Goal: Task Accomplishment & Management: Use online tool/utility

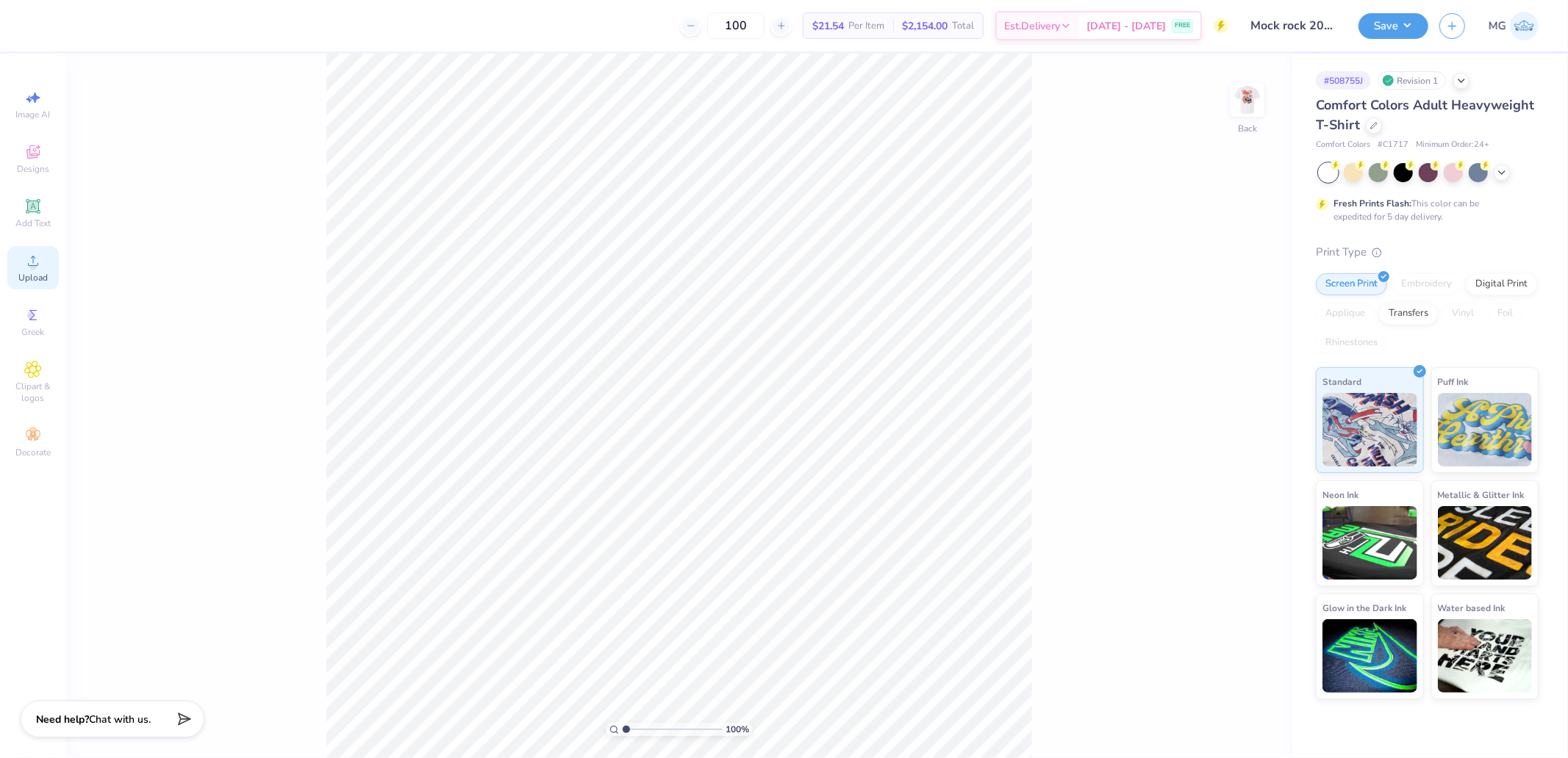
click at [42, 282] on span "Upload" at bounding box center [34, 278] width 30 height 12
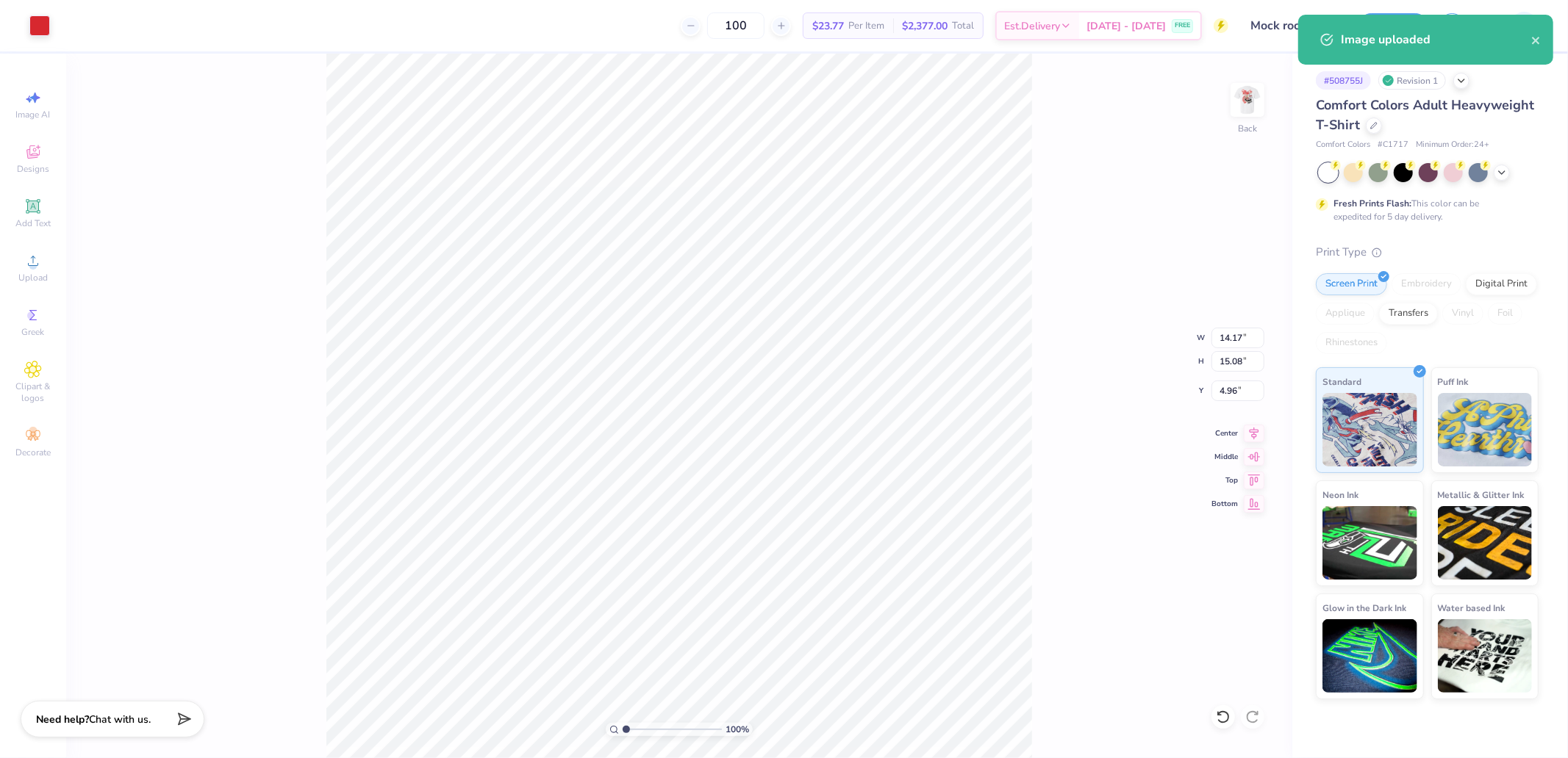
click at [1238, 375] on div "100 % Back W 14.17 14.17 " H 15.08 15.08 " Y 4.96 4.96 " Center Middle Top Bott…" at bounding box center [679, 406] width 1226 height 705
click at [1238, 367] on div "100 % Back W 14.17 H 15.08 Y 4.96 Center Middle Top Bottom" at bounding box center [679, 406] width 1226 height 705
click at [1236, 372] on div "100 % Back W 14.17 14.17 " H 15.08 15.08 " Y 4.96 4.96 " Center Middle Top Bott…" at bounding box center [679, 406] width 1226 height 705
click at [1245, 368] on div "100 % Back W 14.17 H 15.08 Y 4.96 Center Middle Top Bottom" at bounding box center [679, 406] width 1226 height 705
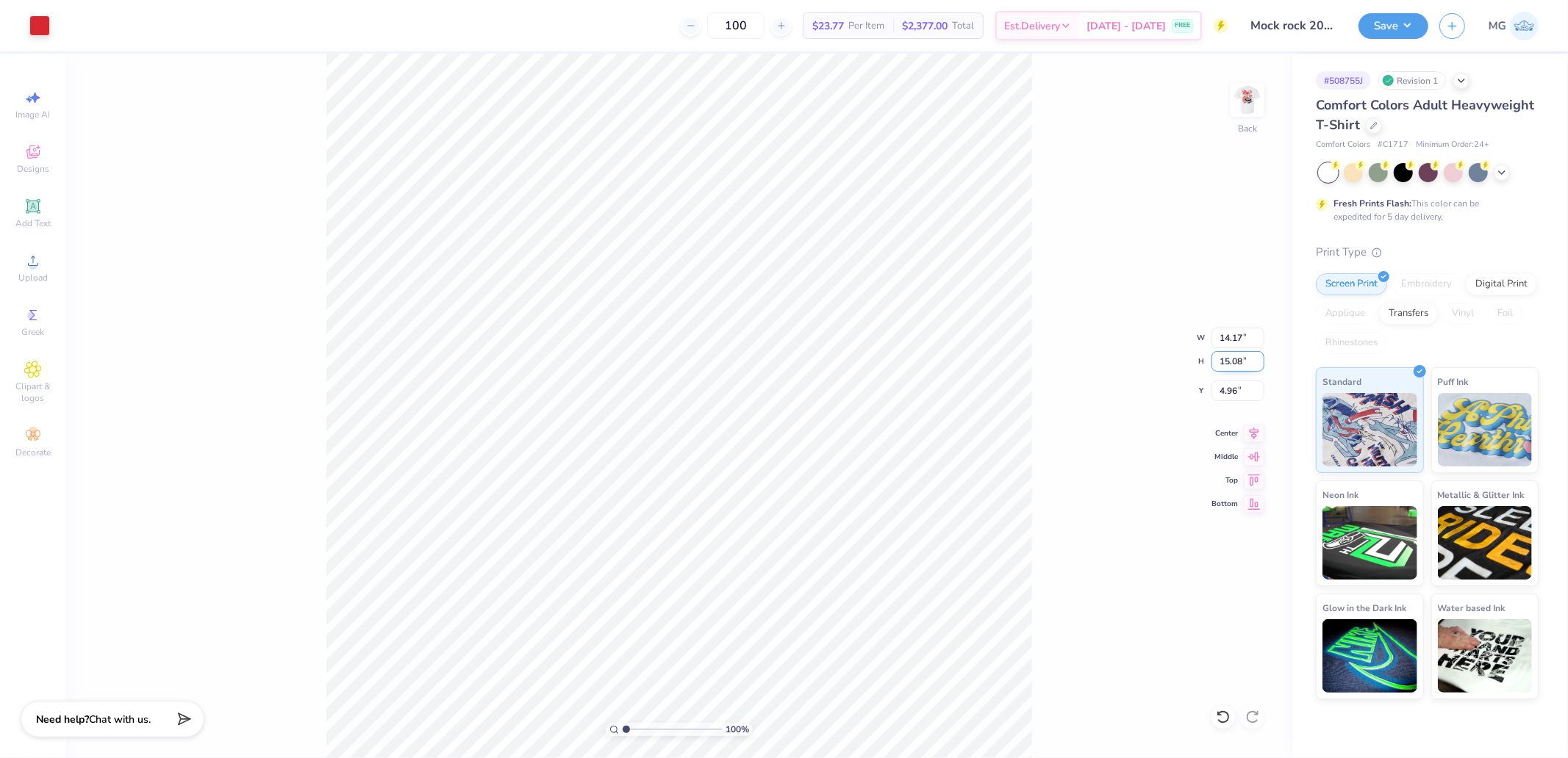
click at [1228, 356] on input "15.08" at bounding box center [1237, 361] width 52 height 21
type input "3.5"
type input "3.29"
type input "3.50"
type input "3.00"
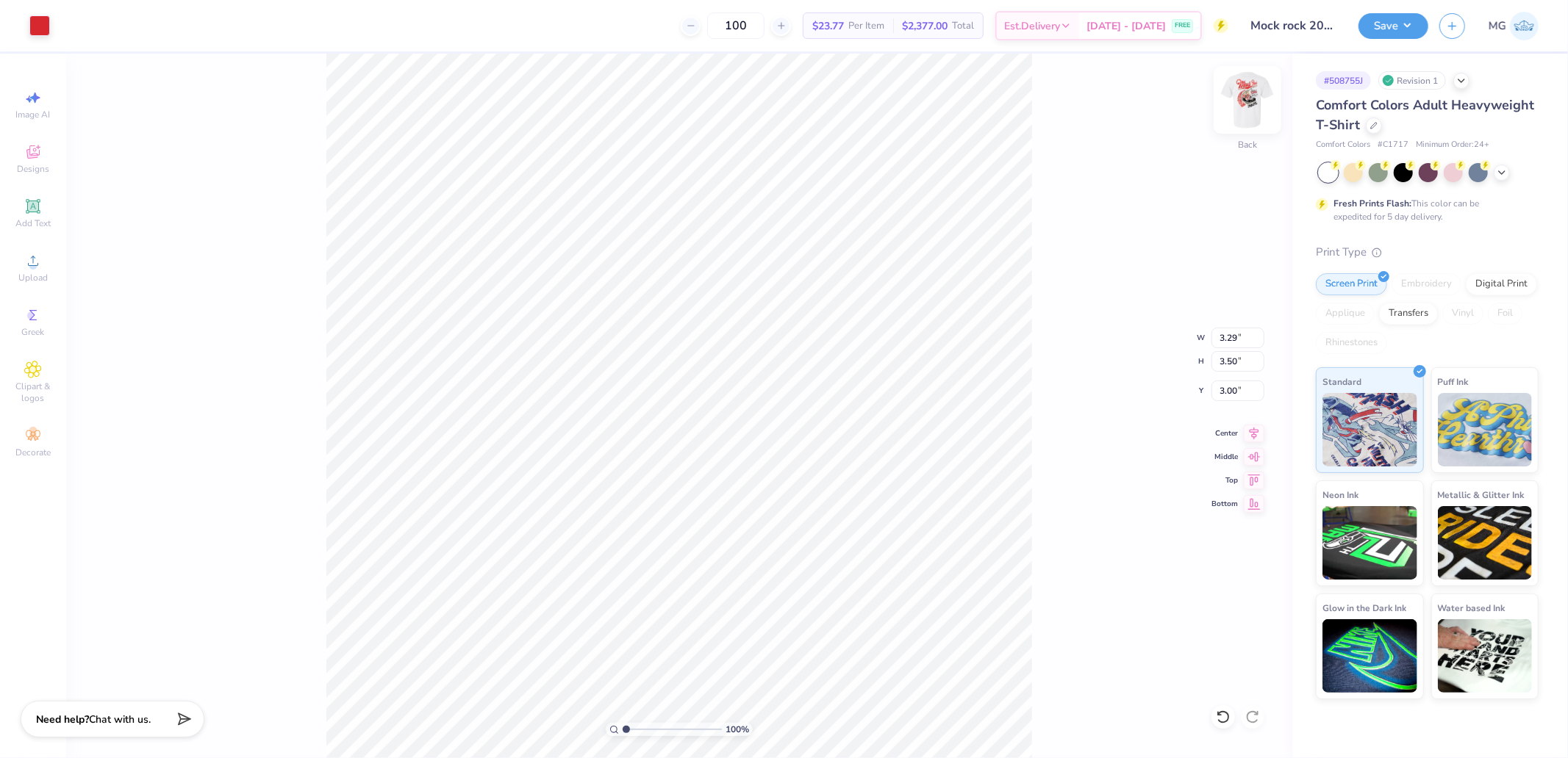
click at [1255, 107] on img at bounding box center [1246, 99] width 58 height 58
click at [1232, 372] on input "15.00" at bounding box center [1237, 373] width 52 height 21
click at [1243, 383] on input "15.00" at bounding box center [1237, 373] width 52 height 21
click at [1232, 372] on input "15.00" at bounding box center [1237, 373] width 52 height 21
type input "15.00"
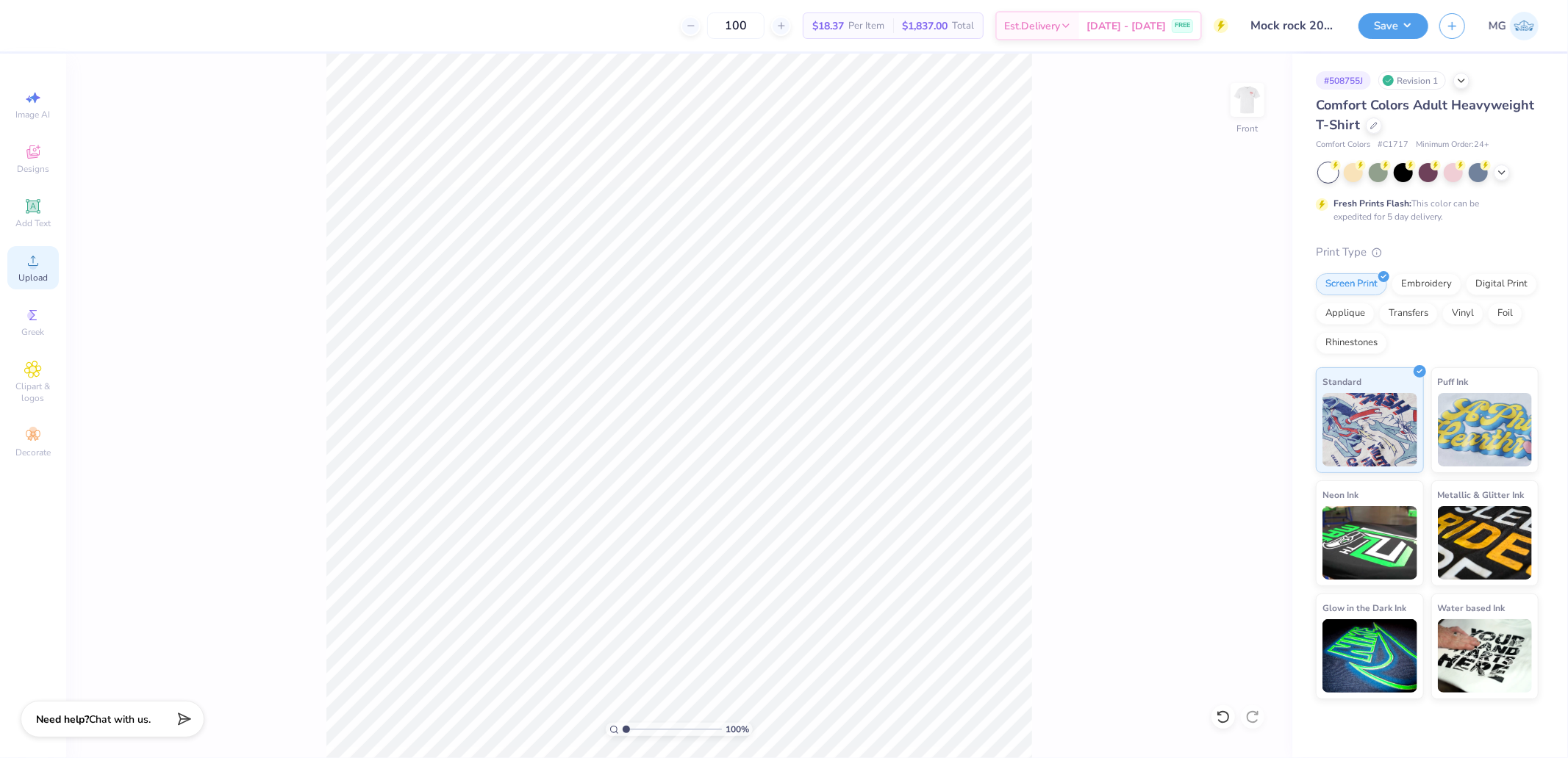
click at [42, 267] on icon at bounding box center [34, 261] width 18 height 18
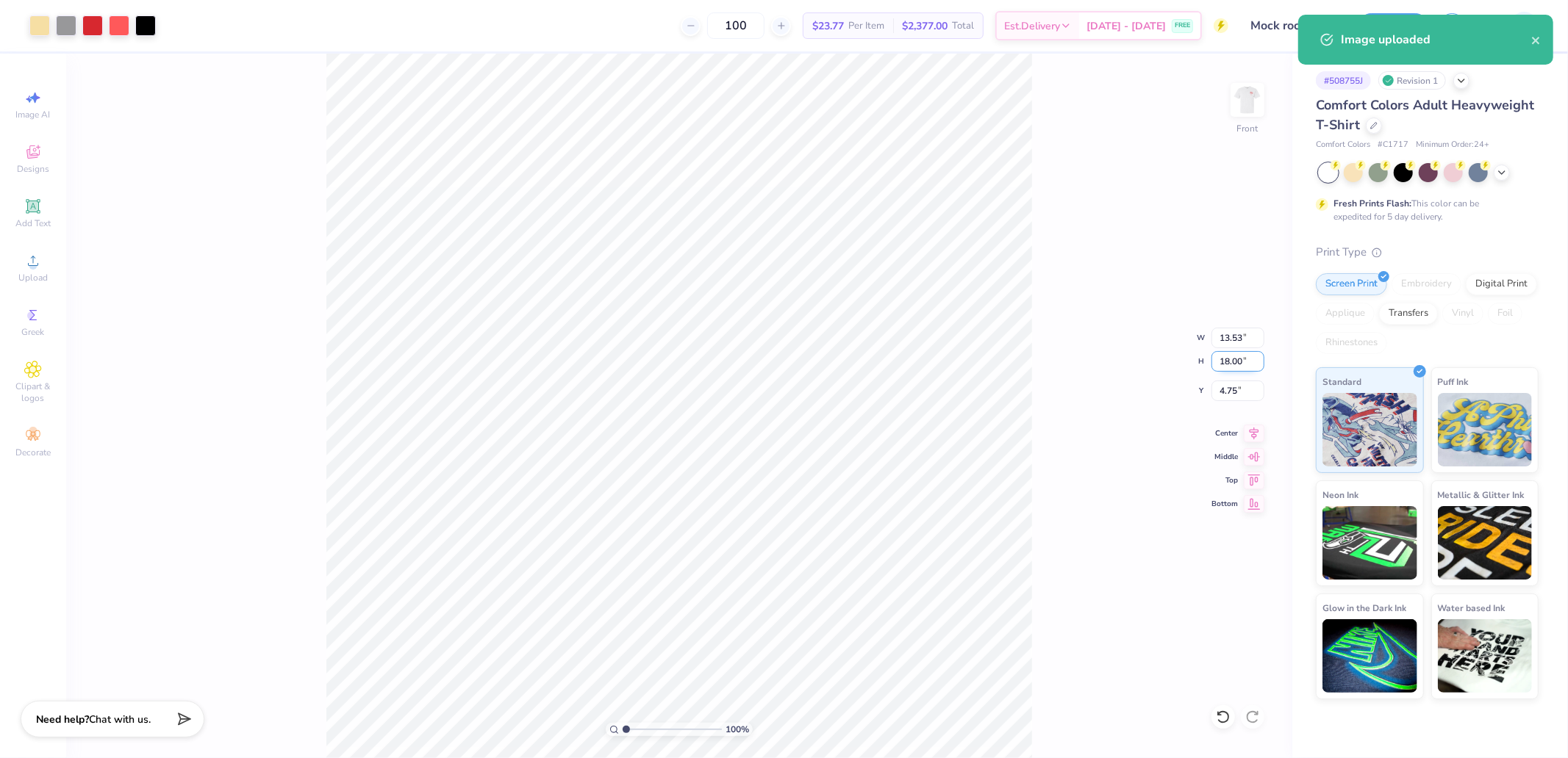
click at [1229, 355] on input "18.00" at bounding box center [1237, 361] width 52 height 21
type input "15"
type input "11.28"
type input "15.00"
click at [1237, 395] on input "6.25" at bounding box center [1237, 391] width 52 height 21
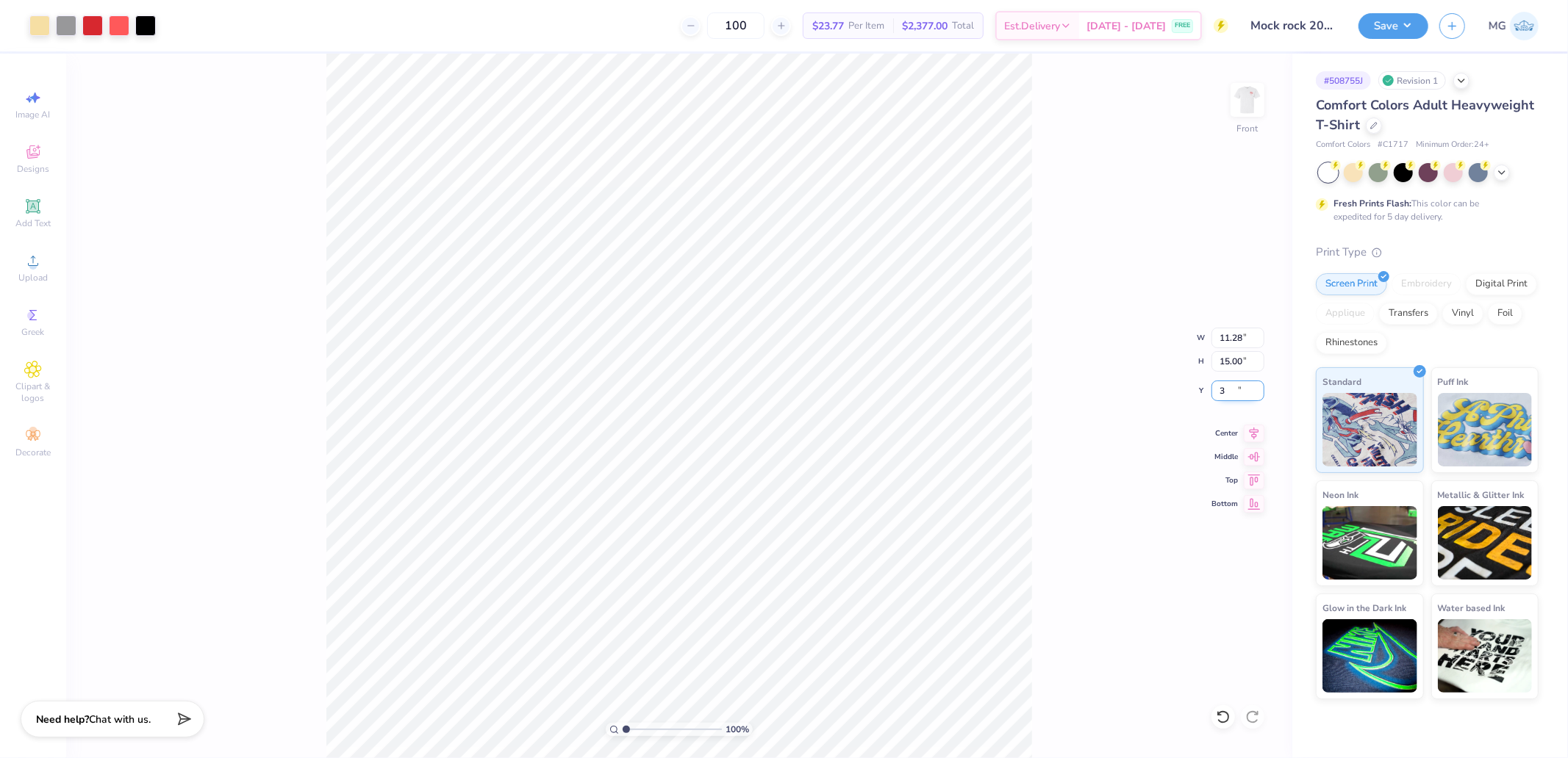
type input "3.00"
click at [1382, 31] on button "Save" at bounding box center [1393, 24] width 70 height 26
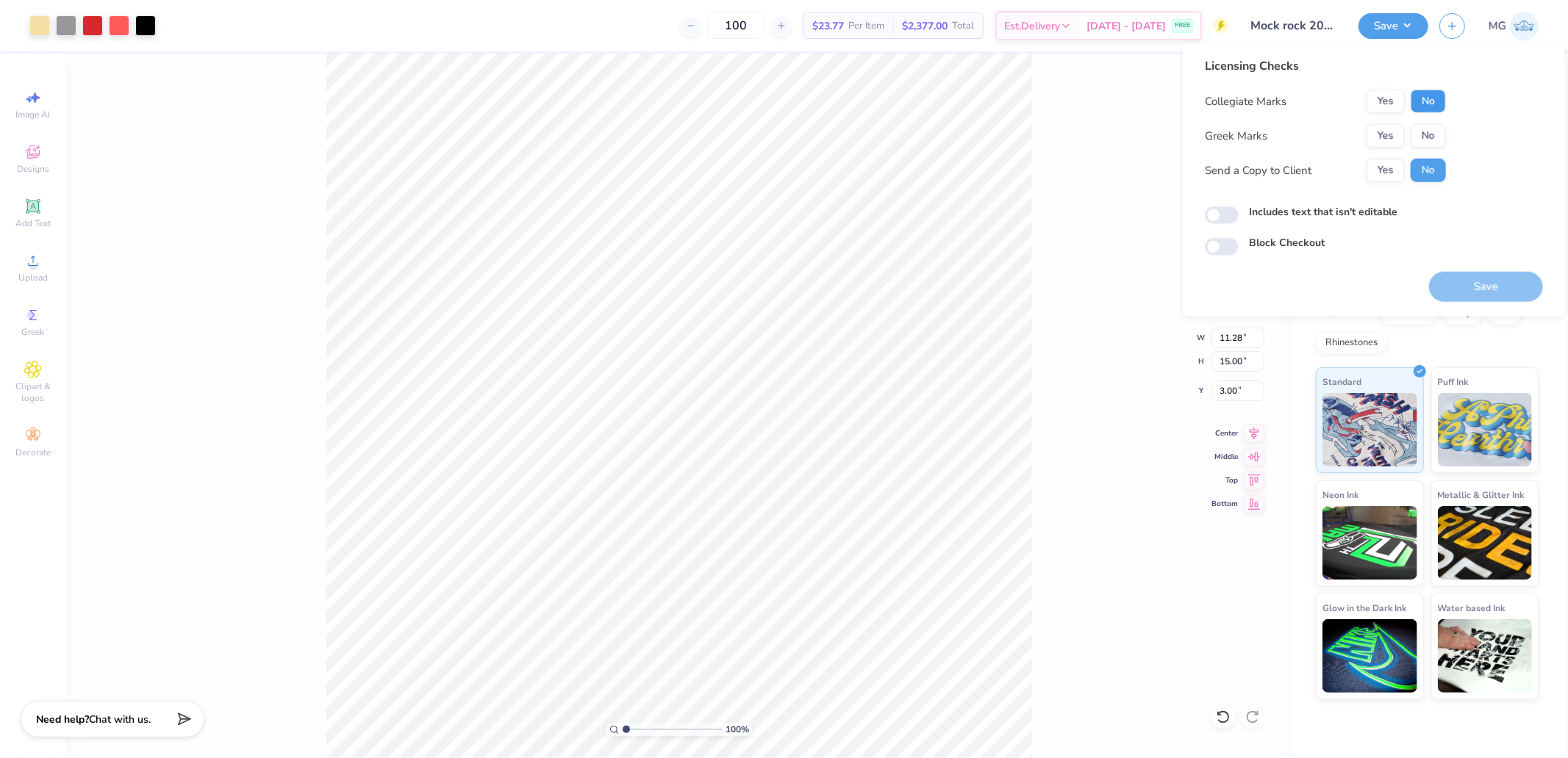
click at [1435, 97] on button "No" at bounding box center [1428, 102] width 36 height 24
drag, startPoint x: 1398, startPoint y: 119, endPoint x: 1392, endPoint y: 127, distance: 10.0
click at [1398, 120] on div "Collegiate Marks Yes No Greek Marks Yes No Send a Copy to Client Yes No" at bounding box center [1325, 137] width 242 height 93
click at [1383, 136] on button "Yes" at bounding box center [1385, 136] width 39 height 24
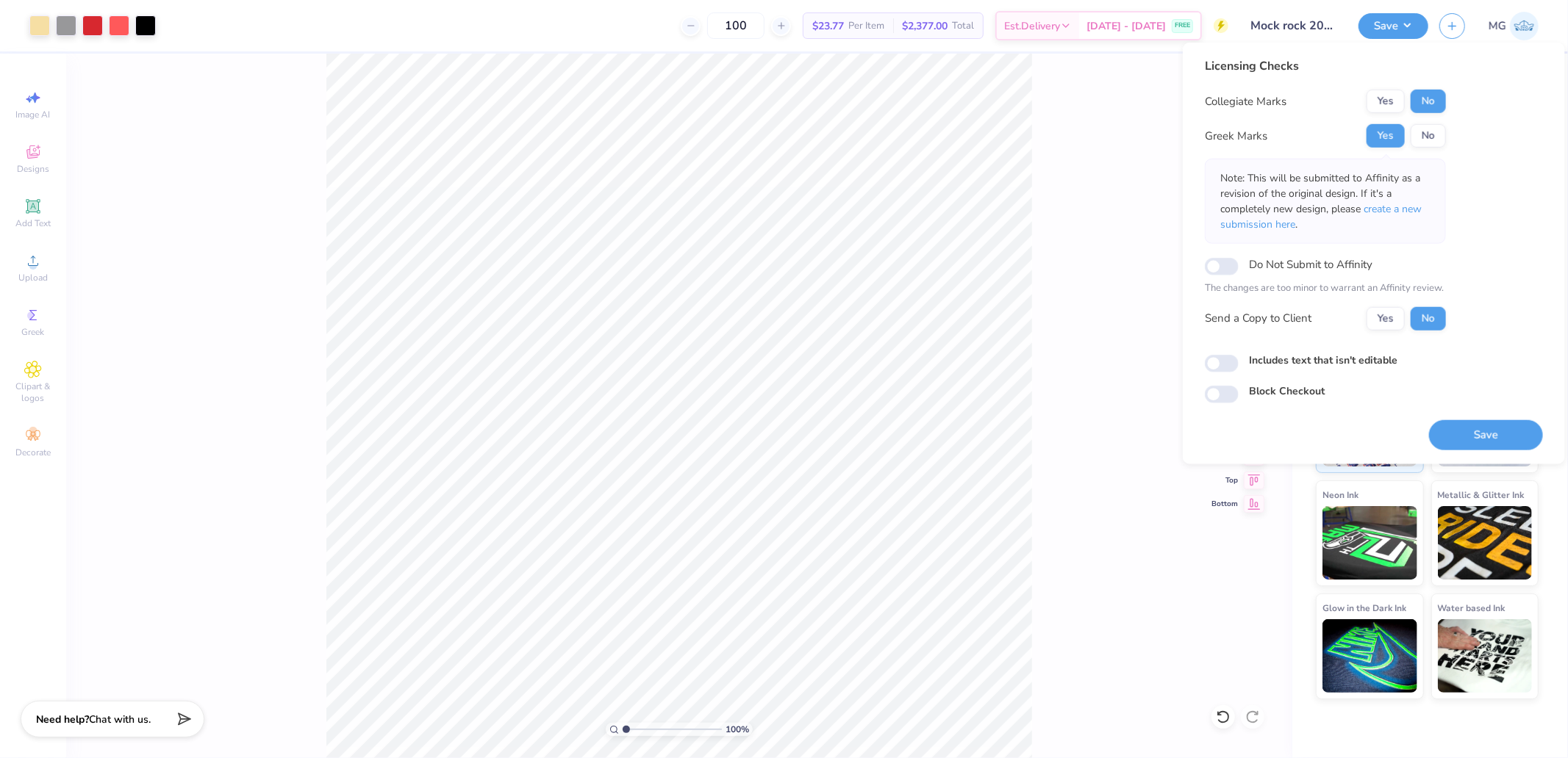
drag, startPoint x: 1449, startPoint y: 426, endPoint x: 1173, endPoint y: 394, distance: 277.8
click at [1449, 426] on button "Save" at bounding box center [1486, 434] width 114 height 30
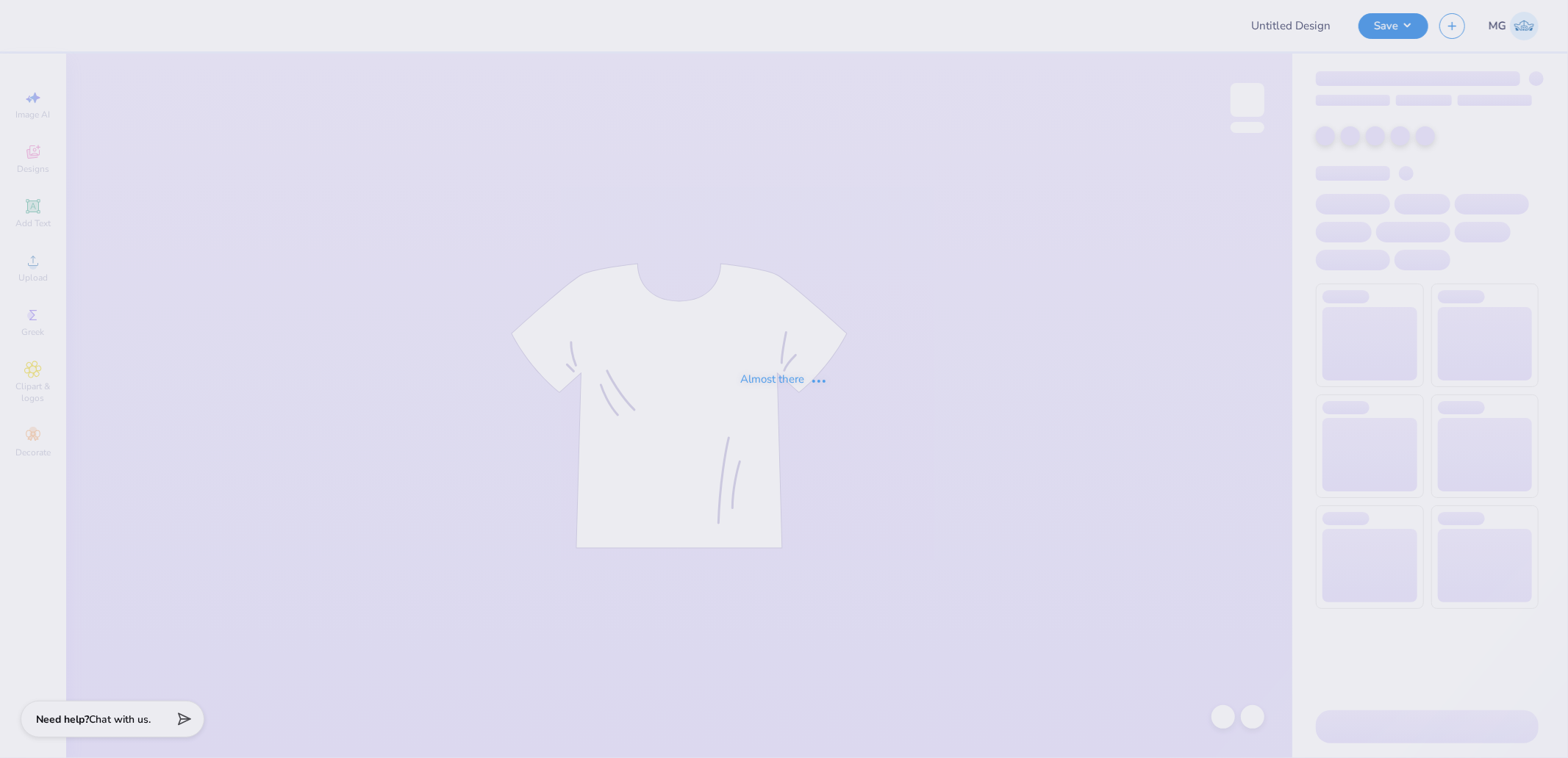
type input "GPHI Fam Weekend Tees 25"
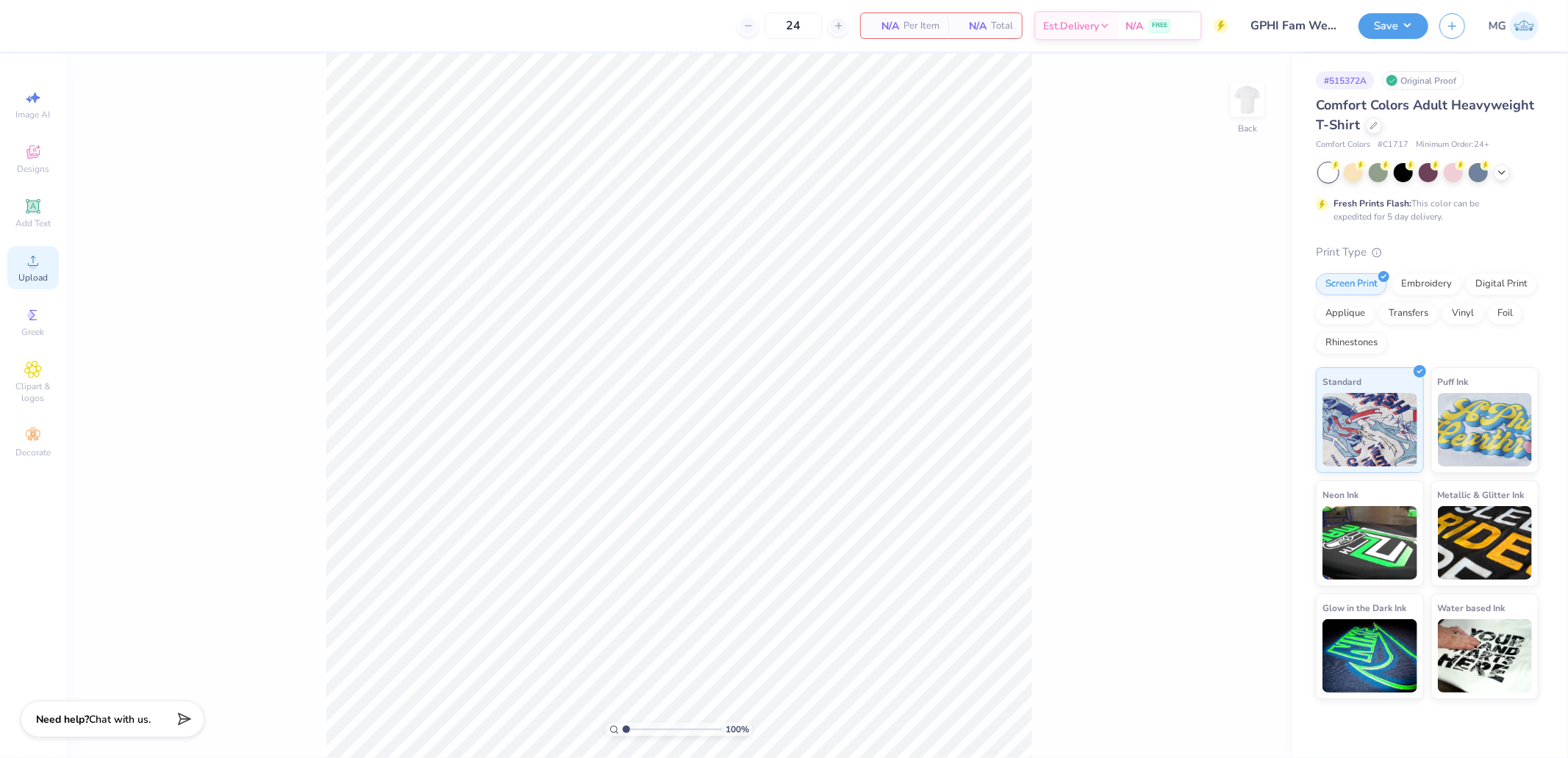
click at [23, 255] on div "Upload" at bounding box center [33, 268] width 51 height 44
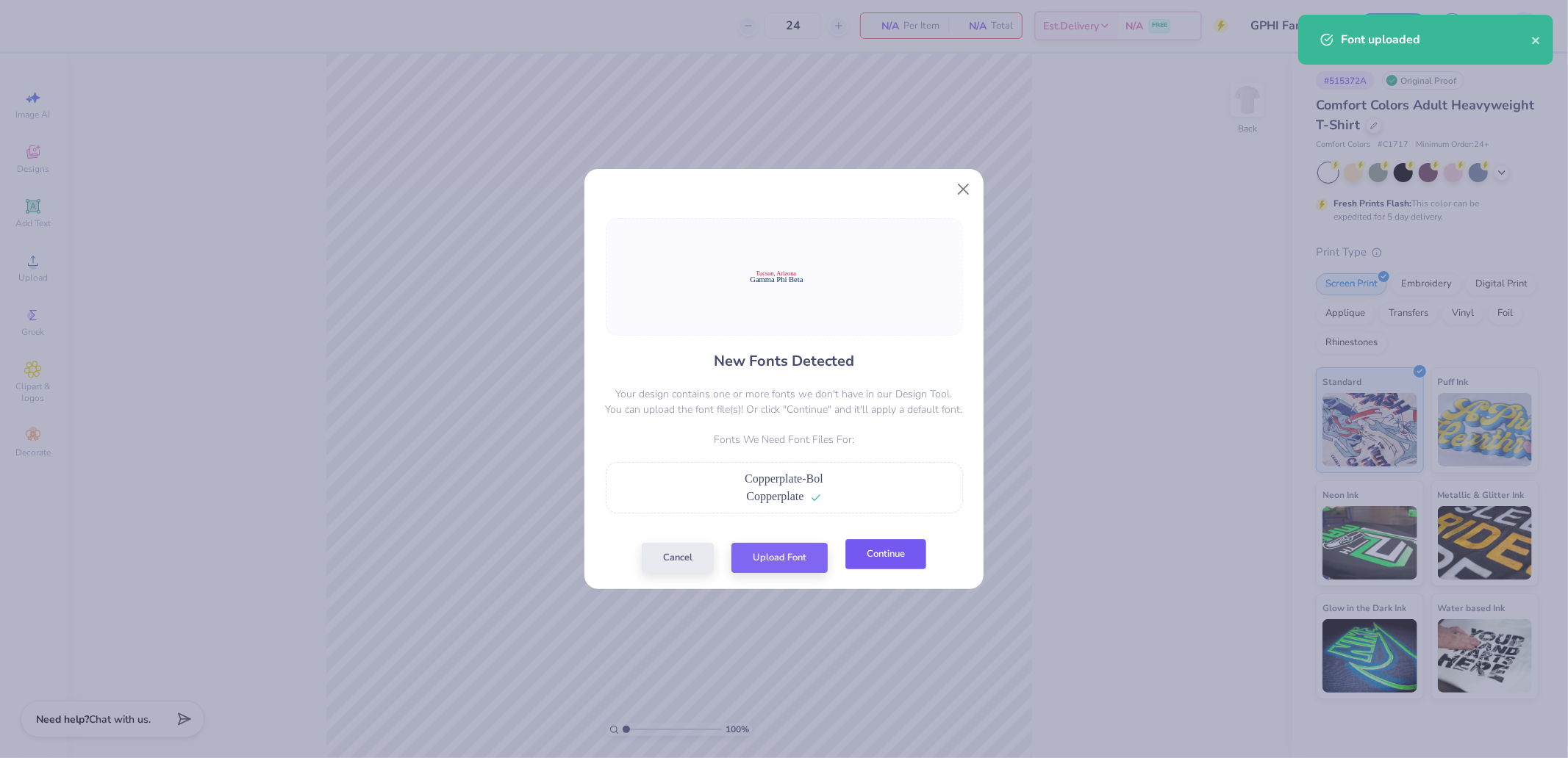
click at [892, 556] on button "Continue" at bounding box center [886, 554] width 81 height 30
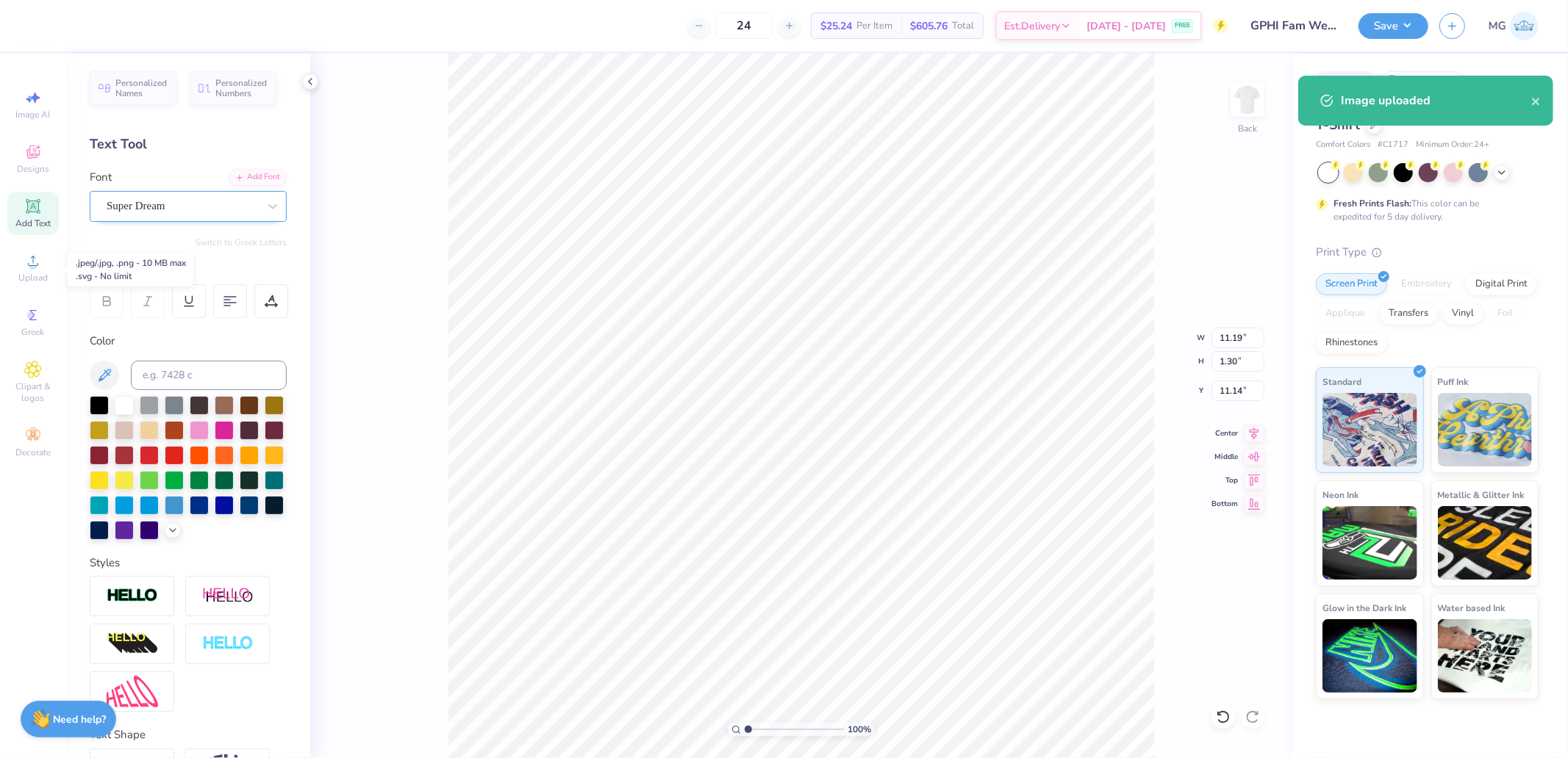
click at [143, 206] on div "Super Dream" at bounding box center [182, 206] width 154 height 23
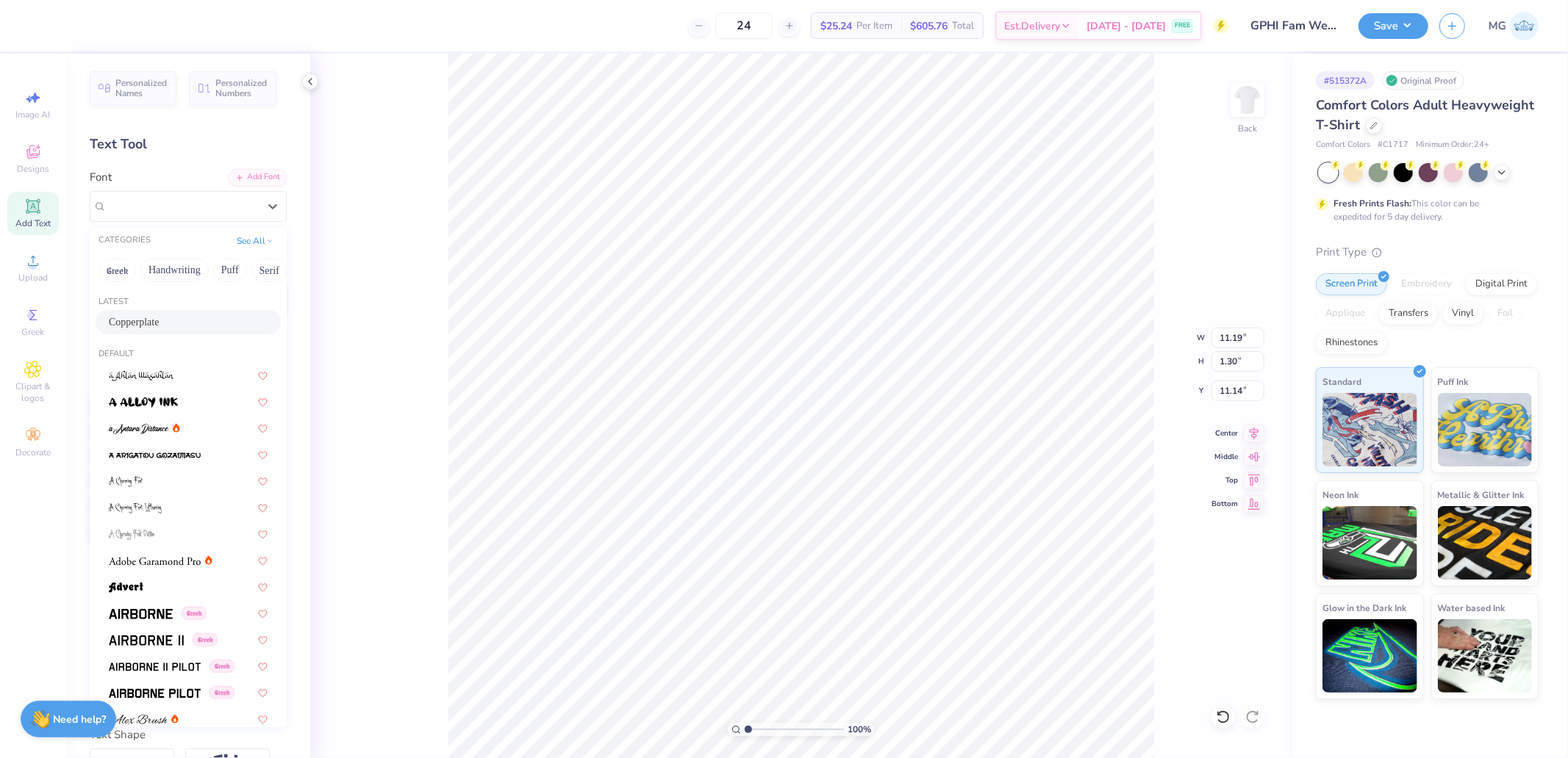
click at [158, 315] on span "Copperplate" at bounding box center [134, 323] width 49 height 16
type input "14.15"
type input "1.16"
type input "11.20"
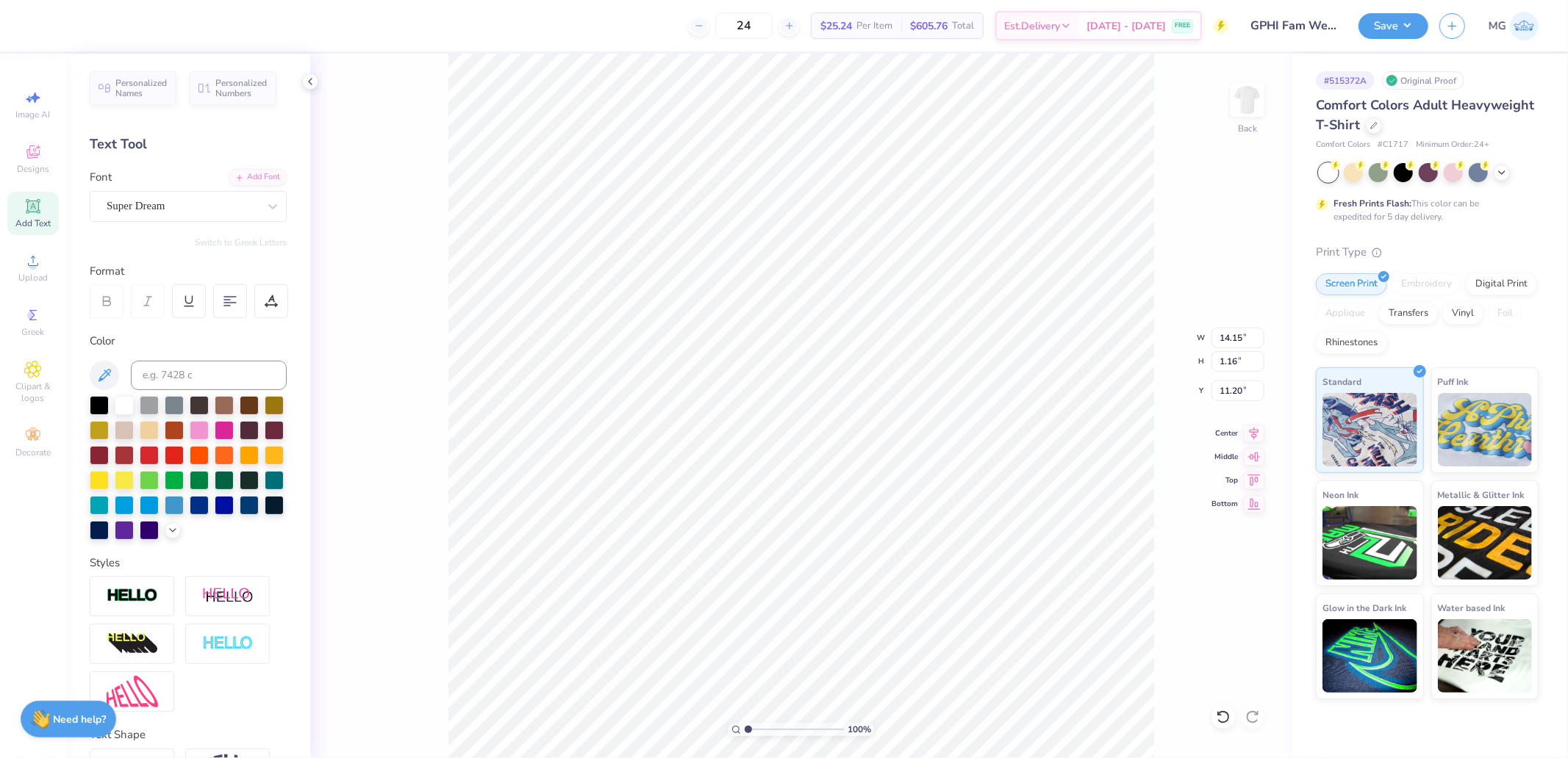
type input "14.17"
type input "1.39"
type input "12.46"
click at [158, 201] on div "Super Dream" at bounding box center [182, 206] width 154 height 23
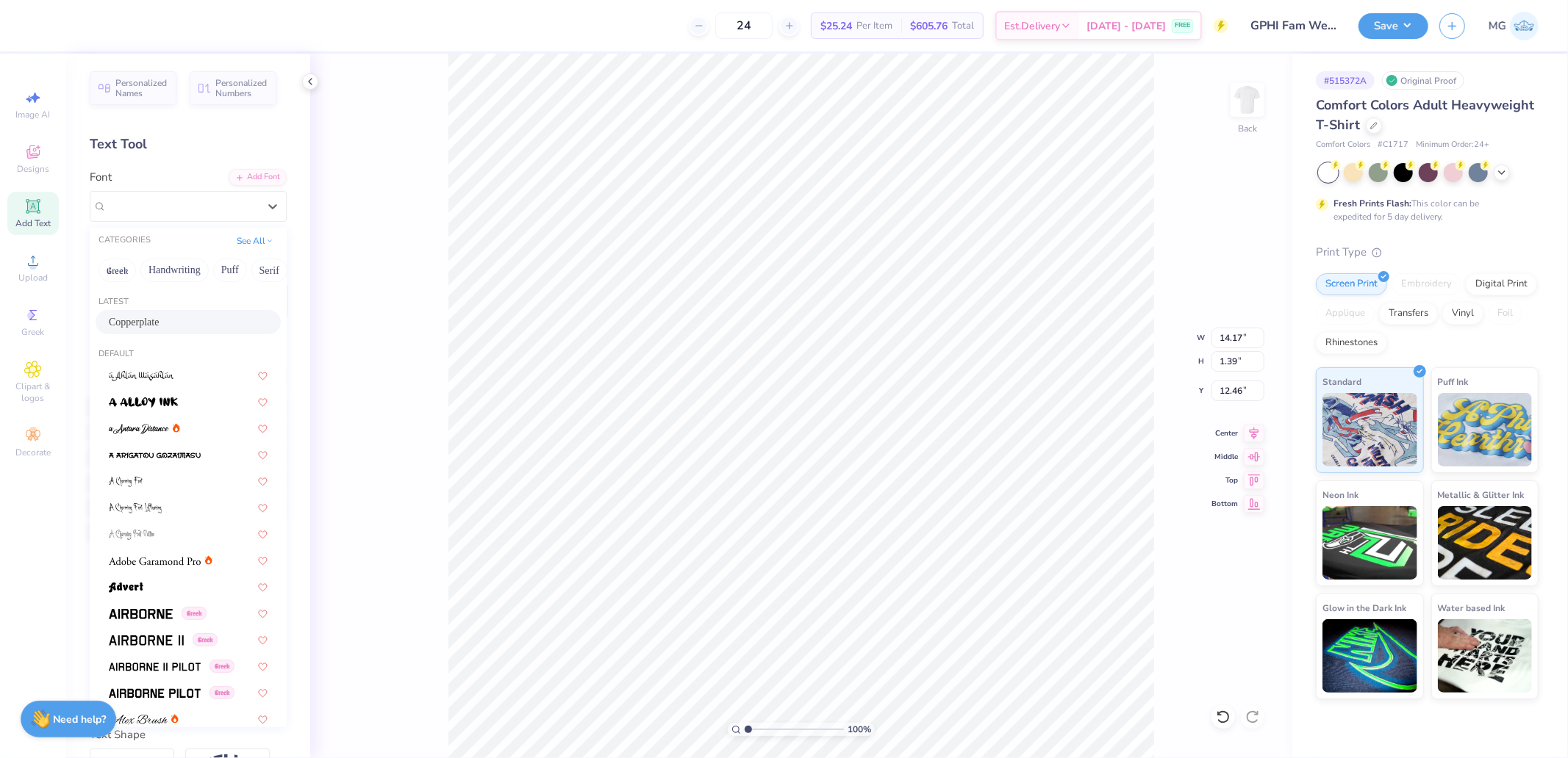
click at [158, 326] on span "Copperplate" at bounding box center [134, 323] width 49 height 16
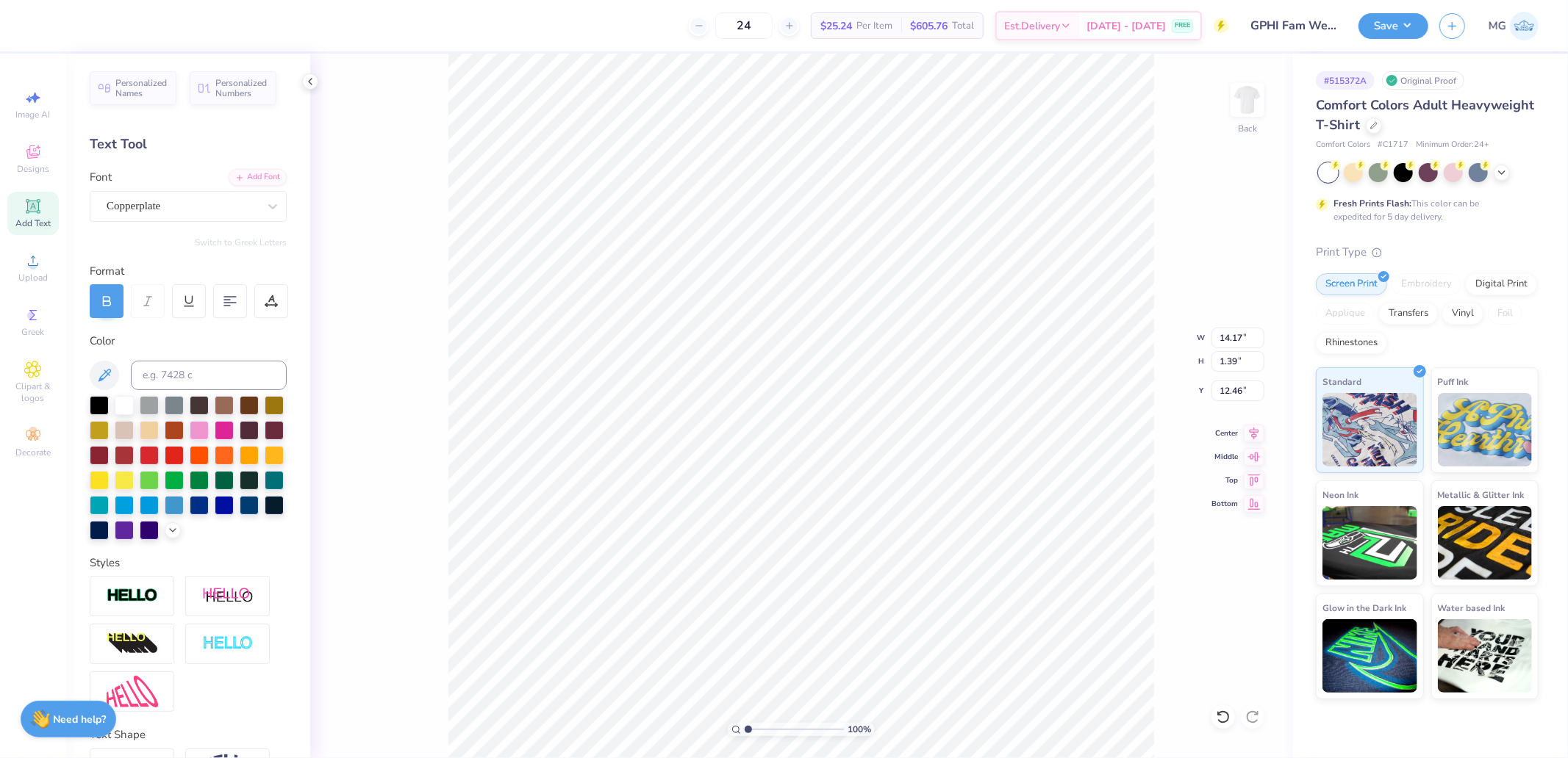
type input "14.14"
type input "1.06"
type input "12.71"
click at [1247, 429] on icon at bounding box center [1253, 431] width 21 height 18
type input "14.19"
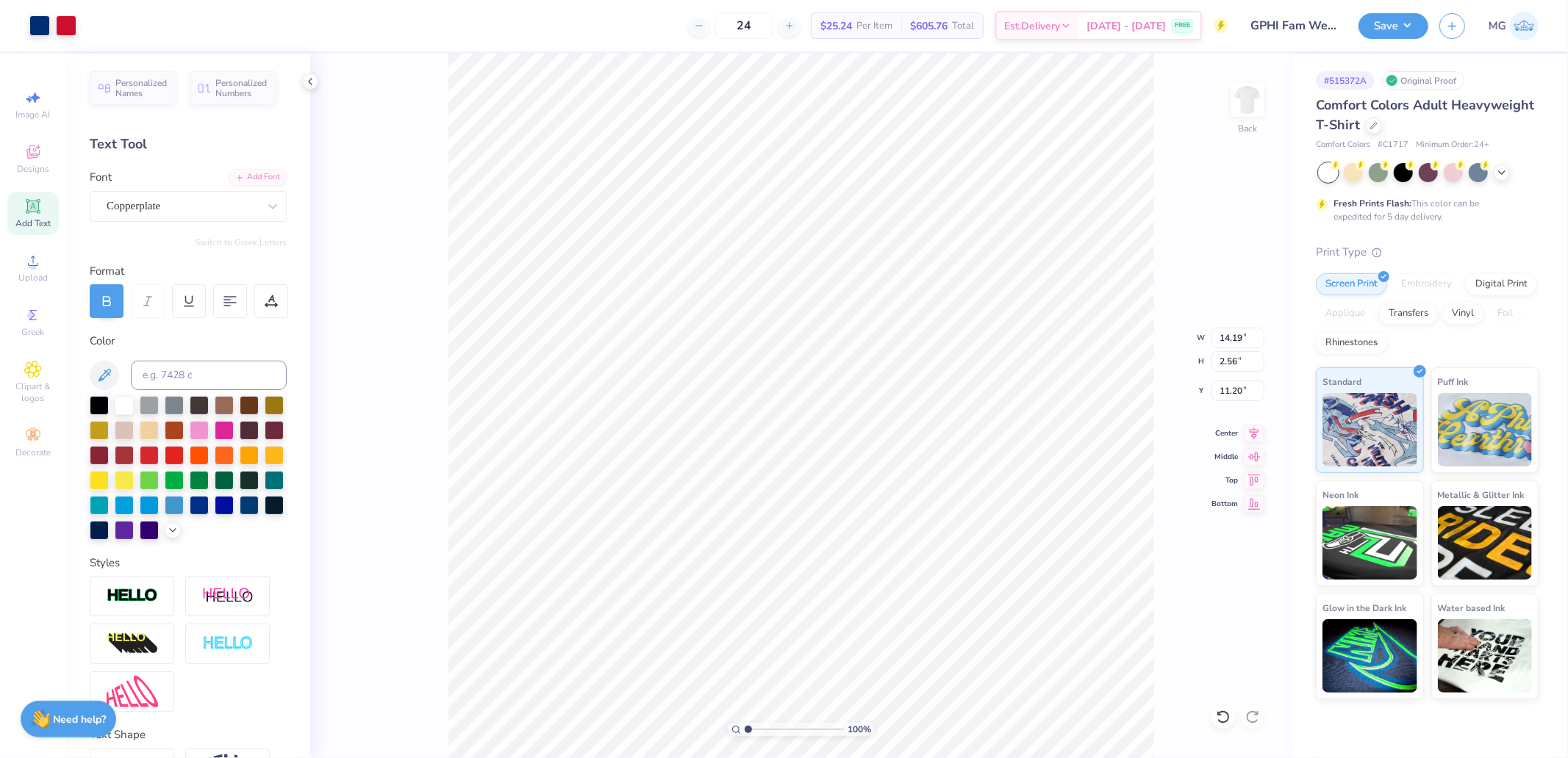
type input "2.56"
type input "9.61"
type input "1.73"
type input "12.03"
type input "11.78"
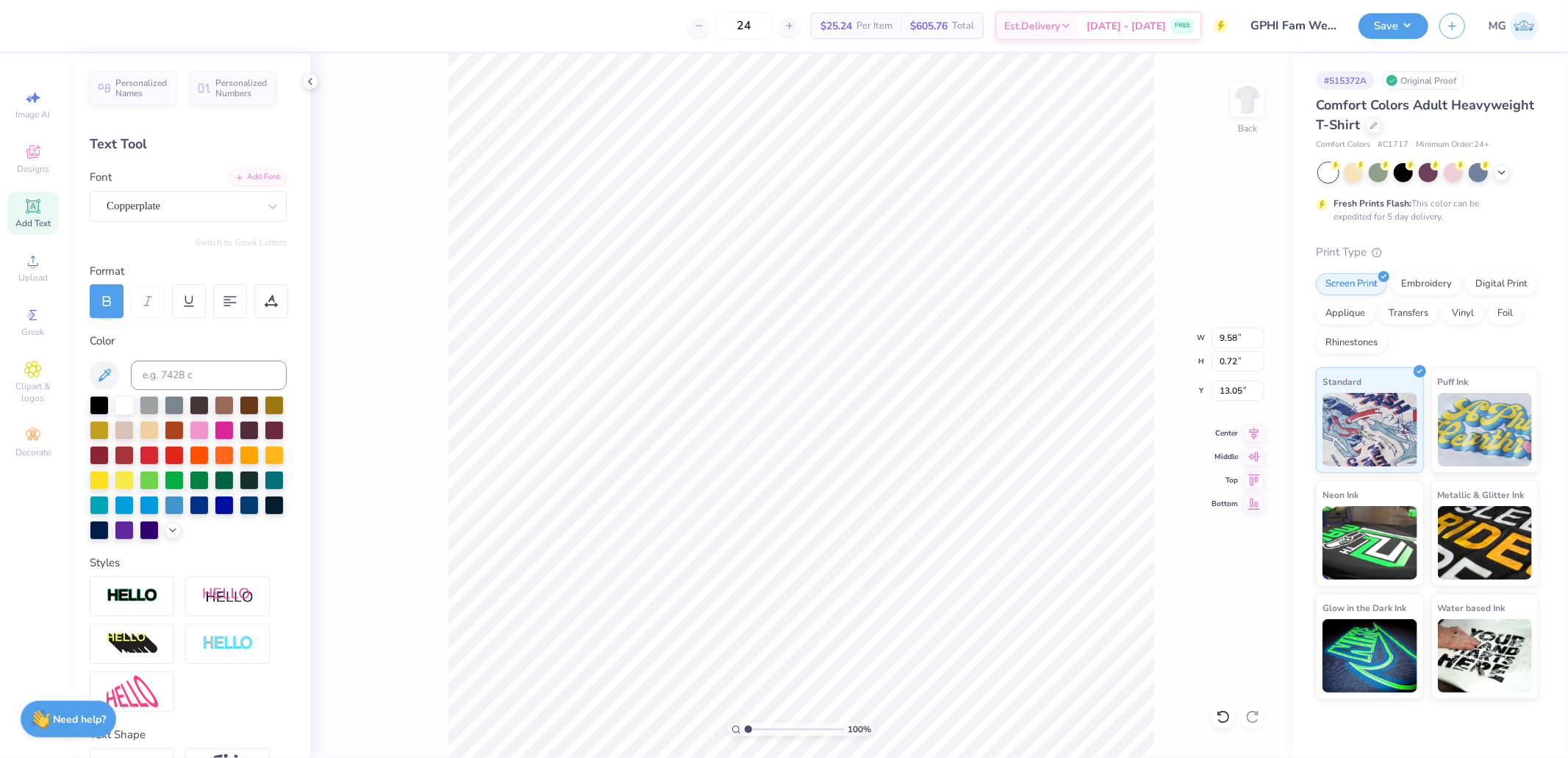
type input "0.88"
type input "11.81"
type input "1.90"
type input "12.03"
click at [1254, 435] on icon at bounding box center [1254, 431] width 10 height 13
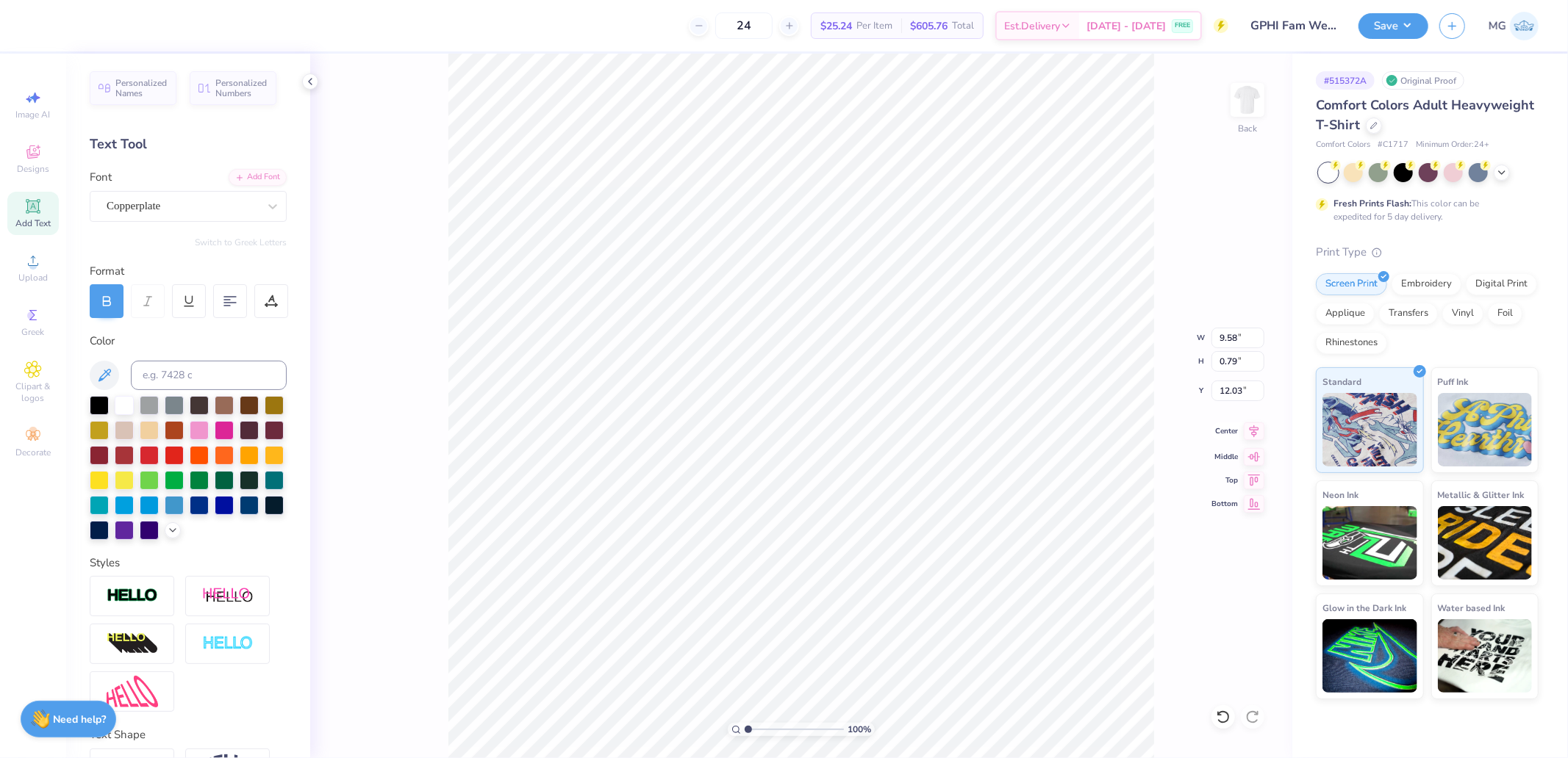
click at [1251, 432] on icon at bounding box center [1253, 431] width 21 height 18
type input "11.78"
type input "0.88"
type input "13.05"
click at [1252, 434] on icon at bounding box center [1253, 431] width 21 height 18
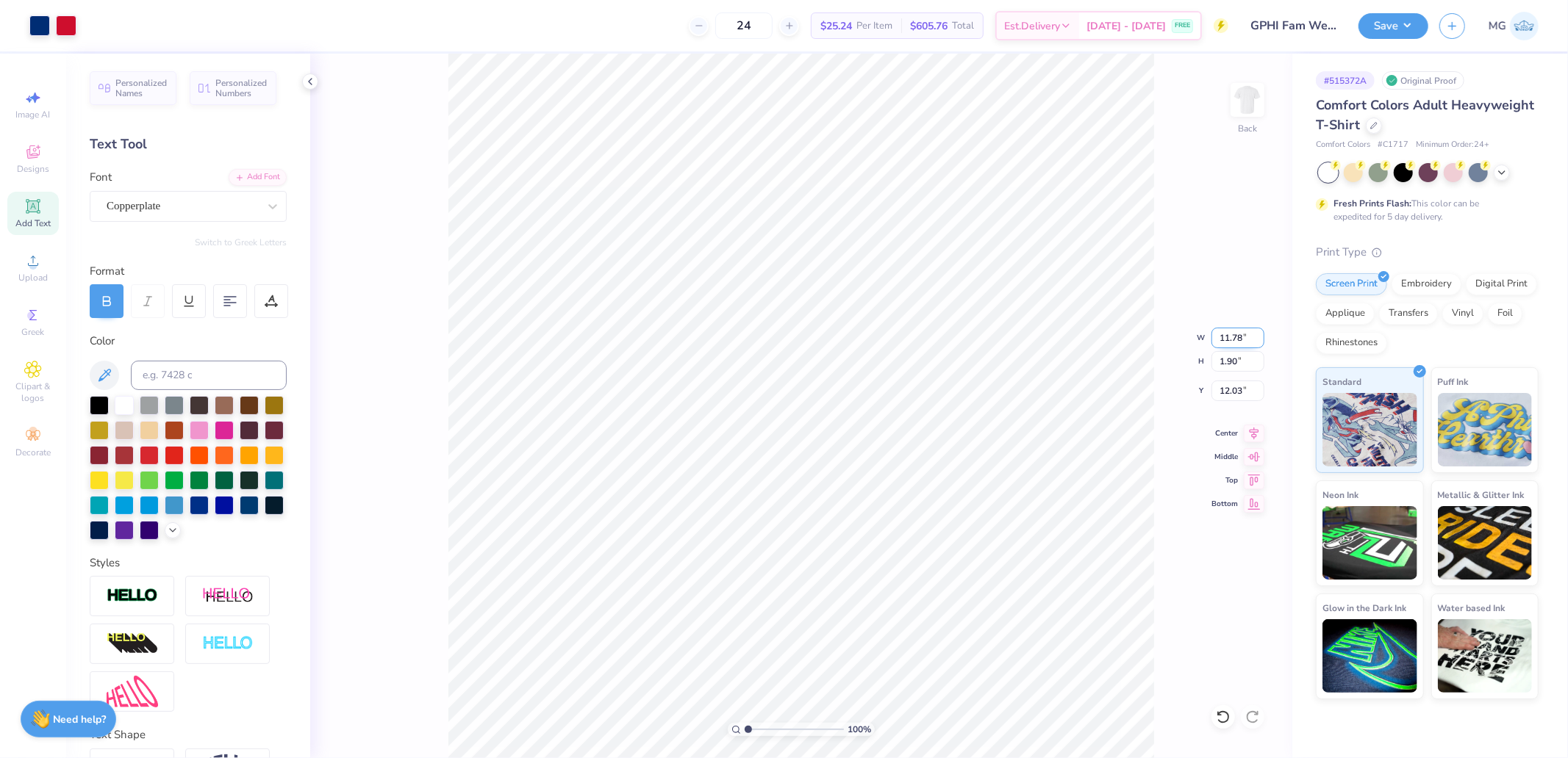
click at [1245, 338] on input "11.78" at bounding box center [1237, 337] width 52 height 21
type input "4.00"
type input "0.65"
click at [1249, 391] on input "3.22" at bounding box center [1237, 391] width 52 height 21
type input "3.00"
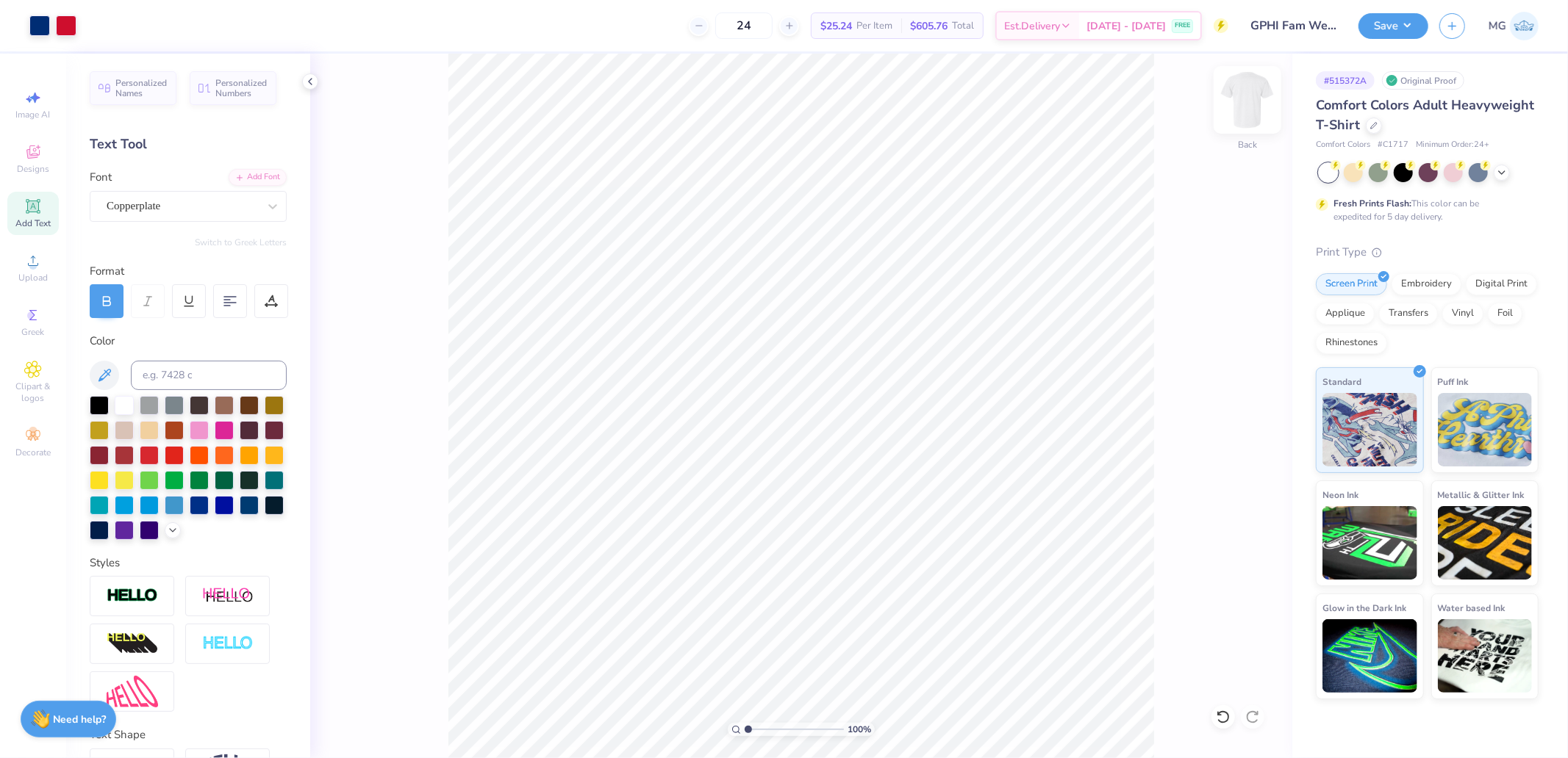
click at [1267, 98] on img at bounding box center [1246, 99] width 58 height 58
click at [35, 259] on icon at bounding box center [33, 260] width 10 height 10
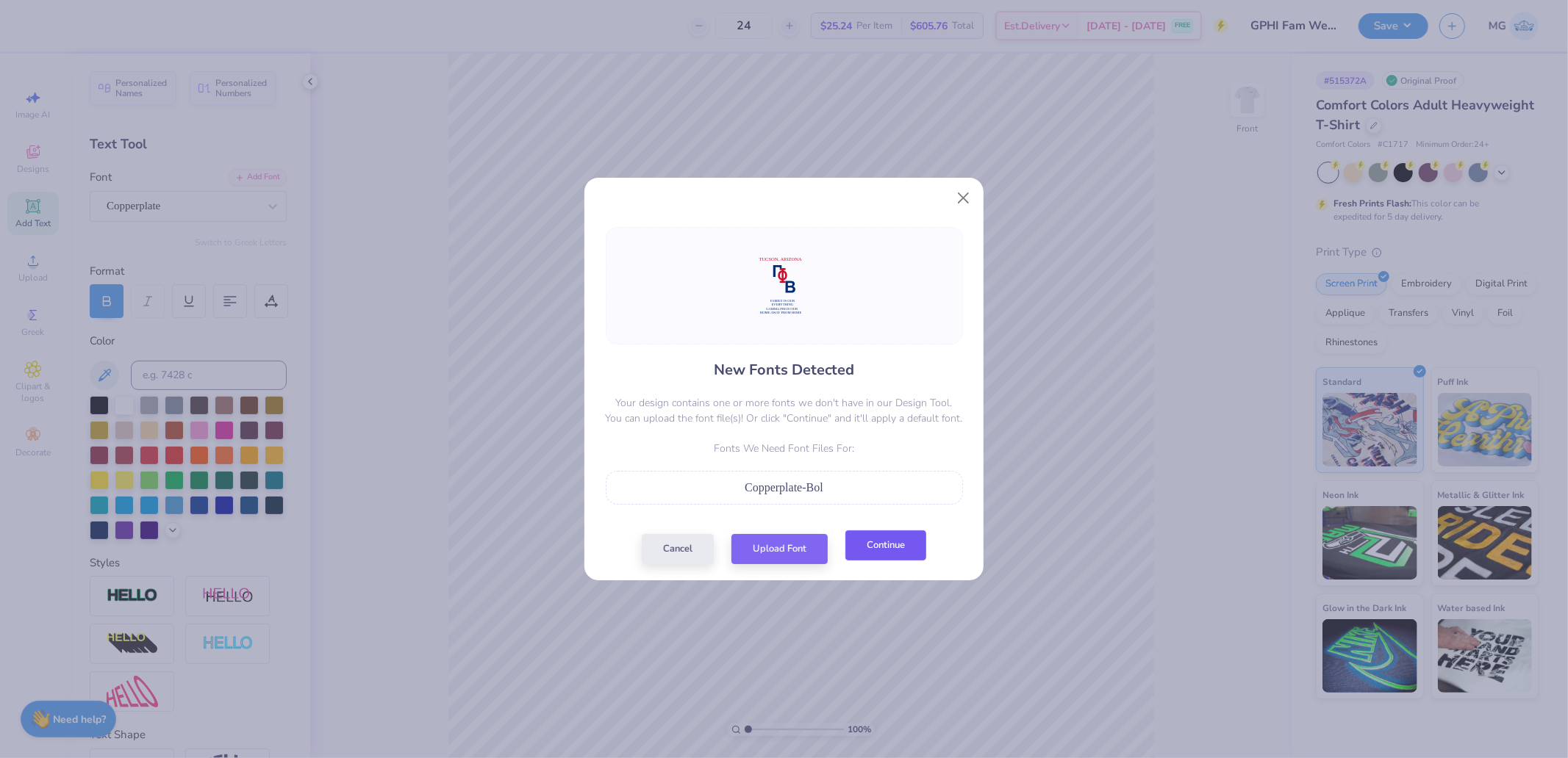
click at [887, 542] on button "Continue" at bounding box center [886, 545] width 81 height 30
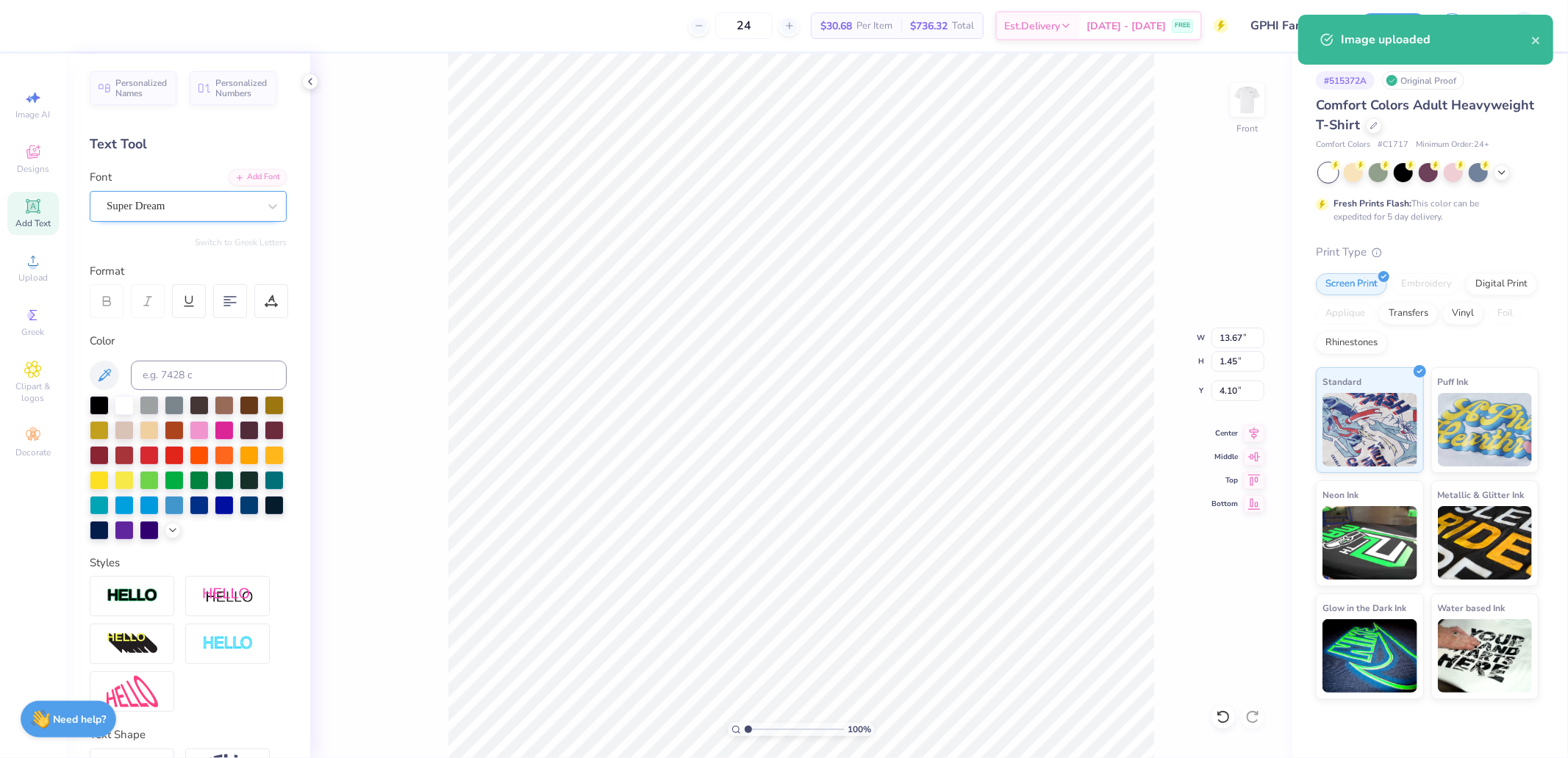
click at [190, 215] on div at bounding box center [182, 206] width 151 height 20
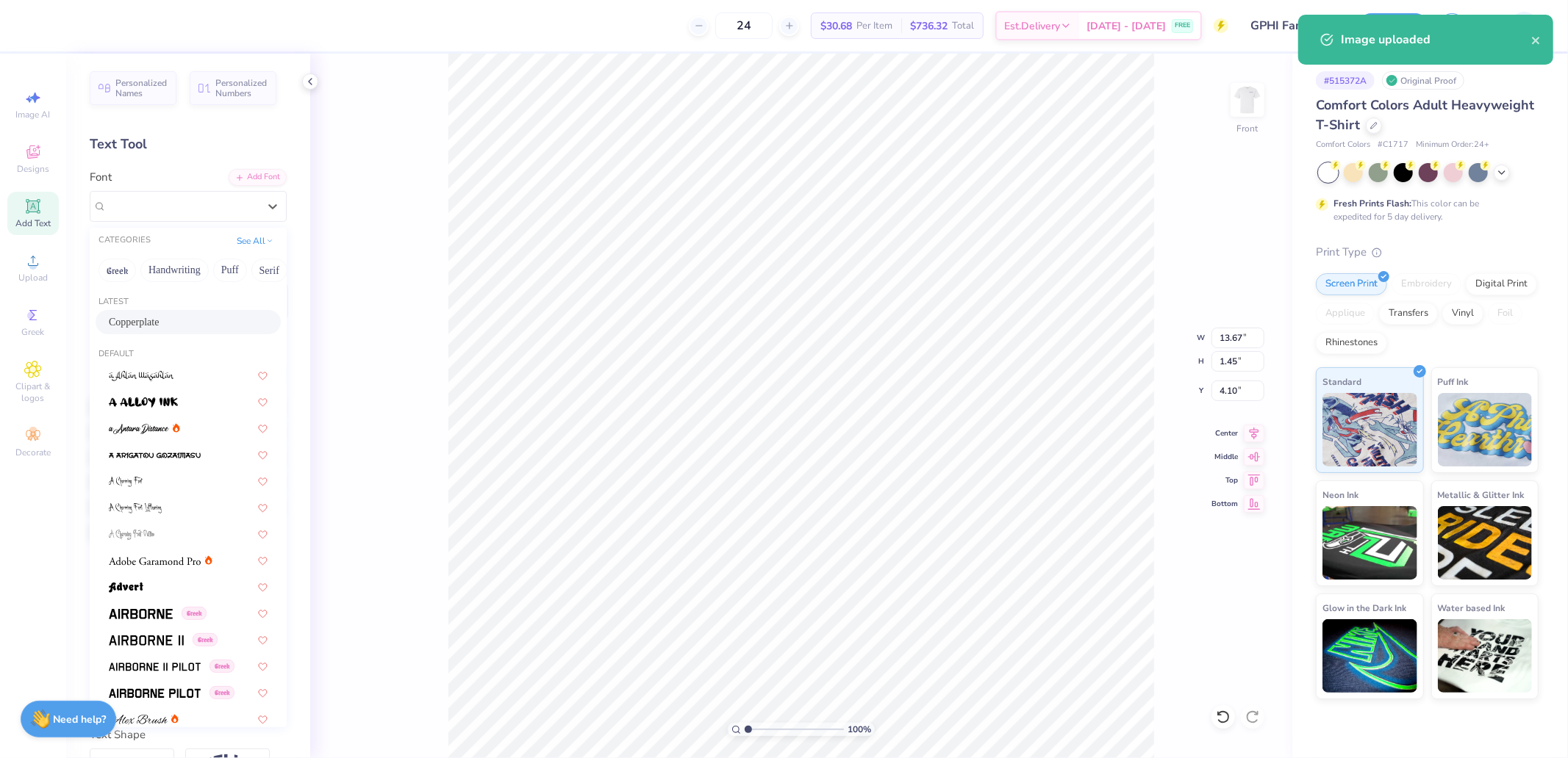
click at [158, 322] on span "Copperplate" at bounding box center [134, 323] width 49 height 16
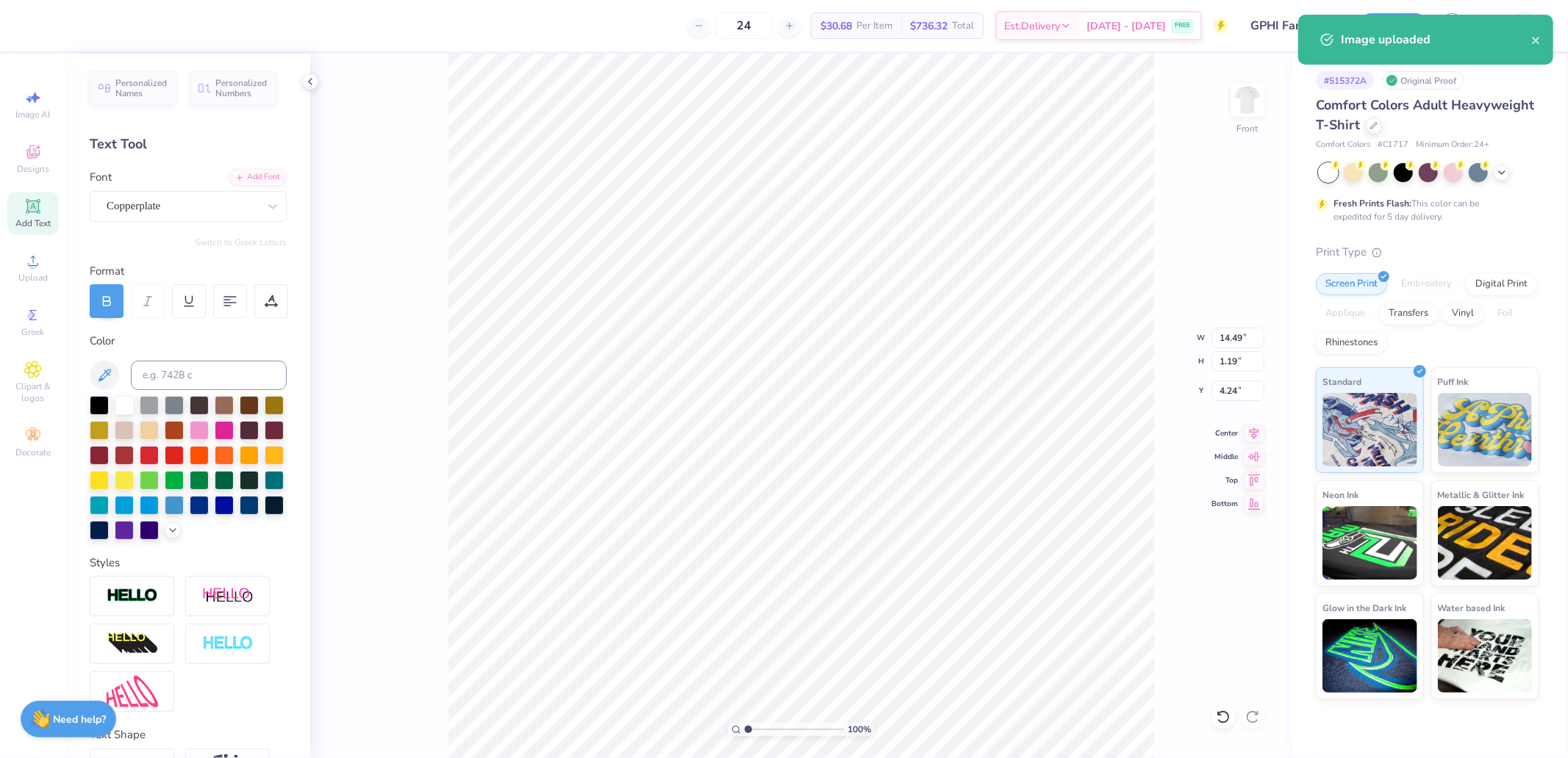
type input "14.49"
type input "1.19"
type input "4.24"
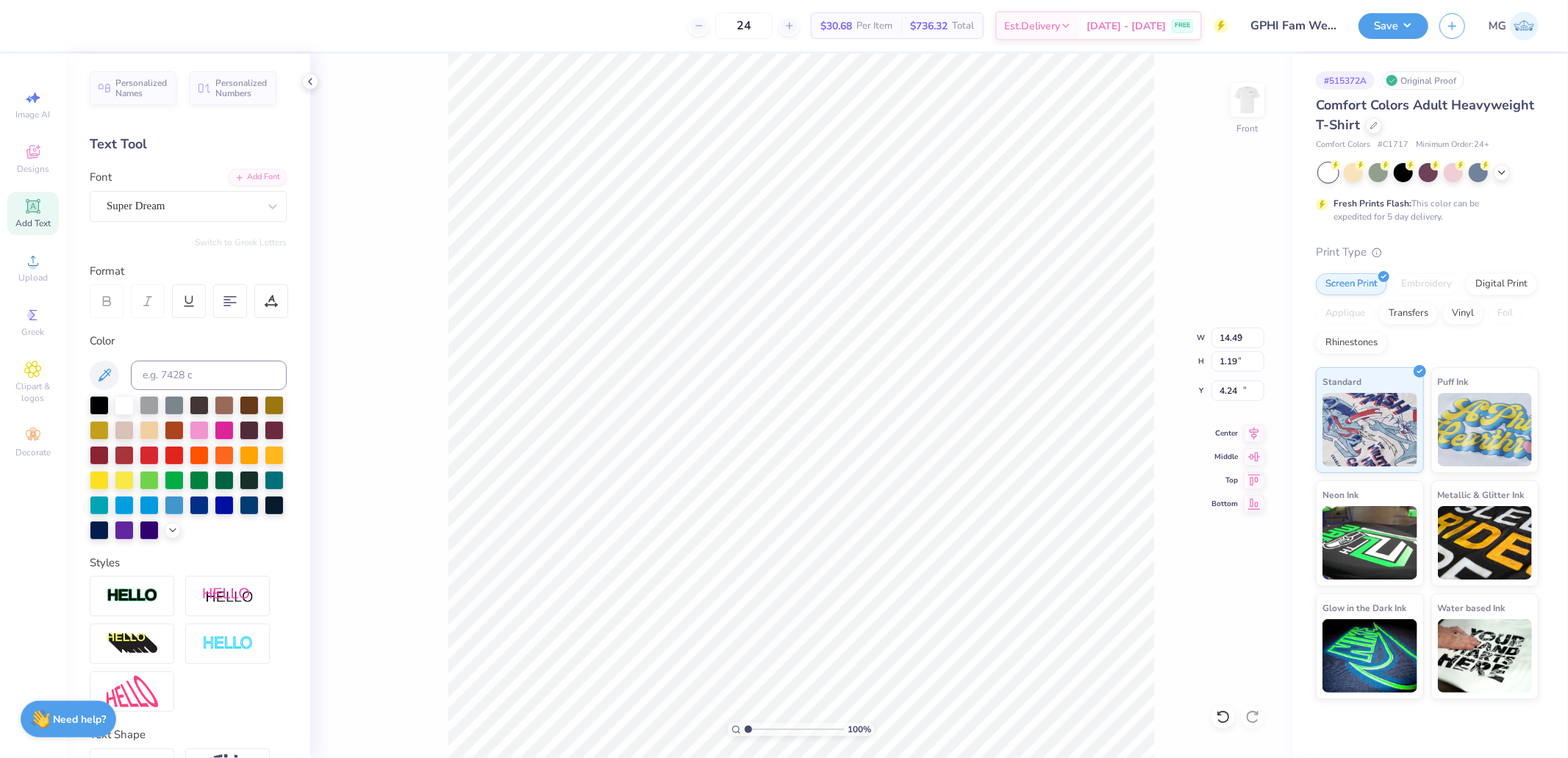
type input "7.61"
type input "0.87"
type input "18.64"
click at [207, 361] on input at bounding box center [208, 376] width 155 height 30
click at [184, 203] on div "Super Dream" at bounding box center [182, 206] width 154 height 23
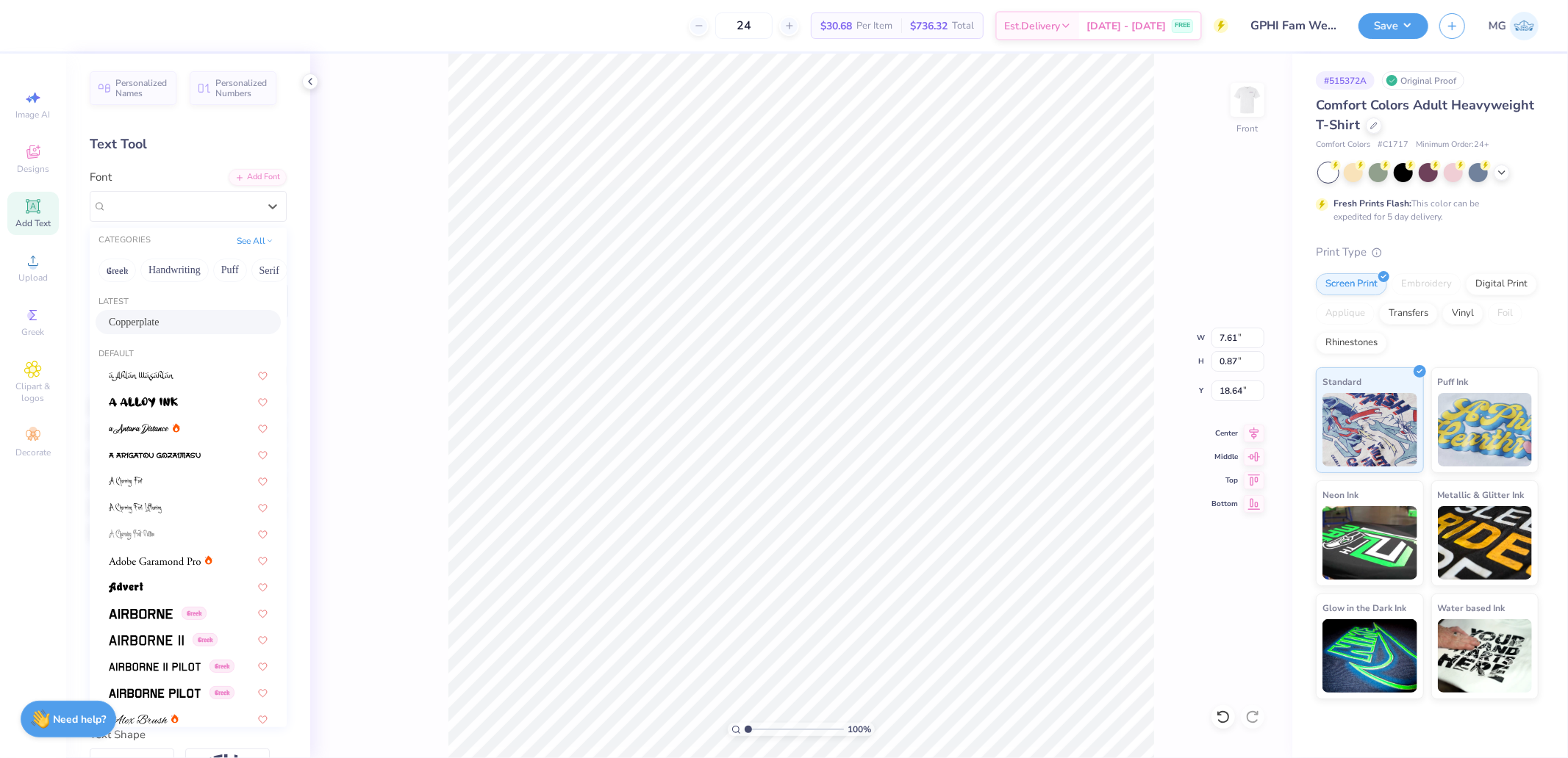
click at [147, 328] on span "Copperplate" at bounding box center [134, 323] width 49 height 16
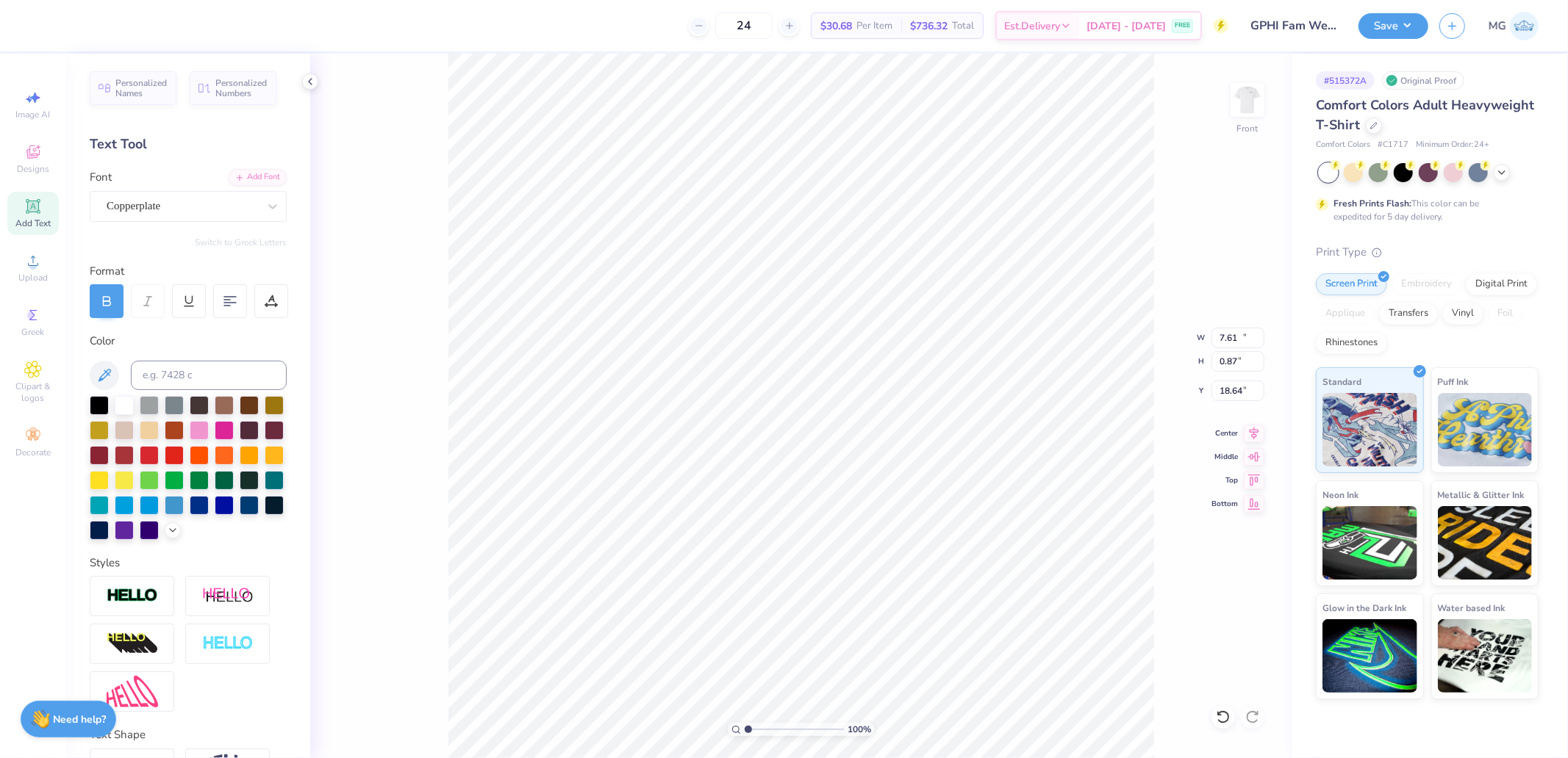
type input "11.49"
type input "1.04"
type input "18.65"
type input "6.86"
type input "0.87"
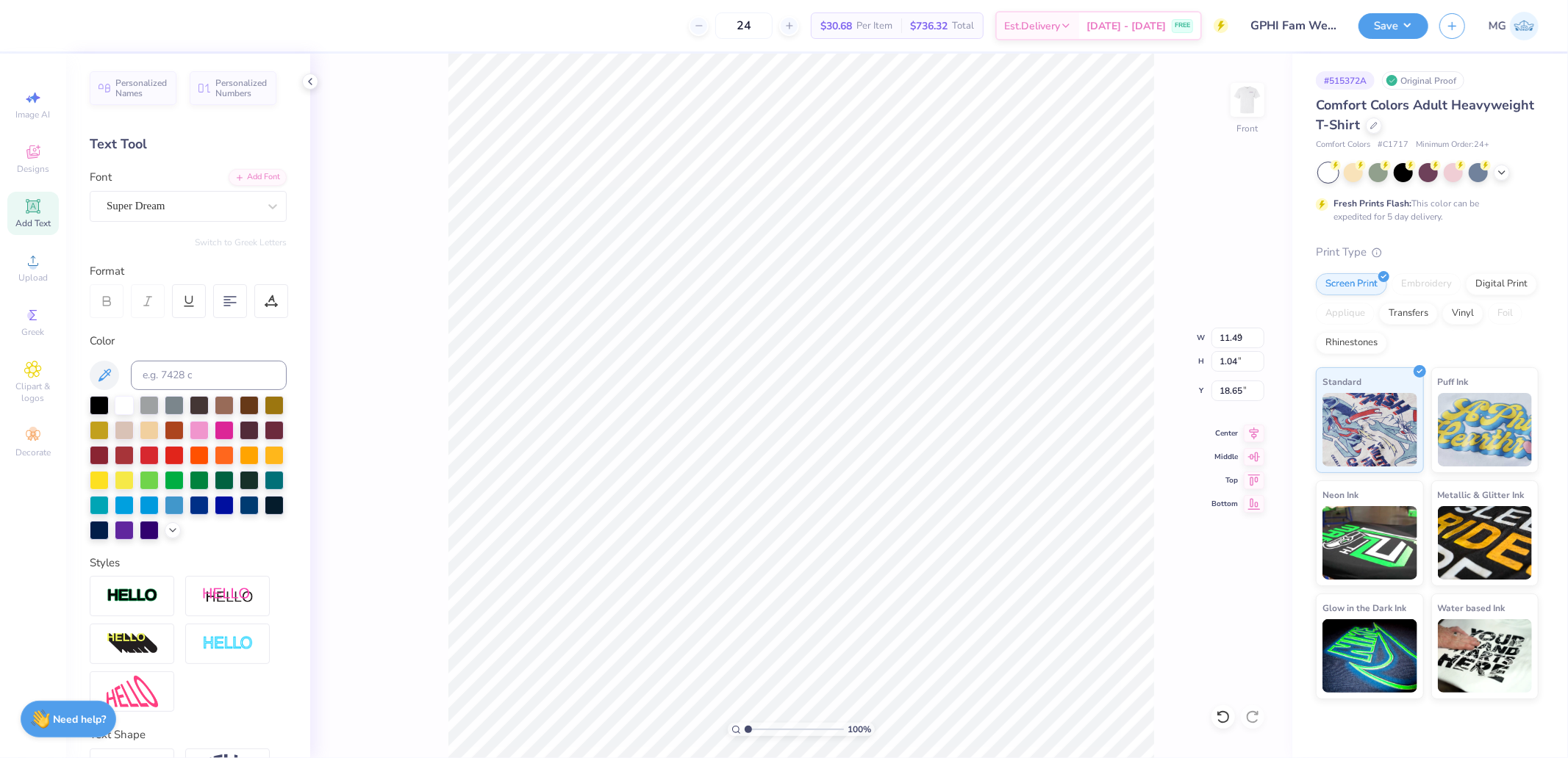
type input "19.94"
click at [180, 215] on div at bounding box center [182, 206] width 151 height 20
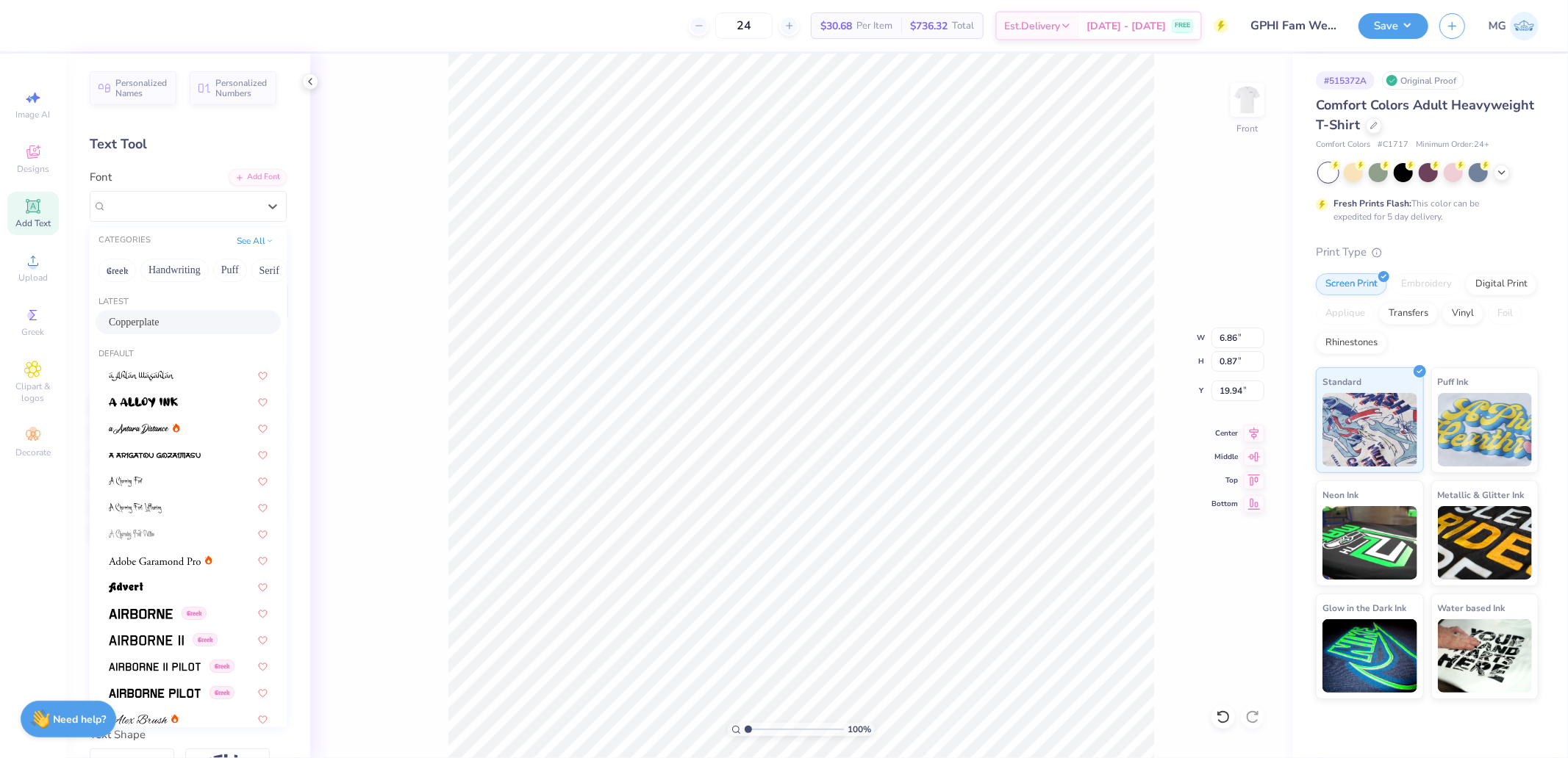
click at [162, 310] on div "Copperplate" at bounding box center [188, 322] width 185 height 25
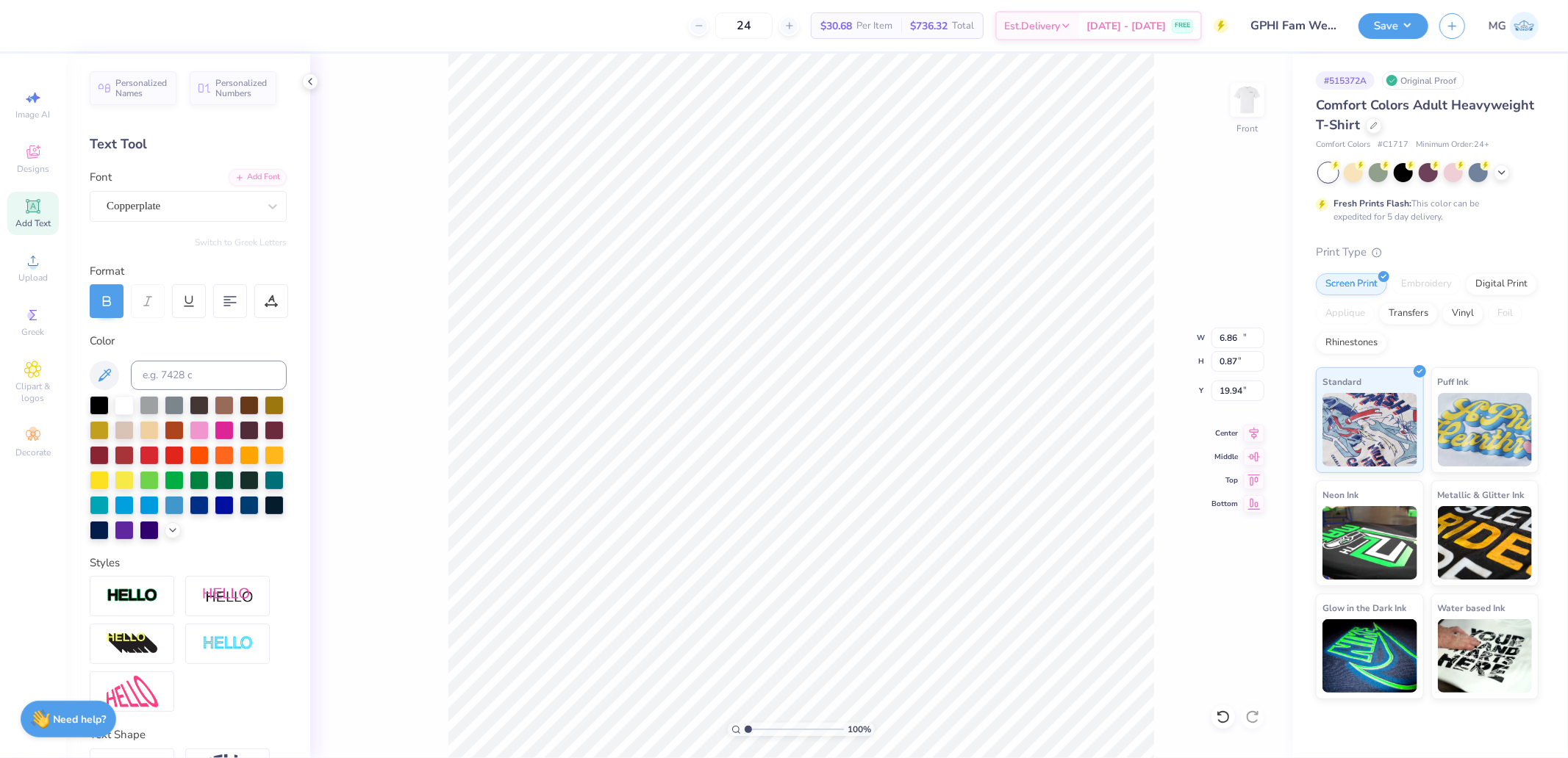
type input "10.36"
type input "1.04"
type input "9.96"
type input "0.87"
type input "21.24"
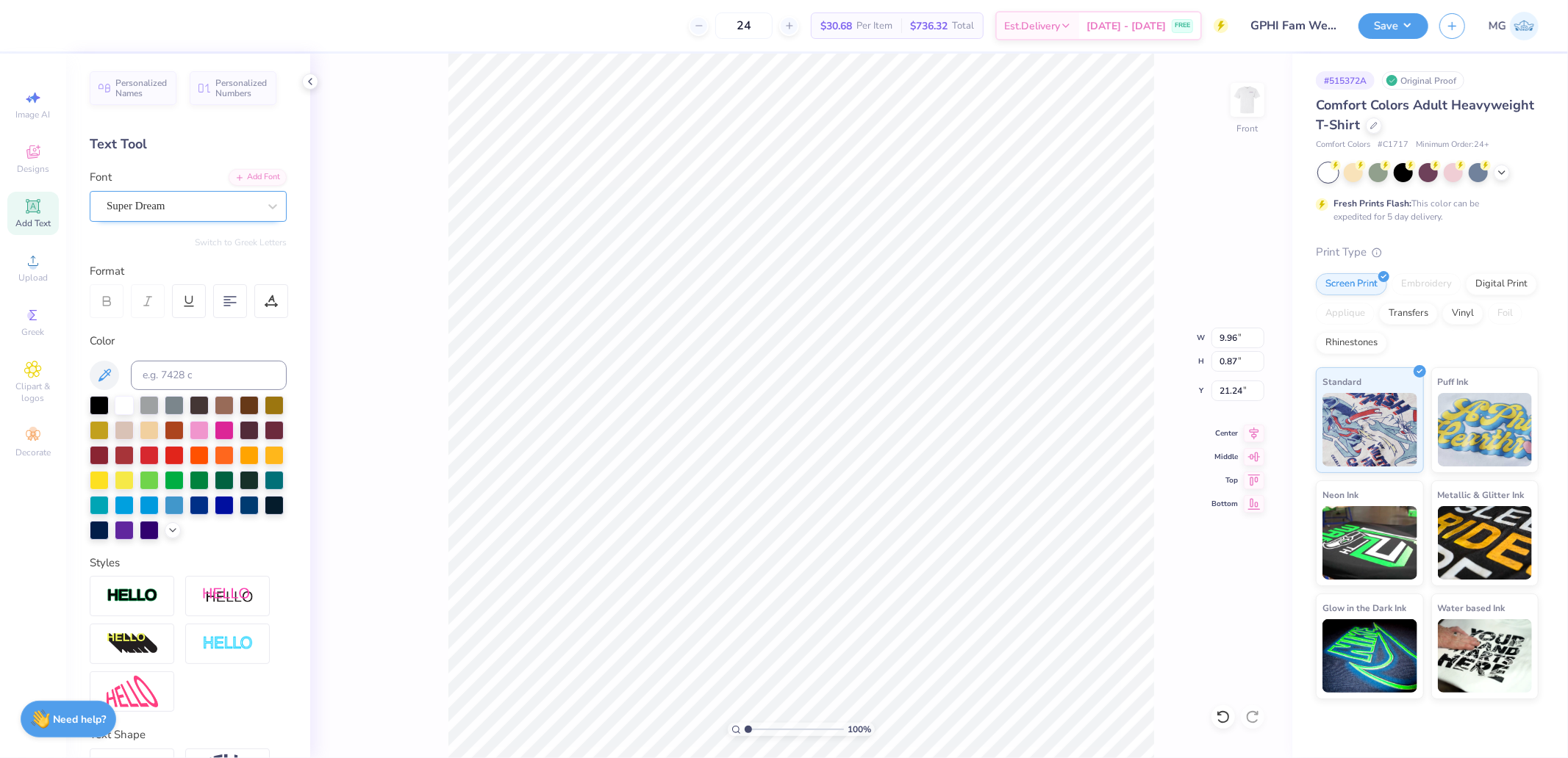
click at [163, 216] on div at bounding box center [182, 206] width 151 height 20
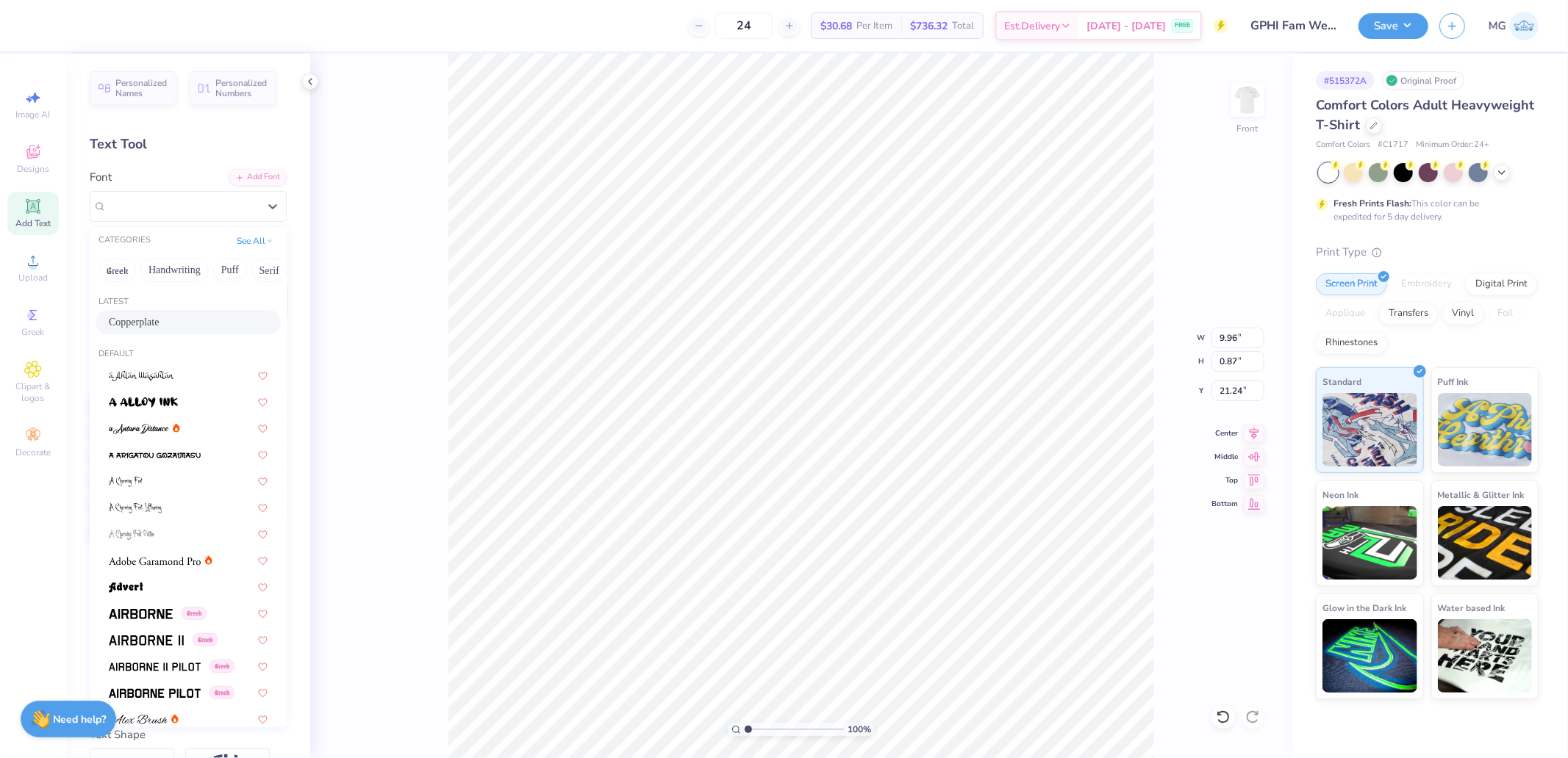
click at [152, 319] on span "Copperplate" at bounding box center [134, 323] width 49 height 16
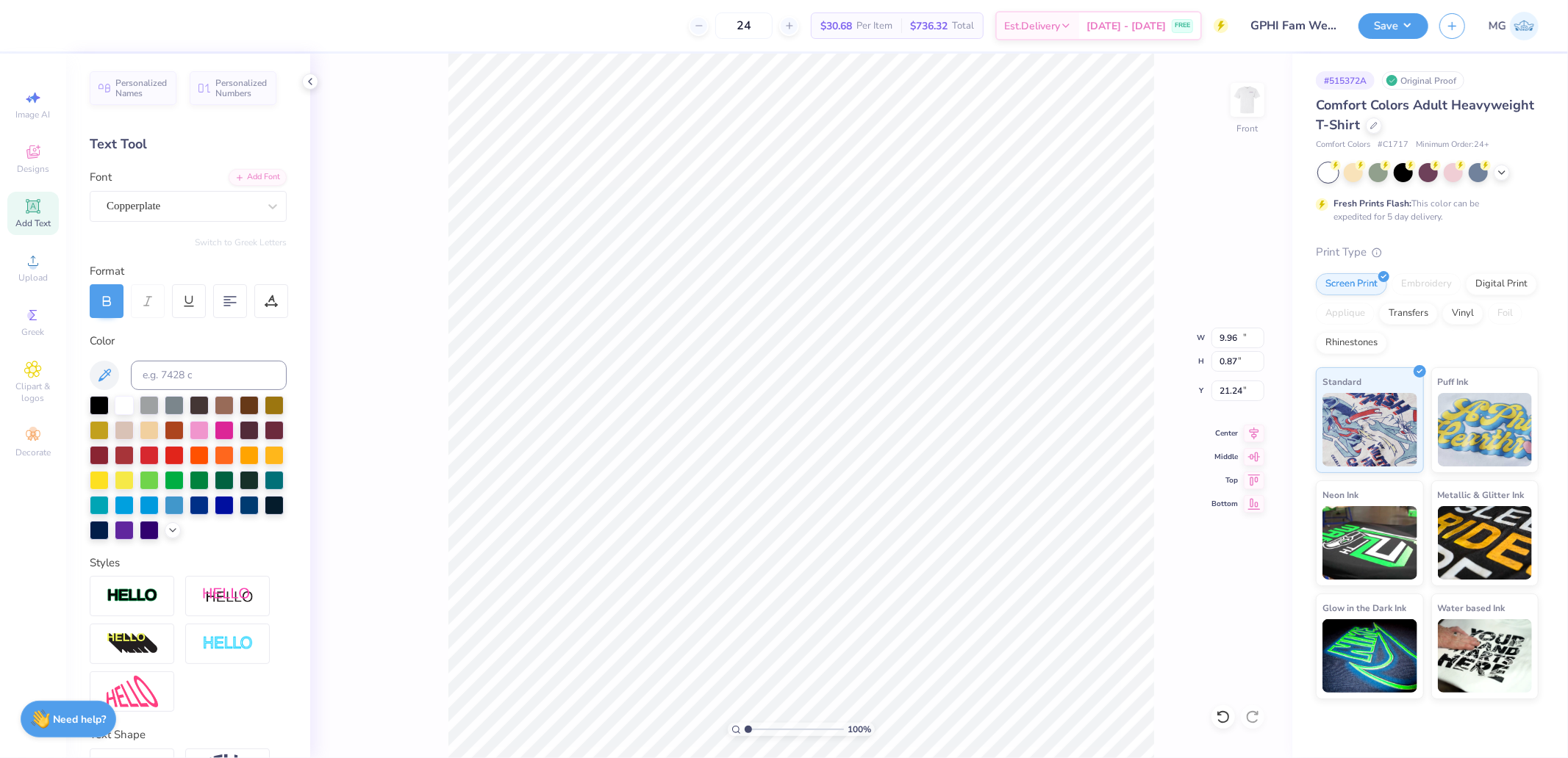
type input "14.48"
type input "0.94"
type input "21.29"
type input "12.68"
type input "0.87"
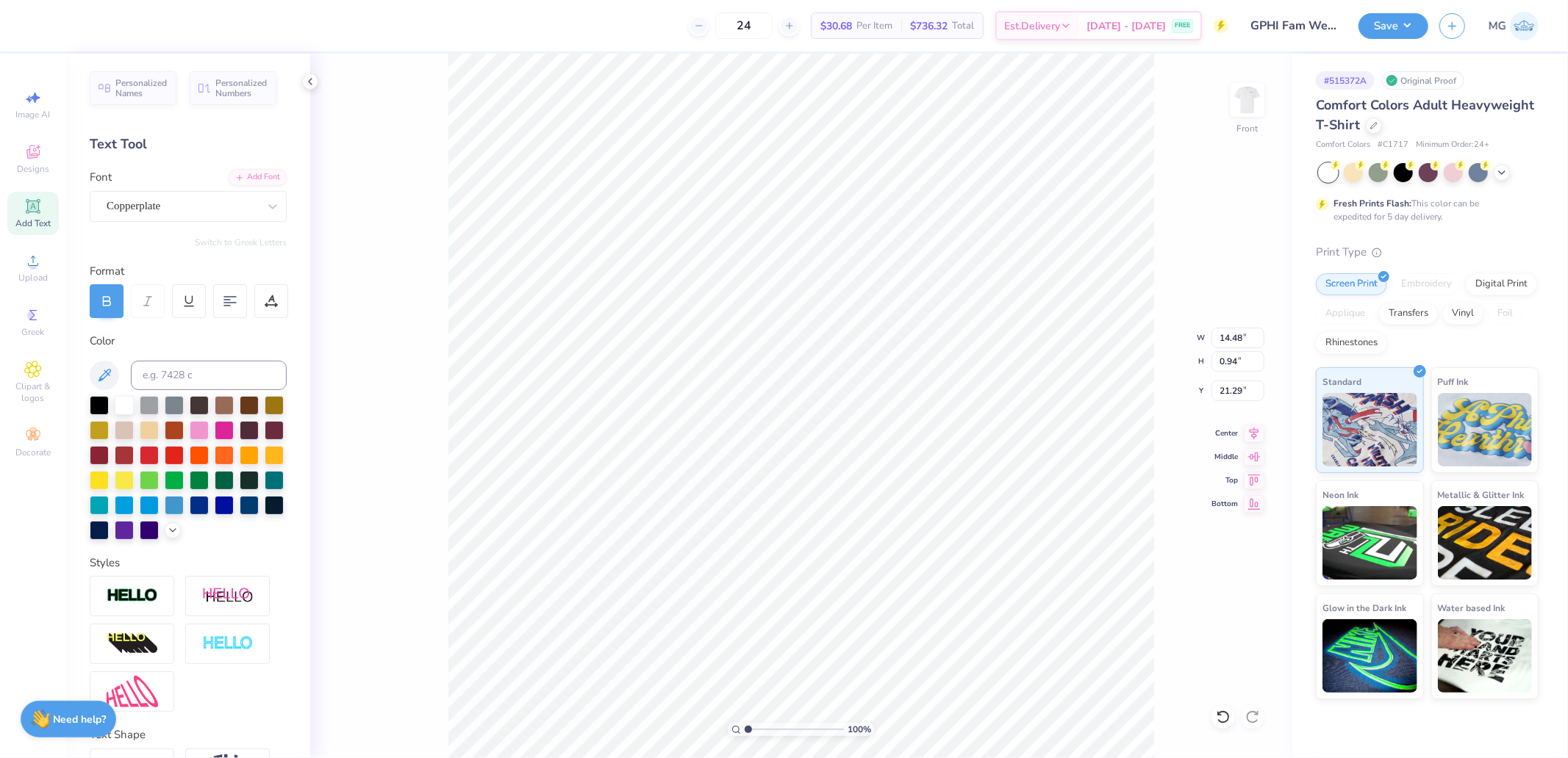
type input "22.53"
click at [155, 201] on div "Super Dream" at bounding box center [182, 206] width 154 height 23
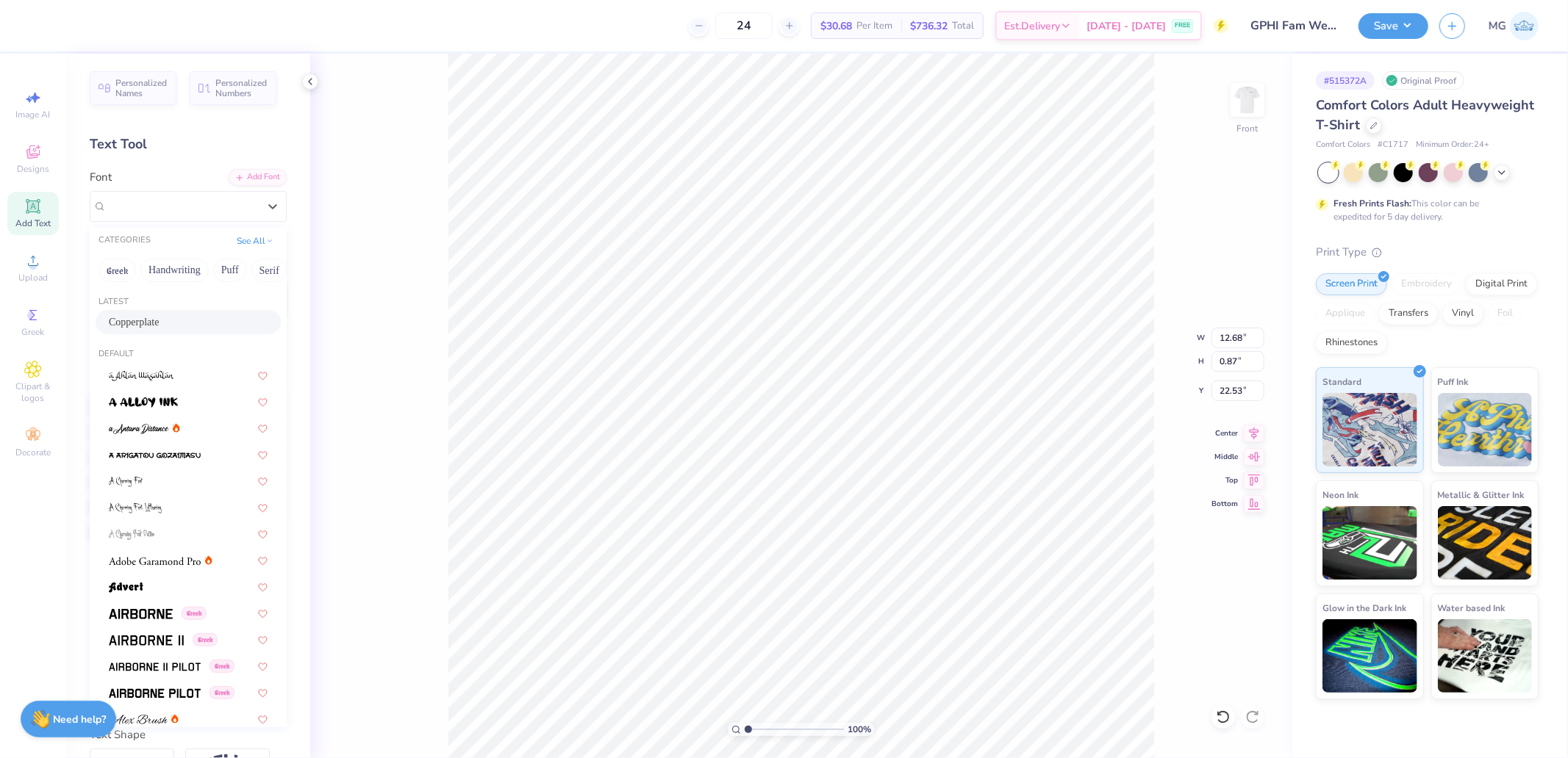
click at [151, 320] on span "Copperplate" at bounding box center [134, 323] width 49 height 16
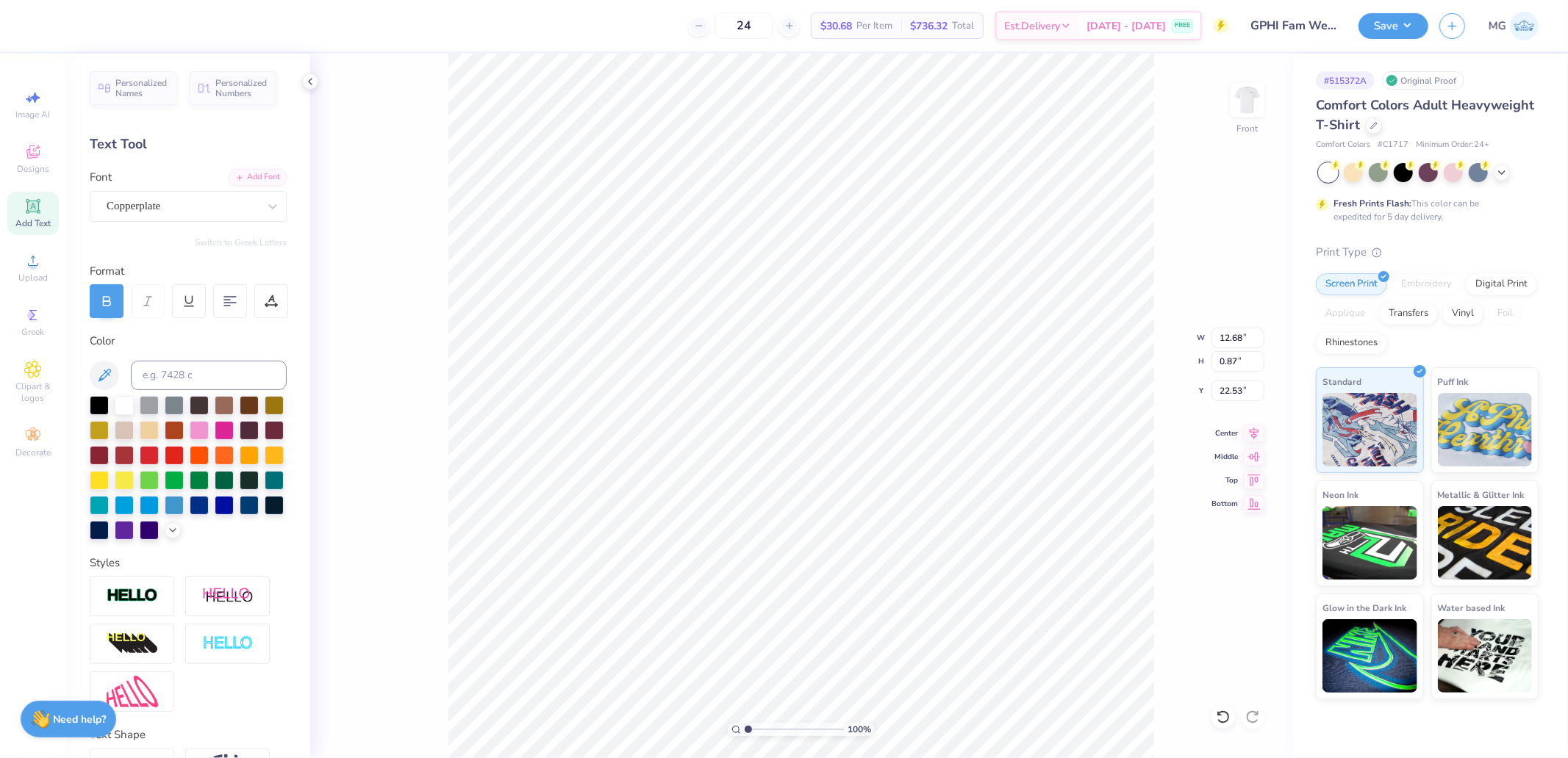
type input "14.51"
type input "0.77"
type input "22.65"
click at [1250, 427] on icon at bounding box center [1253, 431] width 21 height 18
type input "11.49"
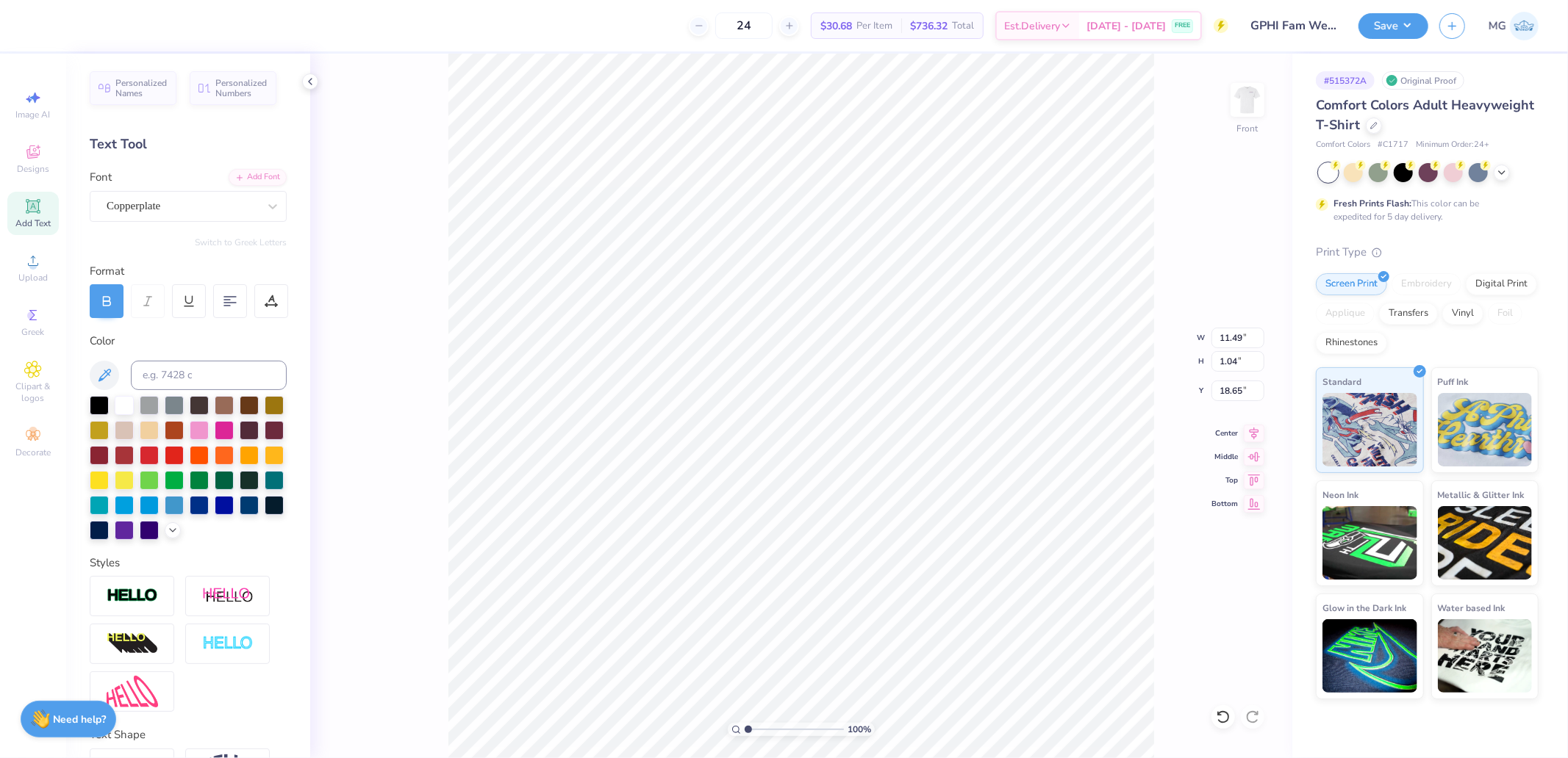
type input "1.04"
type input "18.65"
click at [1257, 435] on icon at bounding box center [1253, 431] width 21 height 18
type input "10.36"
type input "19.94"
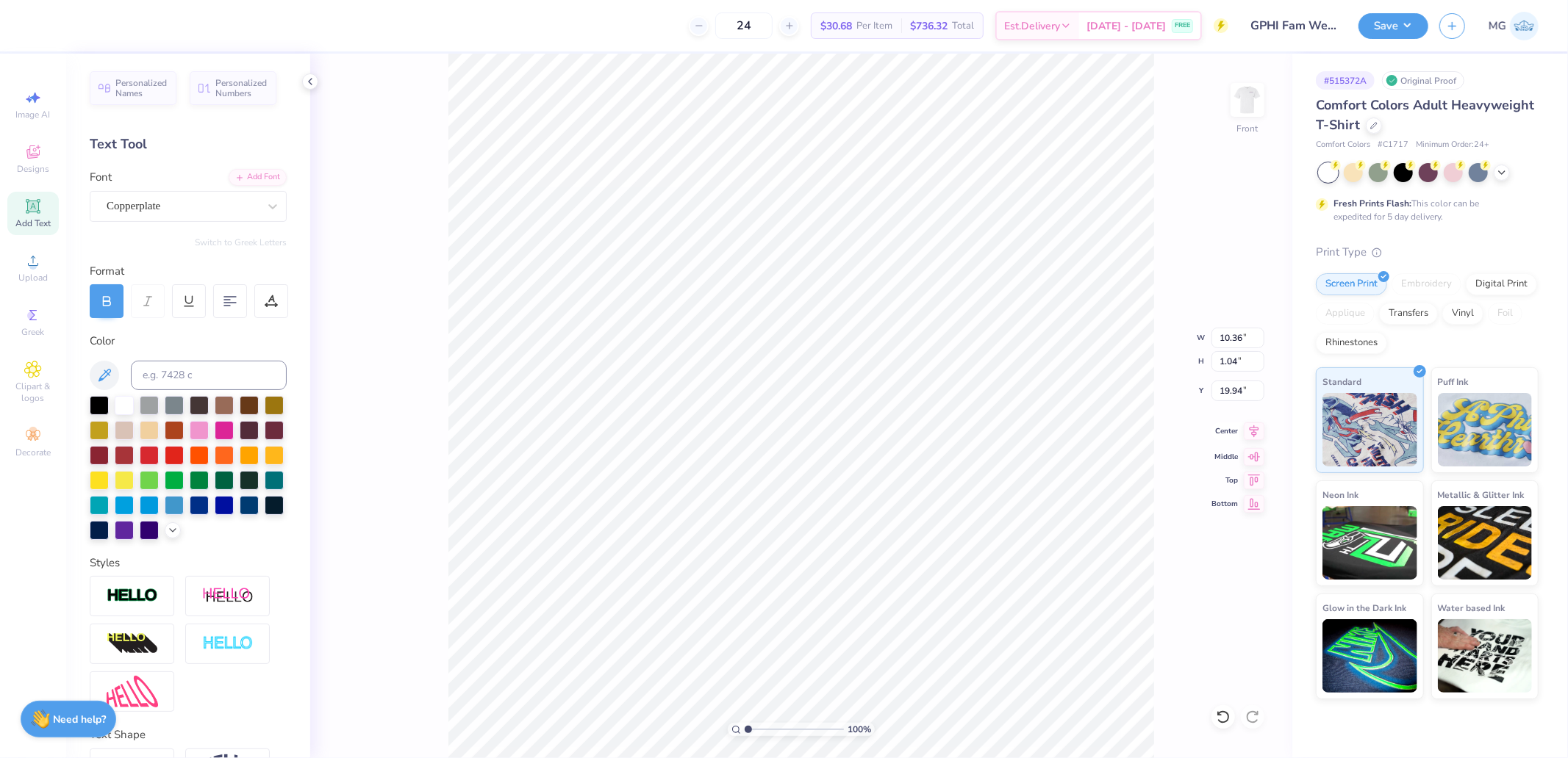
click at [1252, 437] on icon at bounding box center [1253, 431] width 21 height 18
type input "14.48"
type input "0.94"
type input "21.29"
click at [1255, 435] on icon at bounding box center [1254, 431] width 10 height 13
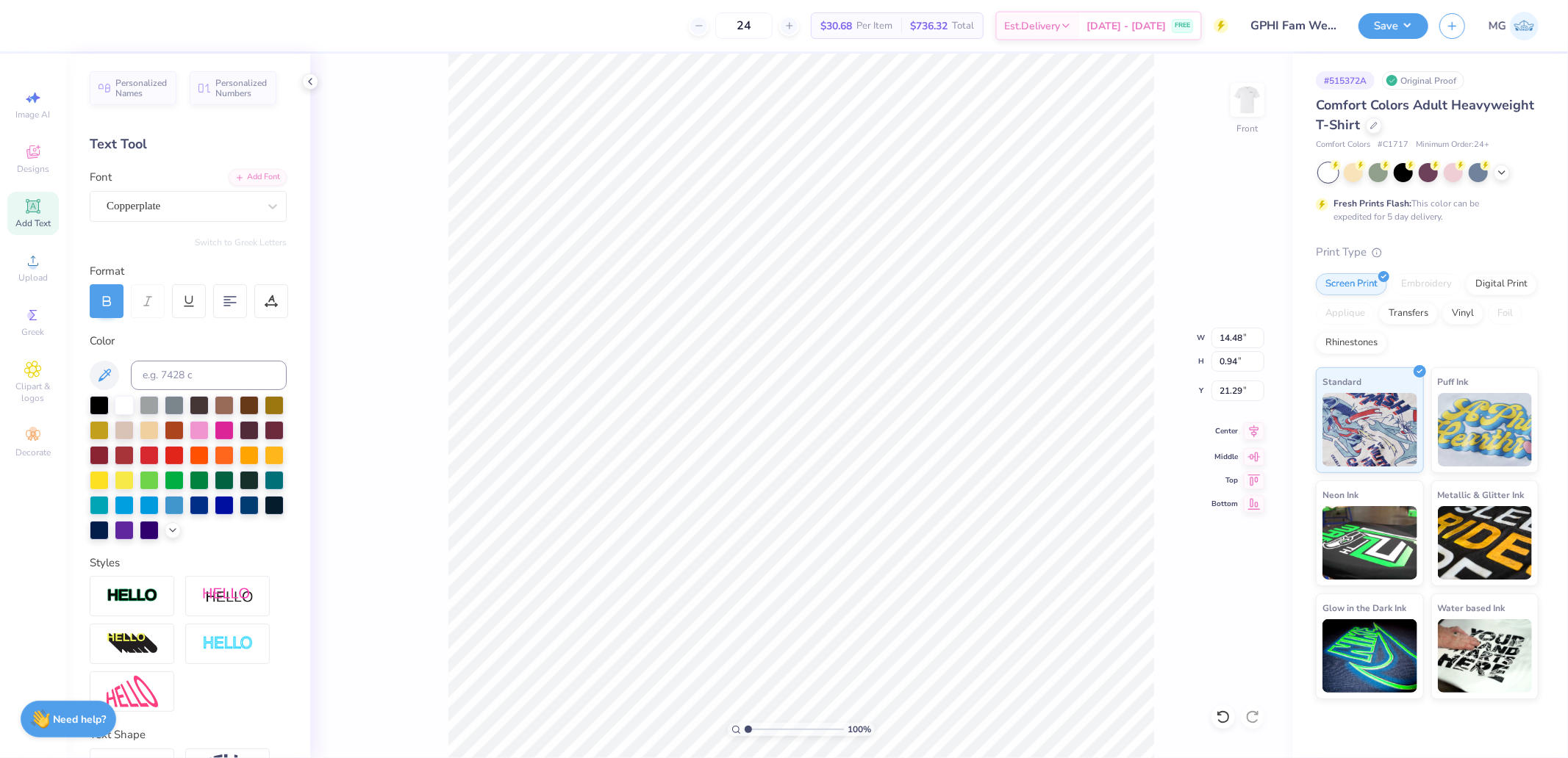
type input "14.51"
type input "0.77"
type input "22.65"
click at [1257, 429] on icon at bounding box center [1253, 431] width 21 height 18
type input "19.17"
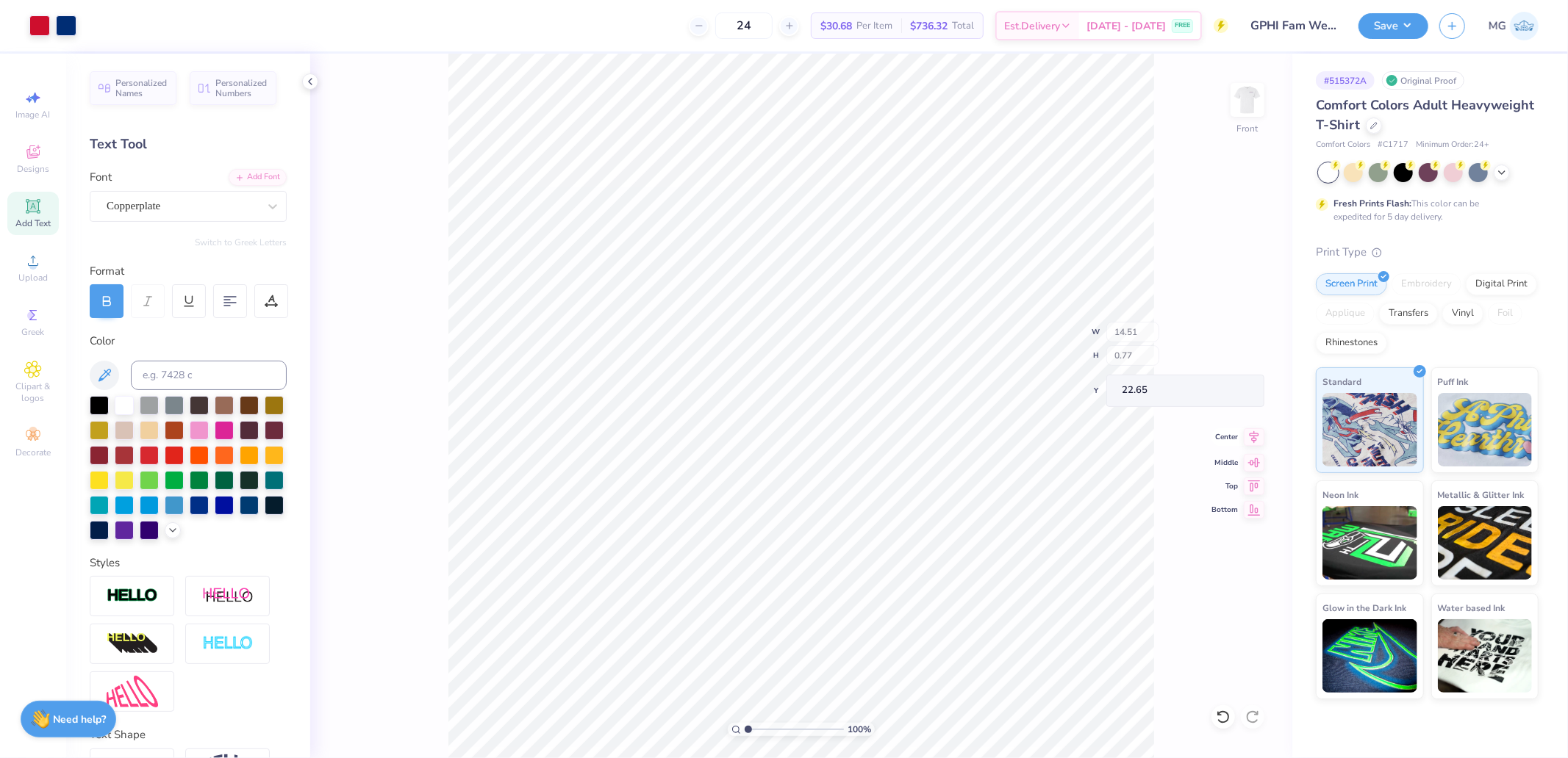
type input "4.24"
type input "10.28"
type input "13.58"
type input "5.00"
click at [1234, 333] on input "10.26" at bounding box center [1237, 337] width 52 height 21
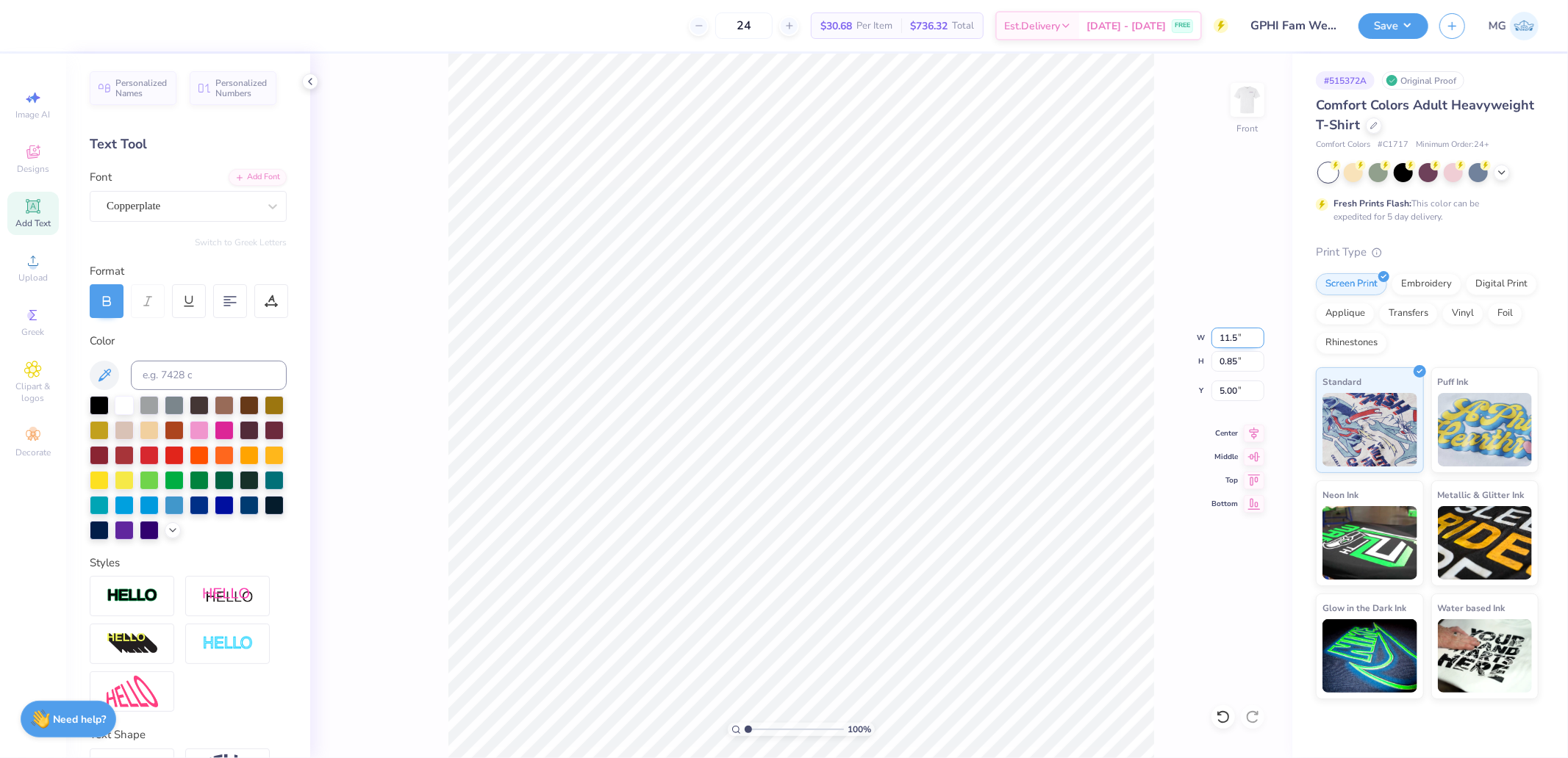
type input "11.50"
type input "0.95"
type input "4.55"
click at [1231, 364] on input "0.74" at bounding box center [1237, 361] width 52 height 21
type input ".75"
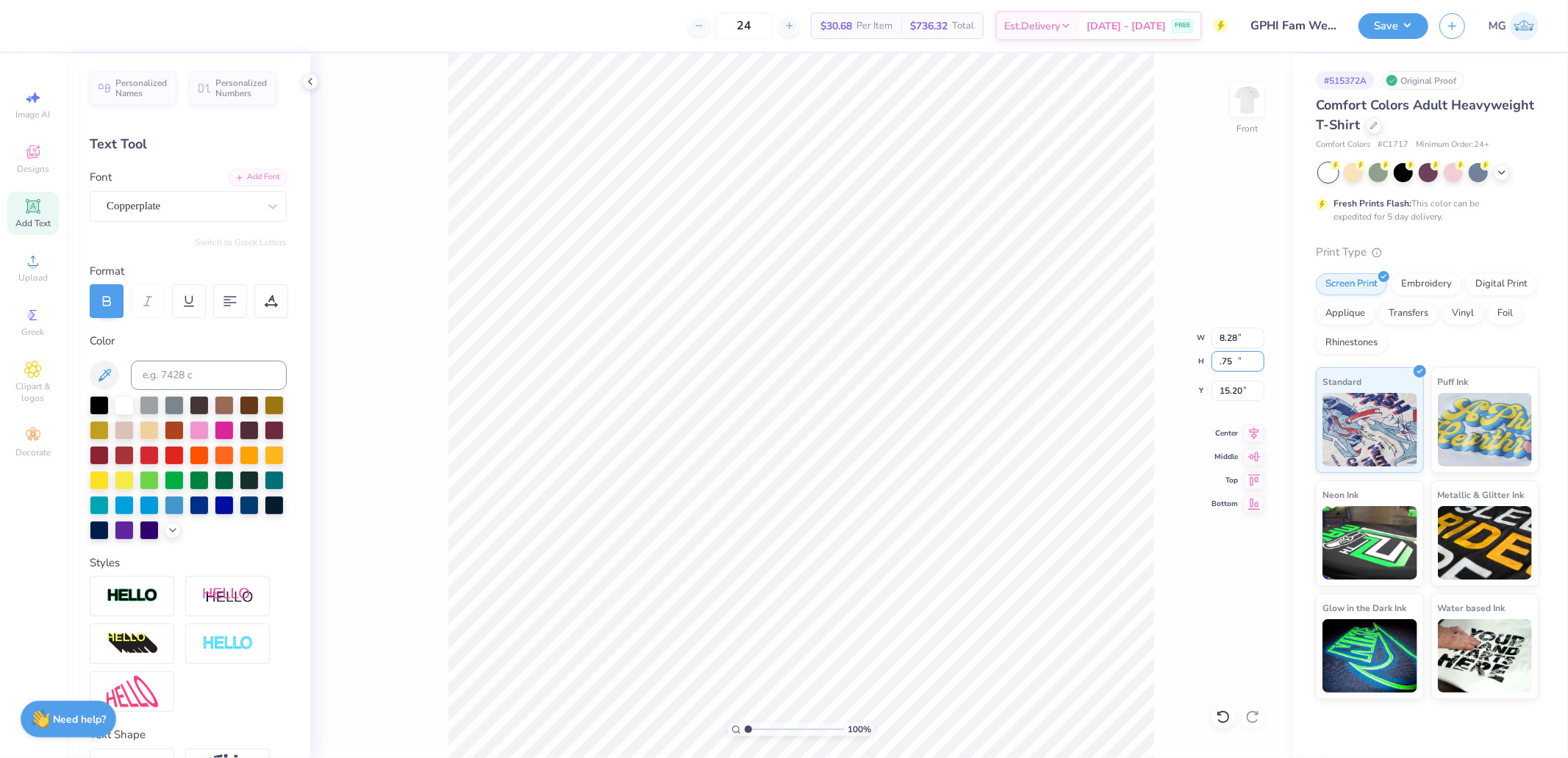
type input "8.28"
type input "0.75"
type input "7.34"
type input "0.74"
type input "16.12"
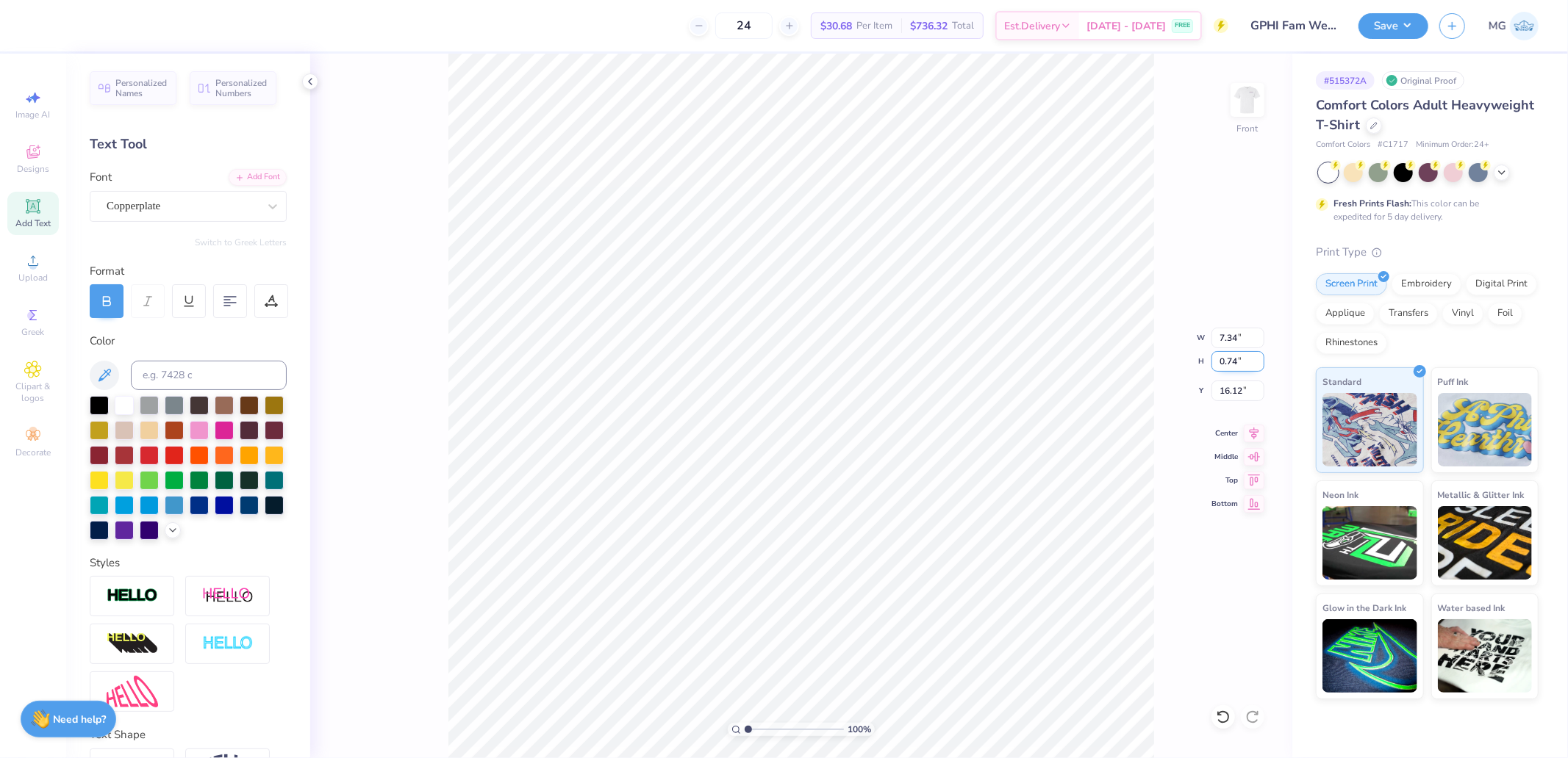
click at [1239, 357] on input "0.74" at bounding box center [1237, 361] width 52 height 21
paste input "5"
type input "0.75"
type input "7.44"
click at [1239, 356] on input "0.67" at bounding box center [1237, 361] width 52 height 21
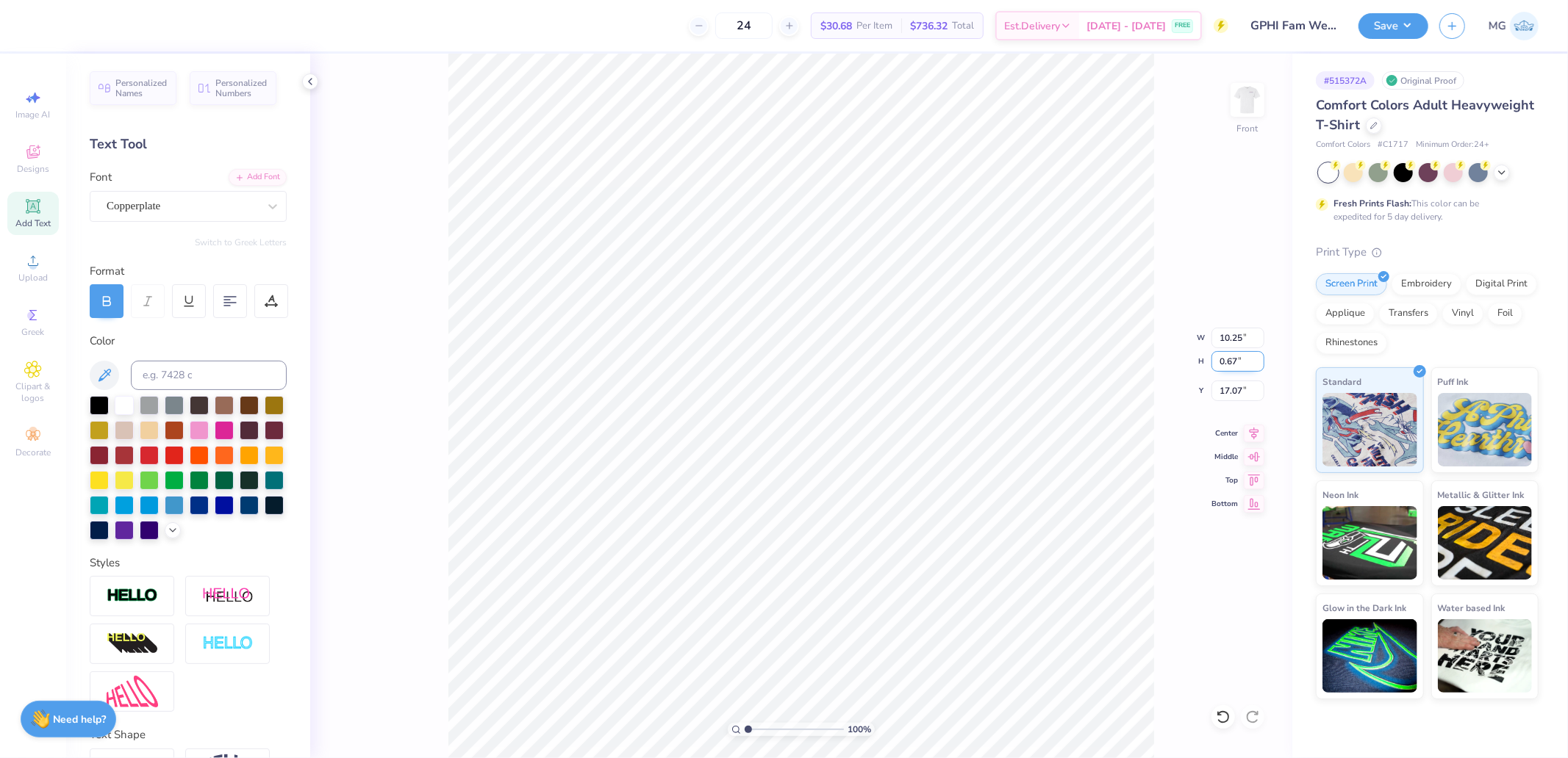
paste input "75"
type input "0.75"
type input "11.54"
type input "17.03"
click at [1232, 391] on input "18.04" at bounding box center [1237, 391] width 52 height 21
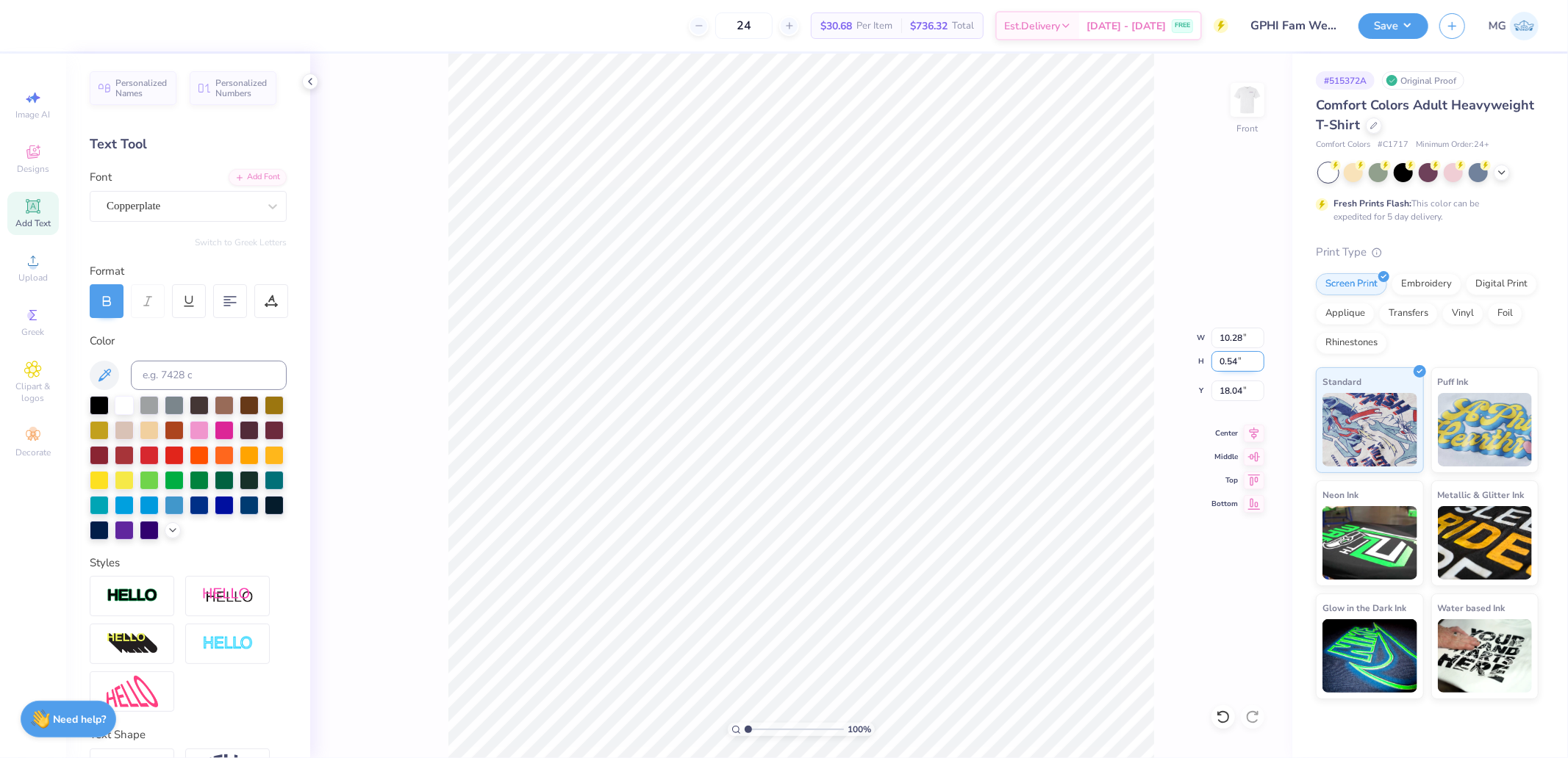
click at [1239, 354] on input "0.54" at bounding box center [1237, 361] width 52 height 21
paste input "75"
type input "0.75"
type input "14.22"
type input "18.36"
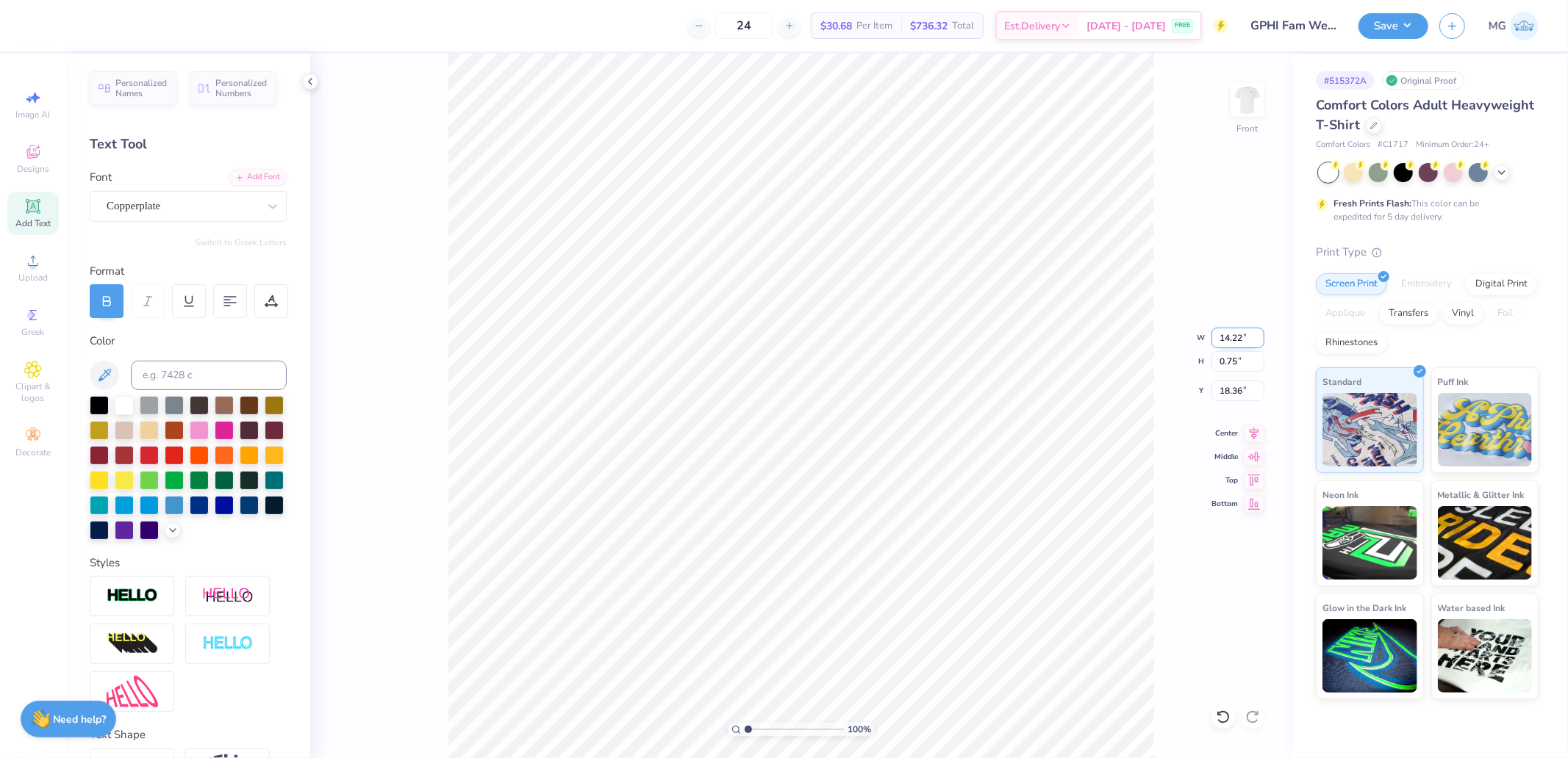
click at [1236, 330] on input "14.22" at bounding box center [1237, 337] width 52 height 21
type input "11.50"
type input "0.61"
type input "18.44"
click at [1236, 361] on input "0.61" at bounding box center [1237, 361] width 52 height 21
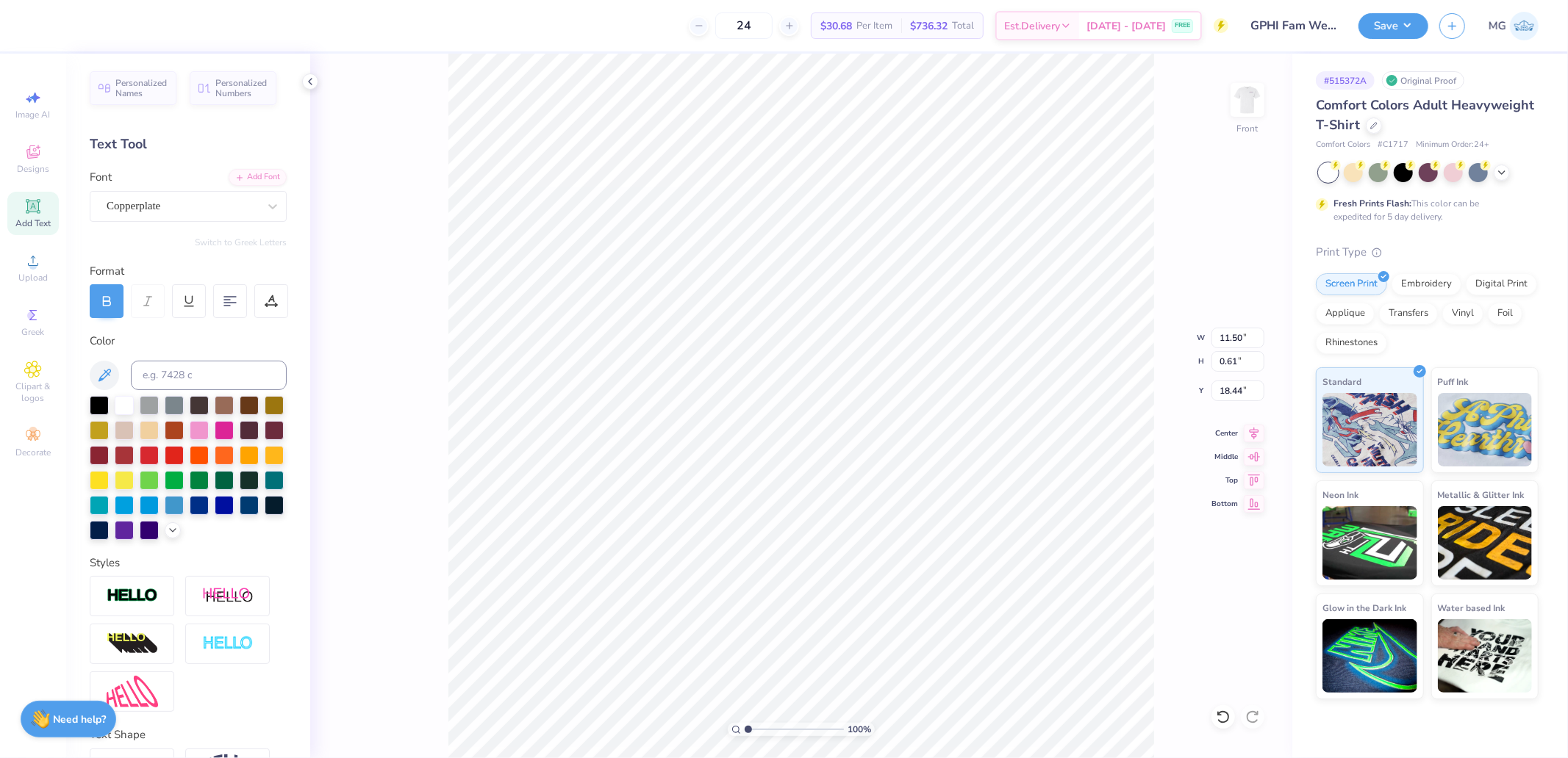
type input "11.54"
type input "0.75"
type input "17.03"
click at [1231, 362] on input "0.75" at bounding box center [1237, 361] width 52 height 21
paste input "61"
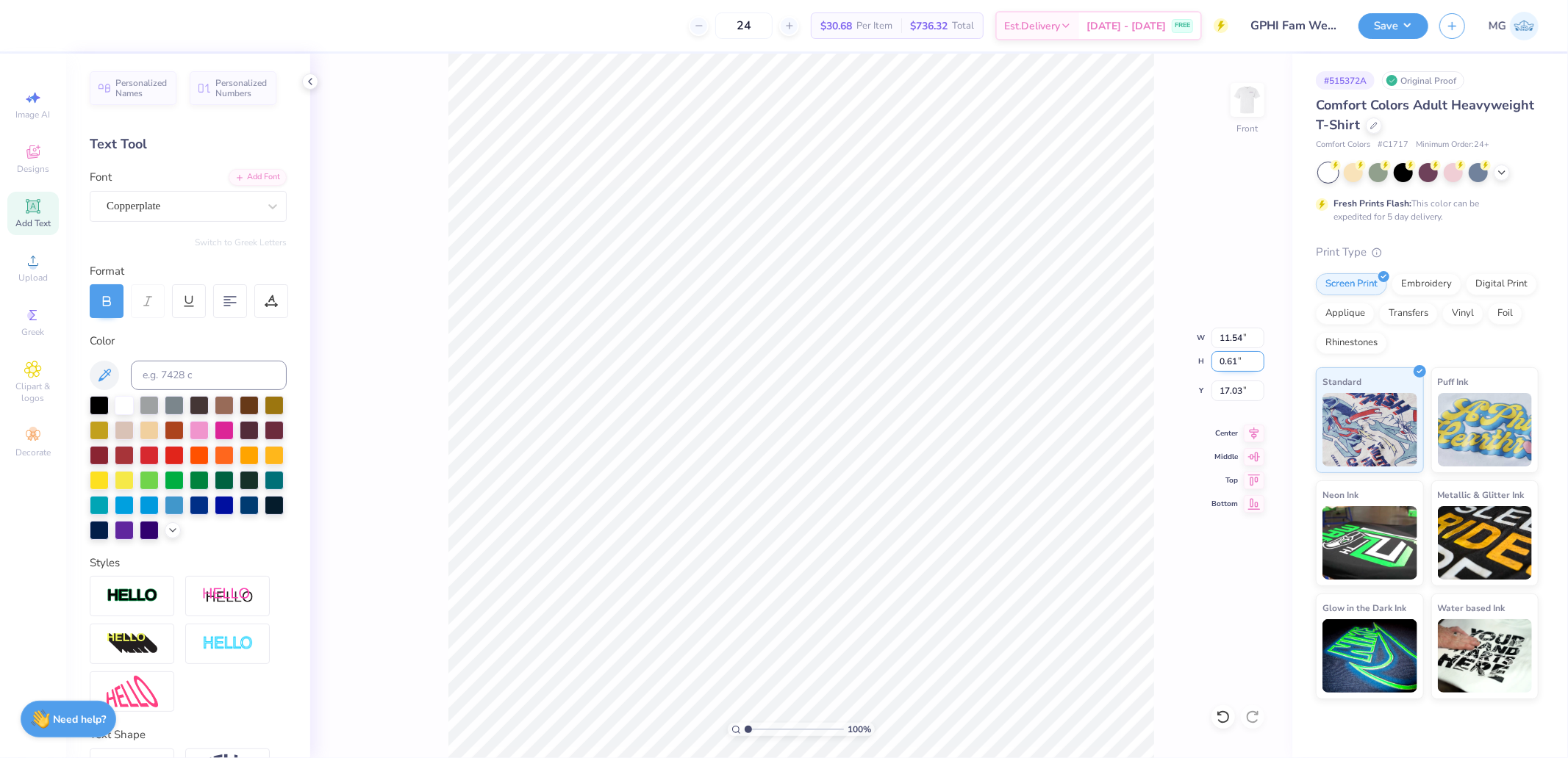
type input "0.61"
type input "9.38"
type input "17.10"
type input "7.44"
type input "0.75"
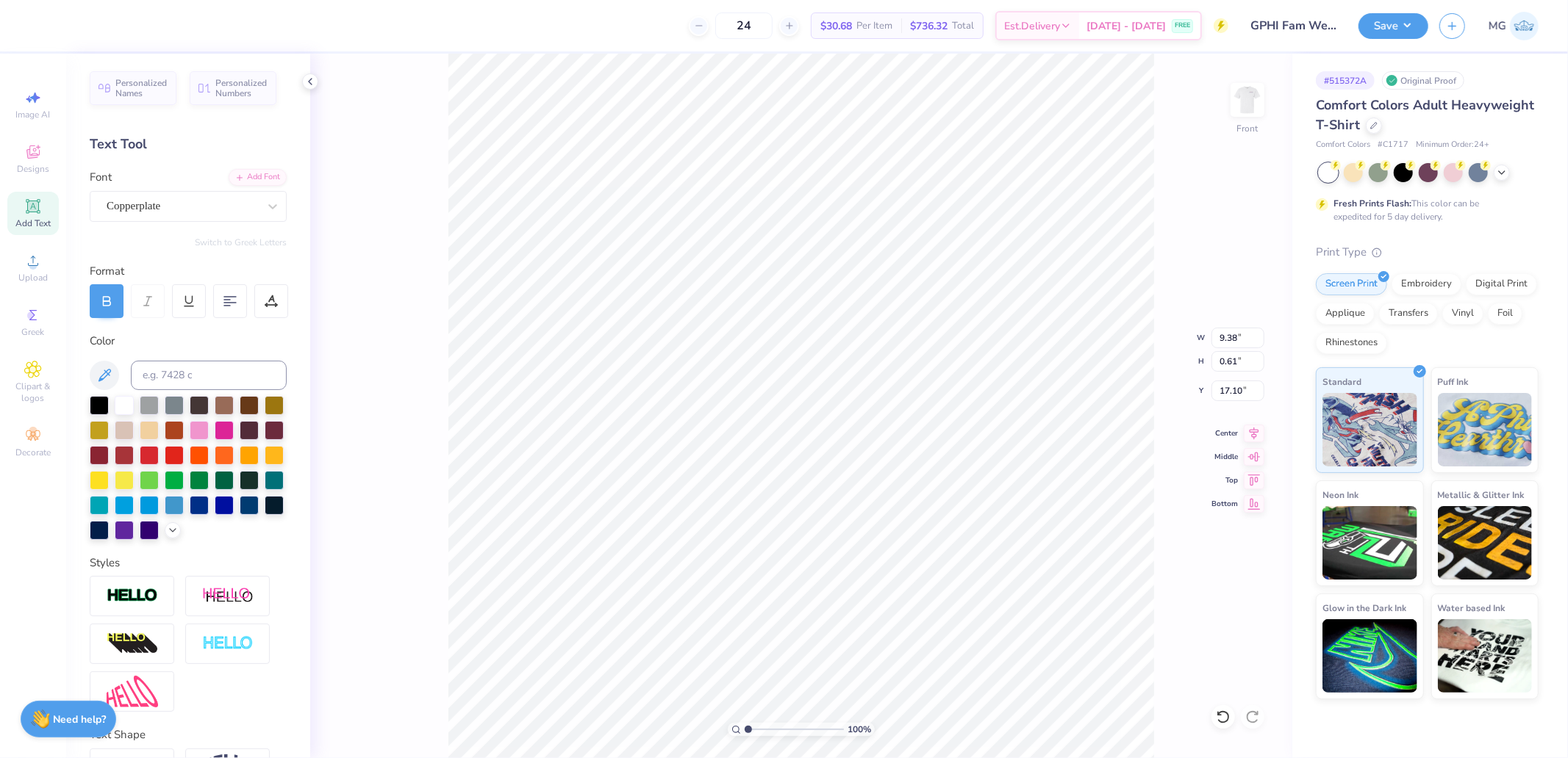
type input "16.12"
click at [1235, 357] on input "0.75" at bounding box center [1237, 361] width 52 height 21
paste input "61"
type input "0.61"
type input "6.05"
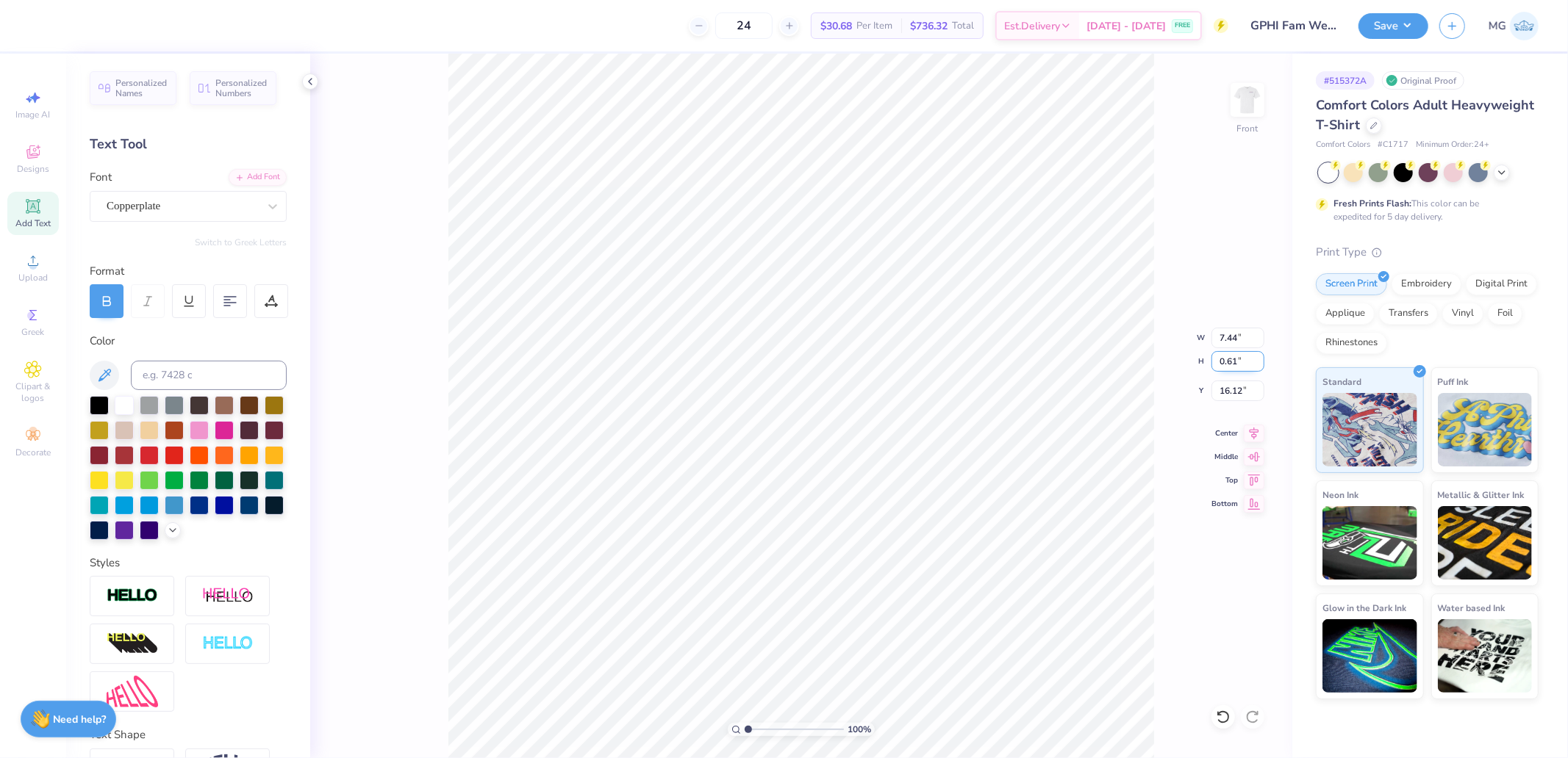
type input "16.19"
type input "8.28"
type input "0.75"
type input "15.16"
click at [1242, 361] on input "0.75" at bounding box center [1237, 361] width 52 height 21
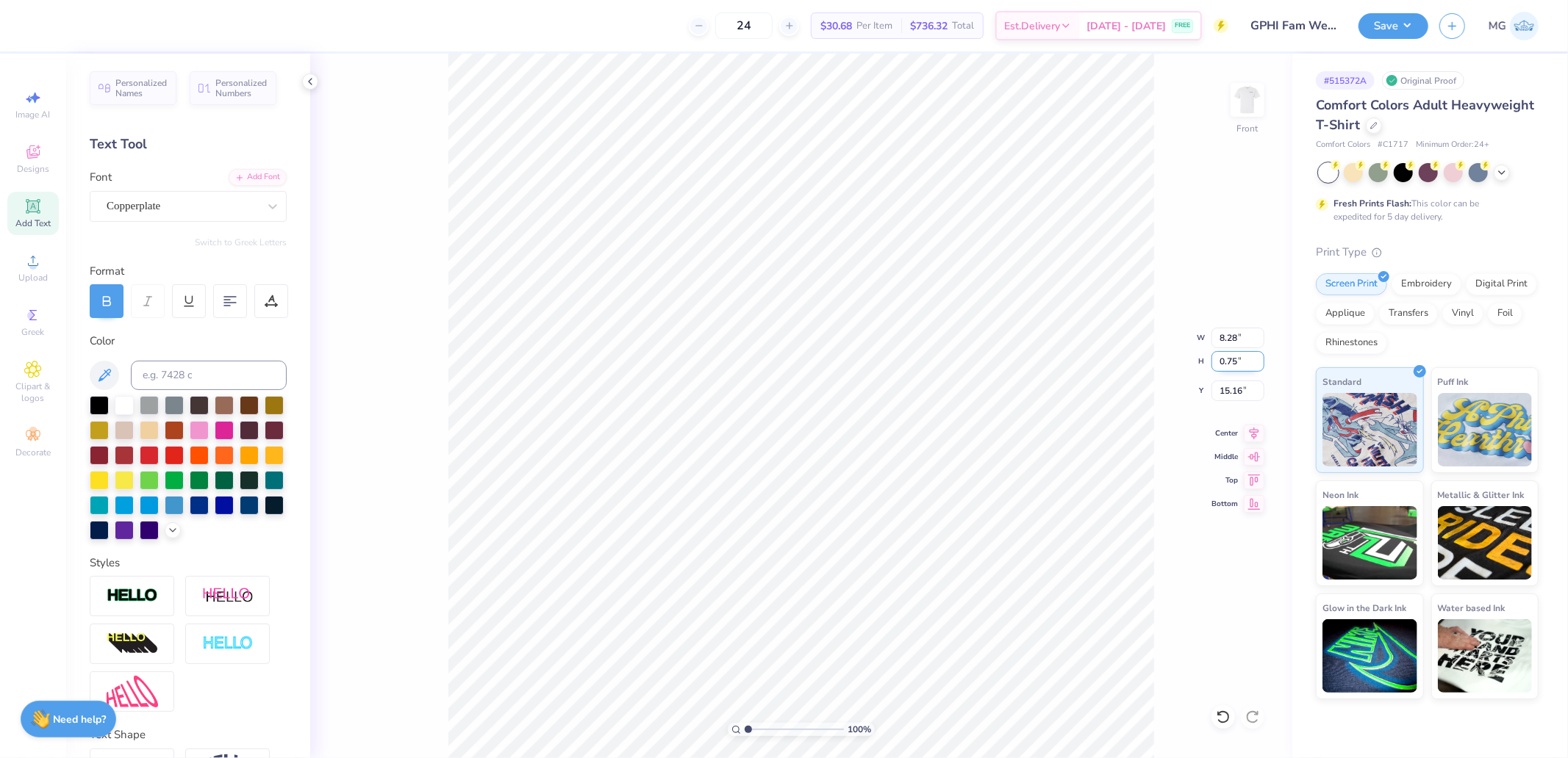
paste input "61"
type input "0.61"
type input "6.74"
type input "15.23"
type input "17.57"
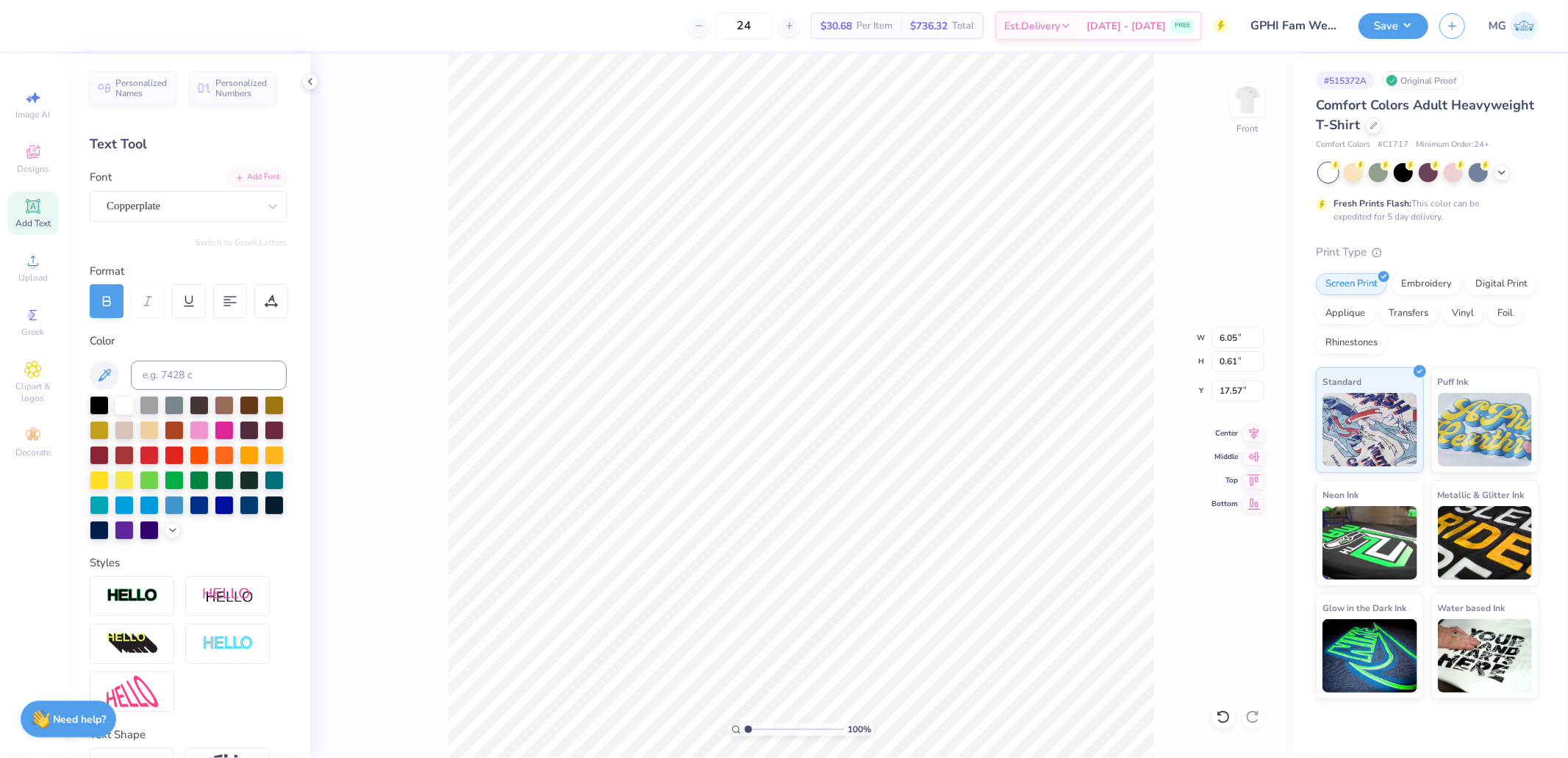
type input "6.05"
type input "16.19"
type input "6.74"
type input "15.23"
click at [1263, 430] on icon at bounding box center [1253, 431] width 21 height 18
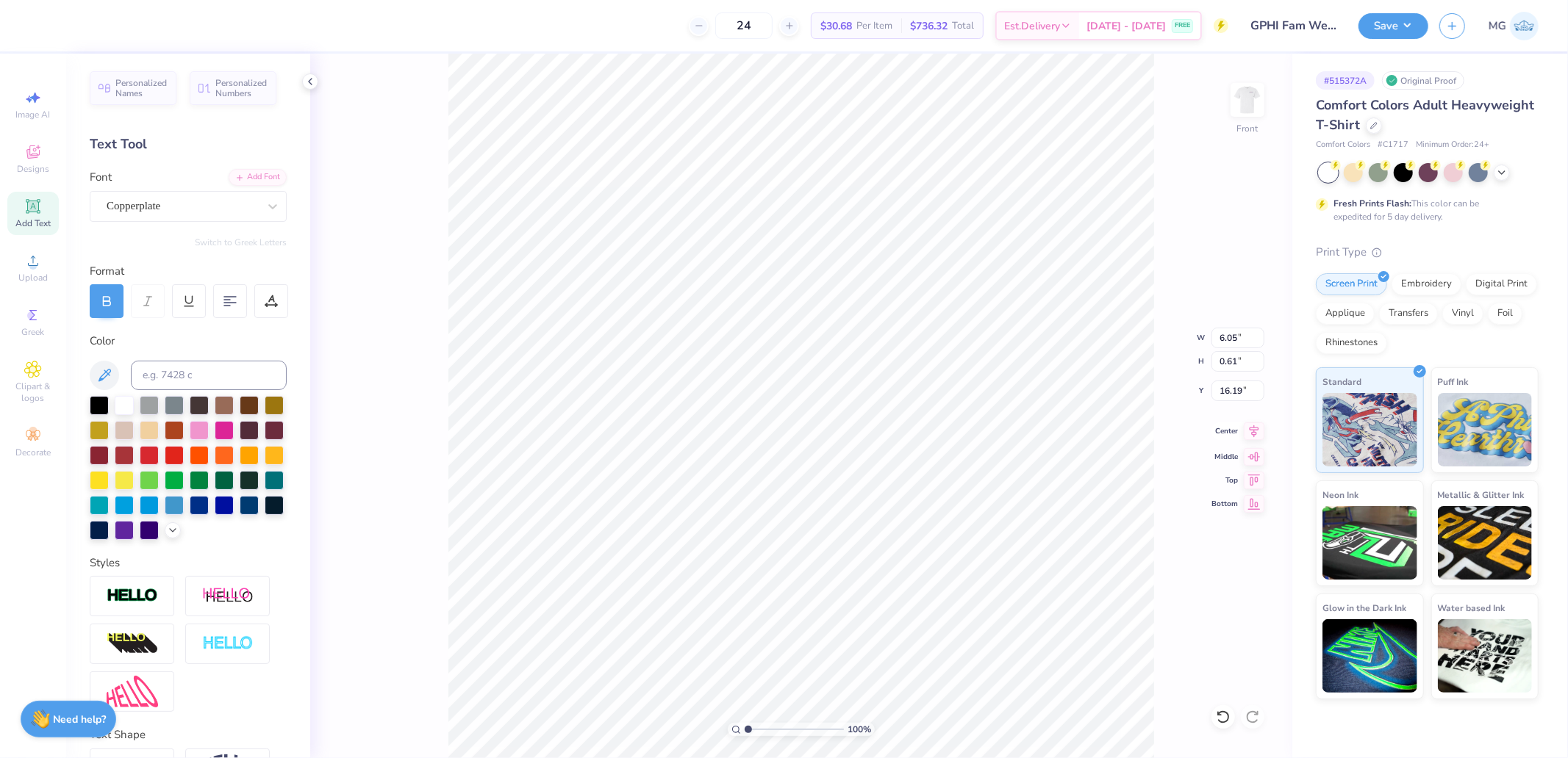
click at [1259, 436] on icon at bounding box center [1253, 431] width 21 height 18
type input "9.38"
type input "17.57"
click at [1255, 436] on icon at bounding box center [1253, 431] width 21 height 18
type input "11.50"
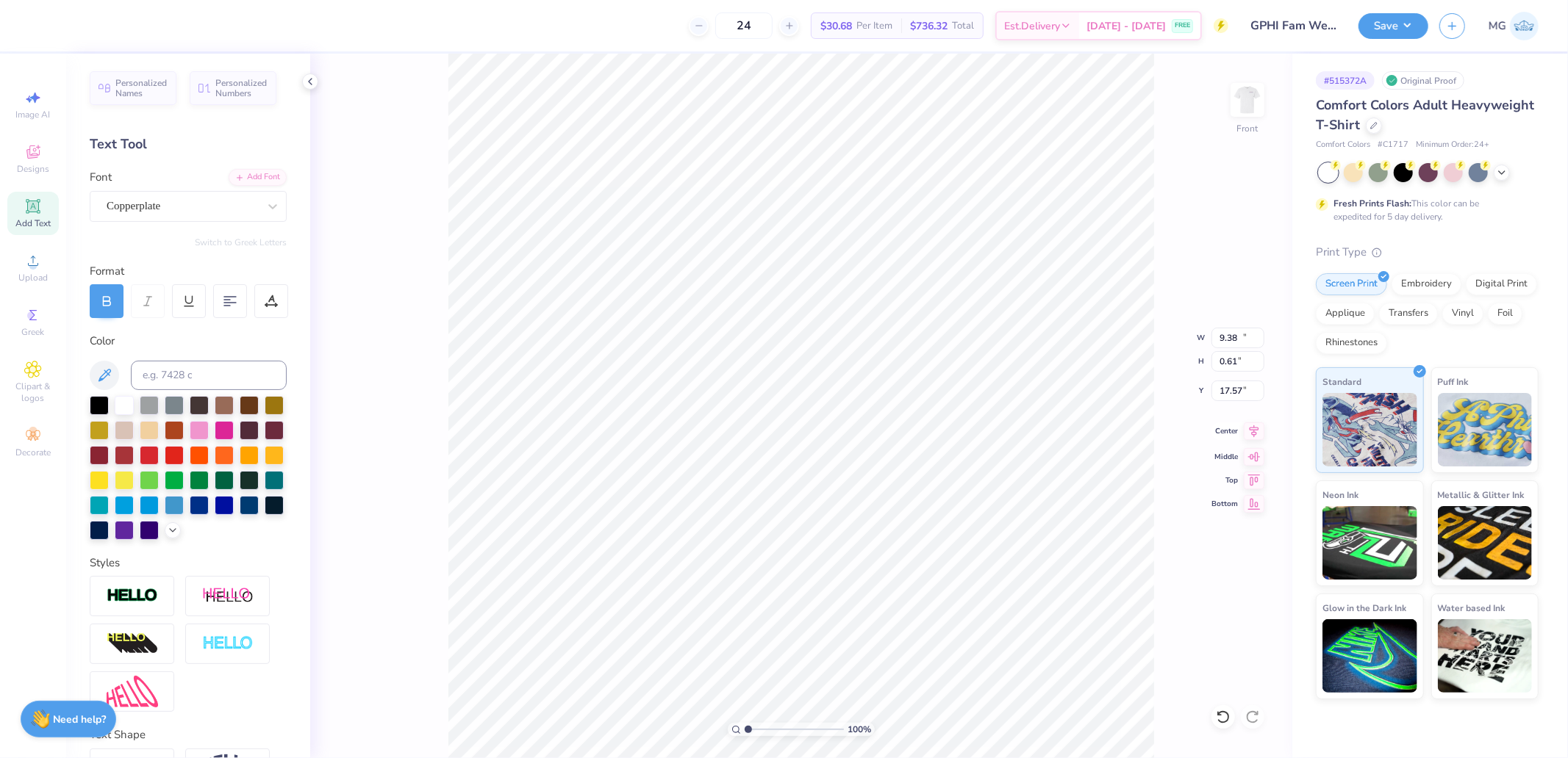
type input "18.44"
click at [1255, 430] on icon at bounding box center [1253, 431] width 21 height 18
type input "16.04"
type input "9.38"
type input "16.96"
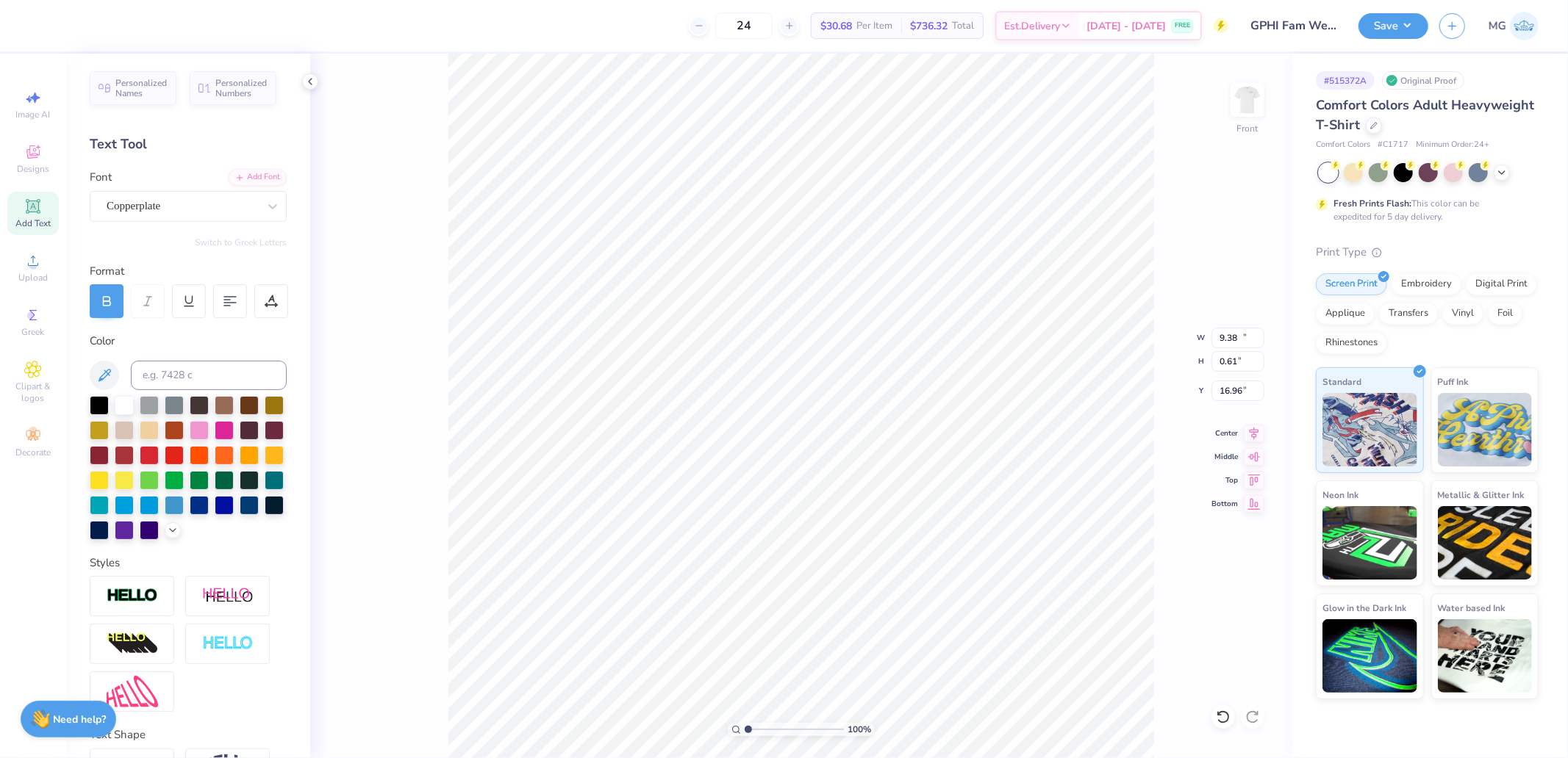
type input "11.50"
type input "17.90"
click at [1253, 432] on icon at bounding box center [1254, 431] width 10 height 13
click at [1252, 438] on icon at bounding box center [1253, 431] width 21 height 18
click at [1242, 391] on input "4.55" at bounding box center [1237, 391] width 52 height 21
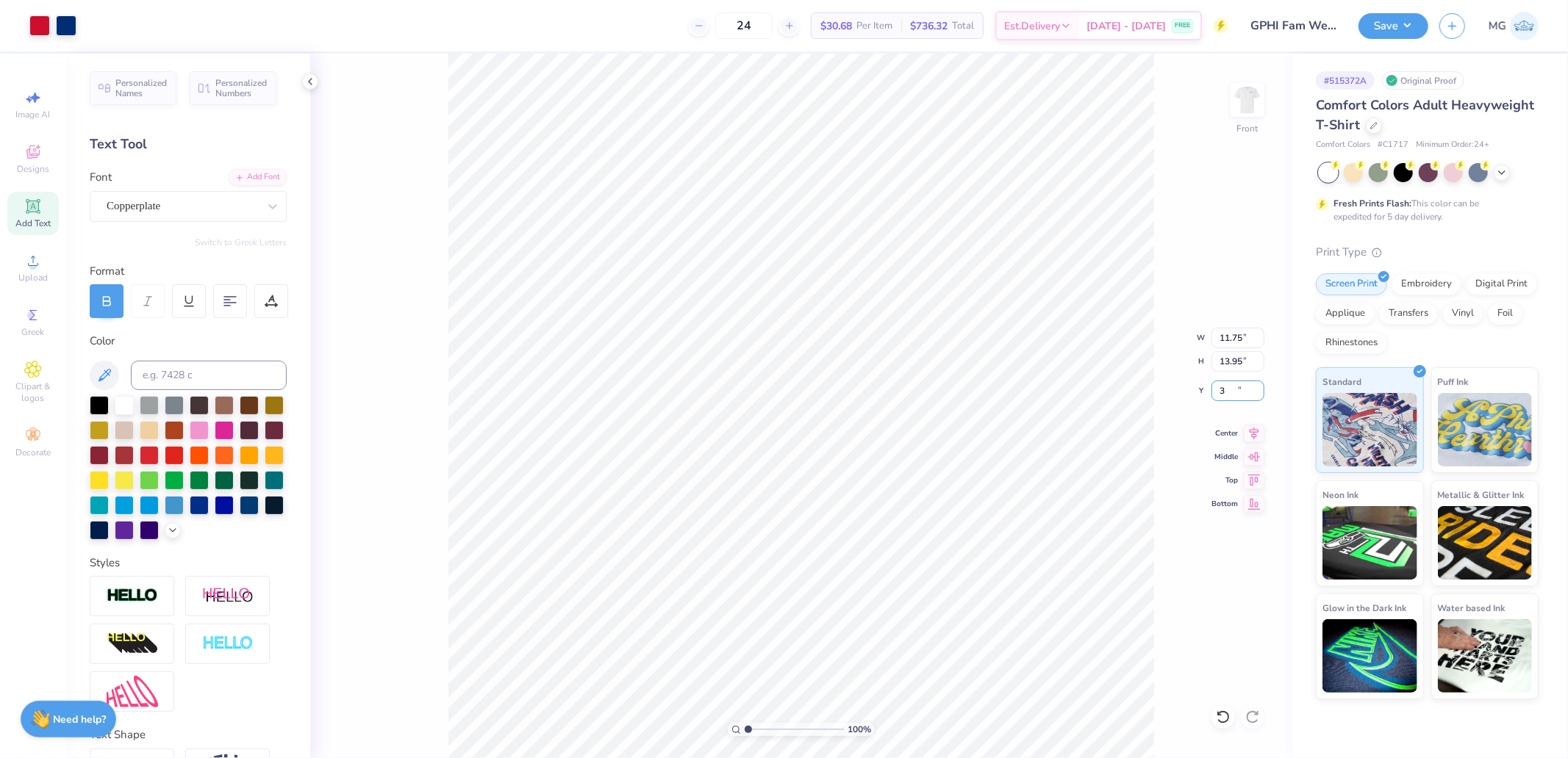
type input "3.00"
click at [1415, 33] on button "Save" at bounding box center [1393, 24] width 70 height 26
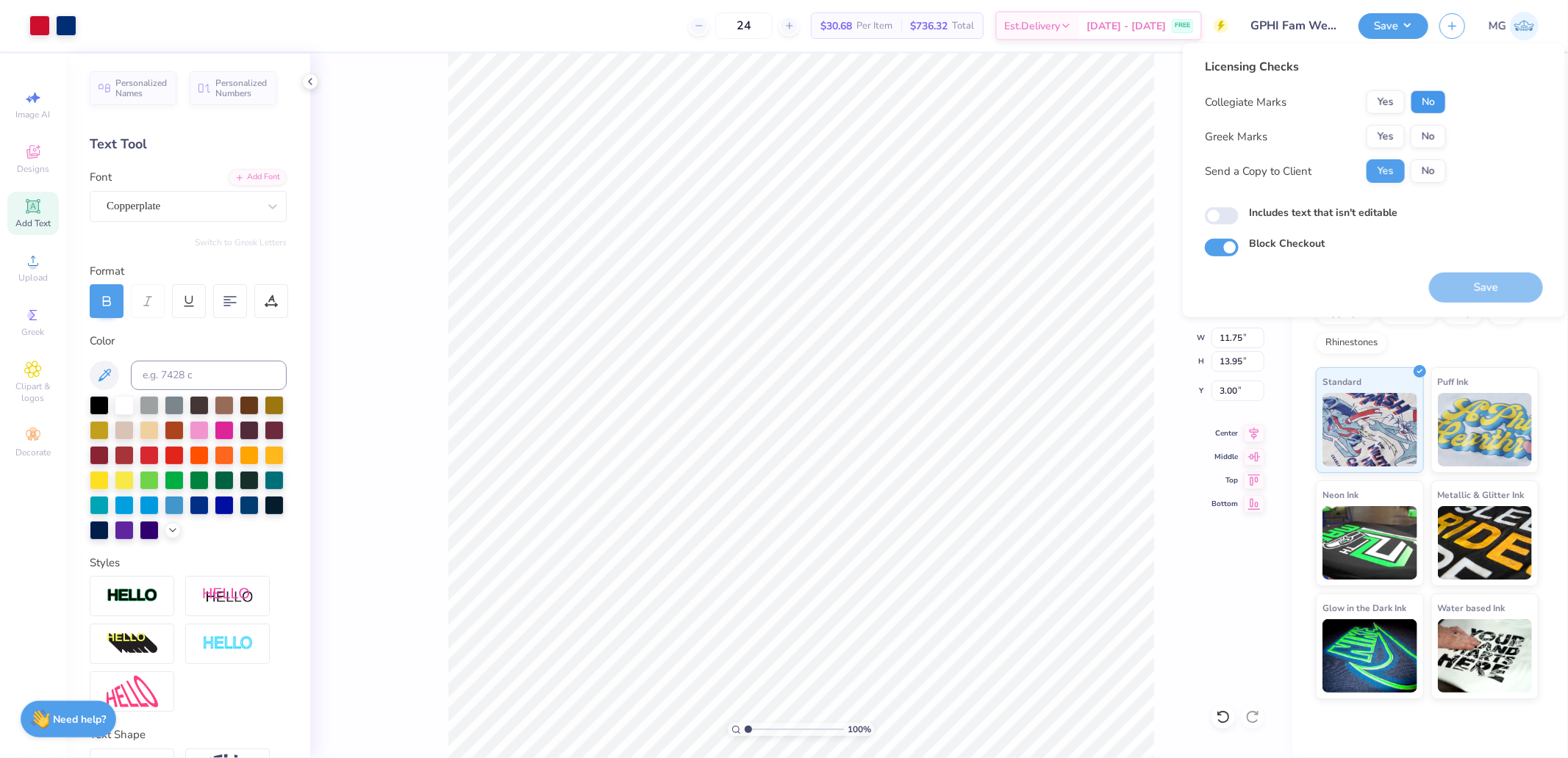
click at [1422, 93] on button "No" at bounding box center [1428, 102] width 36 height 24
click at [1391, 126] on button "Yes" at bounding box center [1385, 137] width 39 height 24
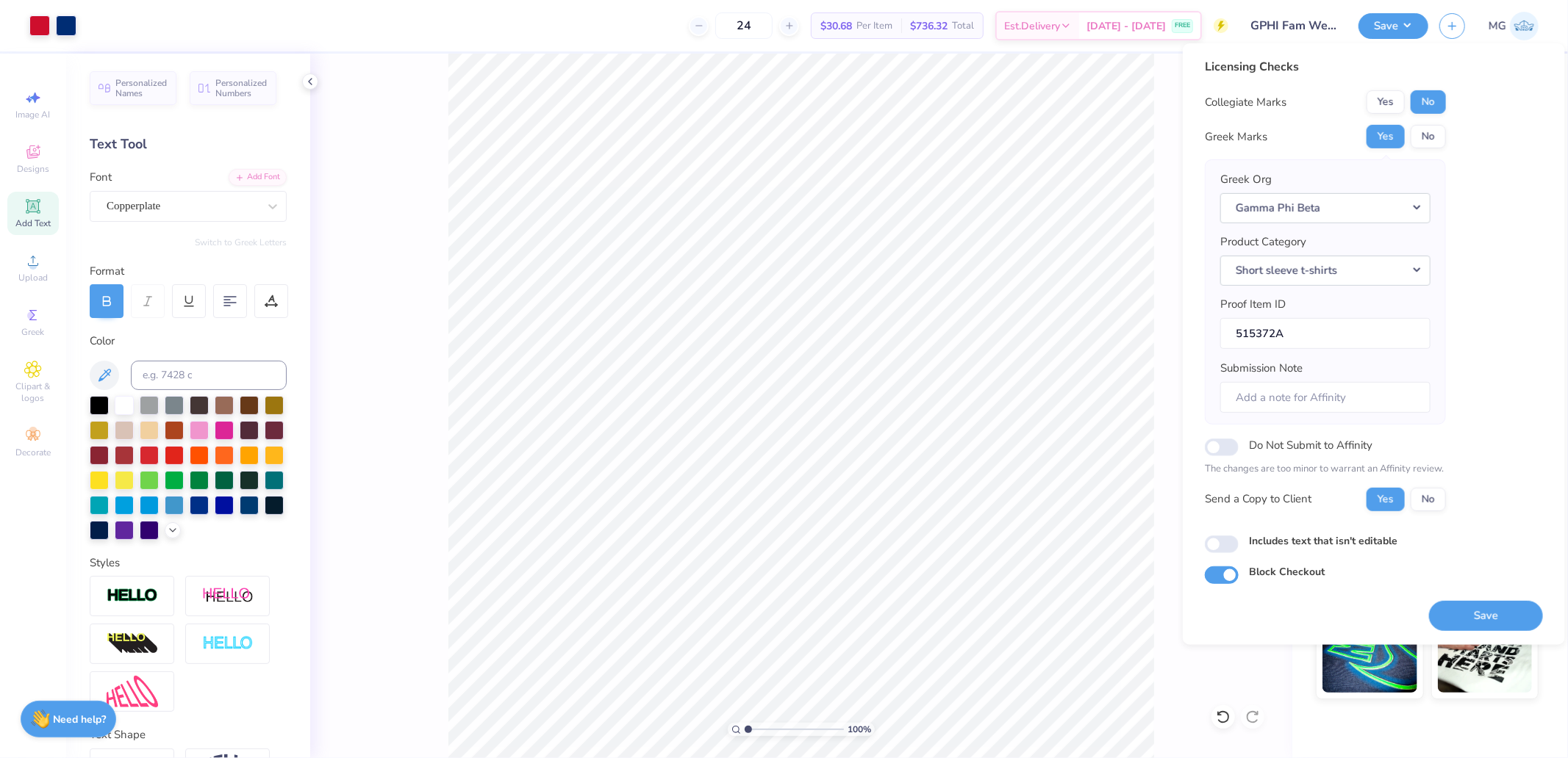
drag, startPoint x: 1473, startPoint y: 604, endPoint x: 1464, endPoint y: 605, distance: 9.1
click at [1474, 604] on button "Save" at bounding box center [1486, 616] width 114 height 30
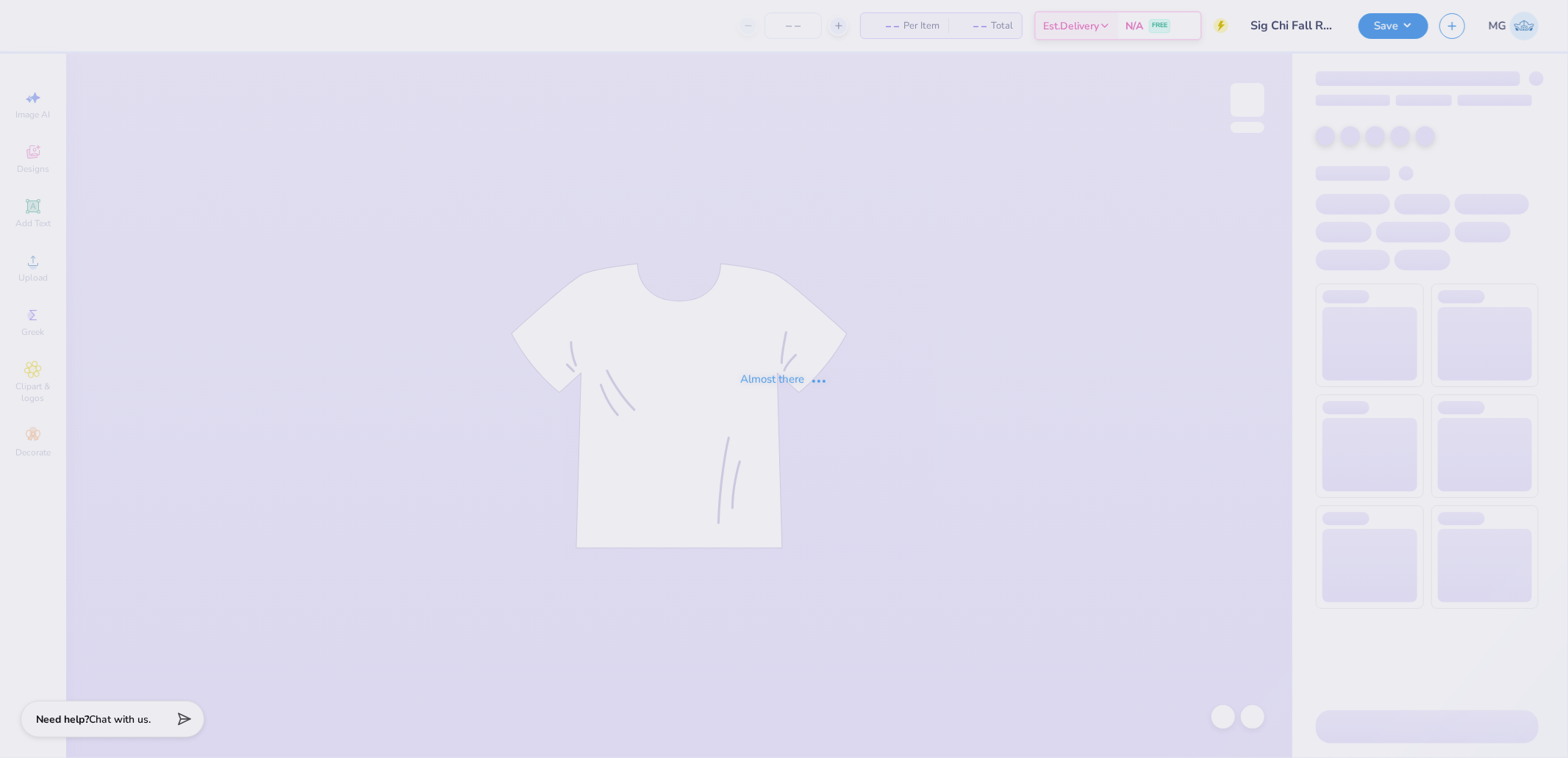
type input "Sig Chi Fall Rush 25"
type input "24"
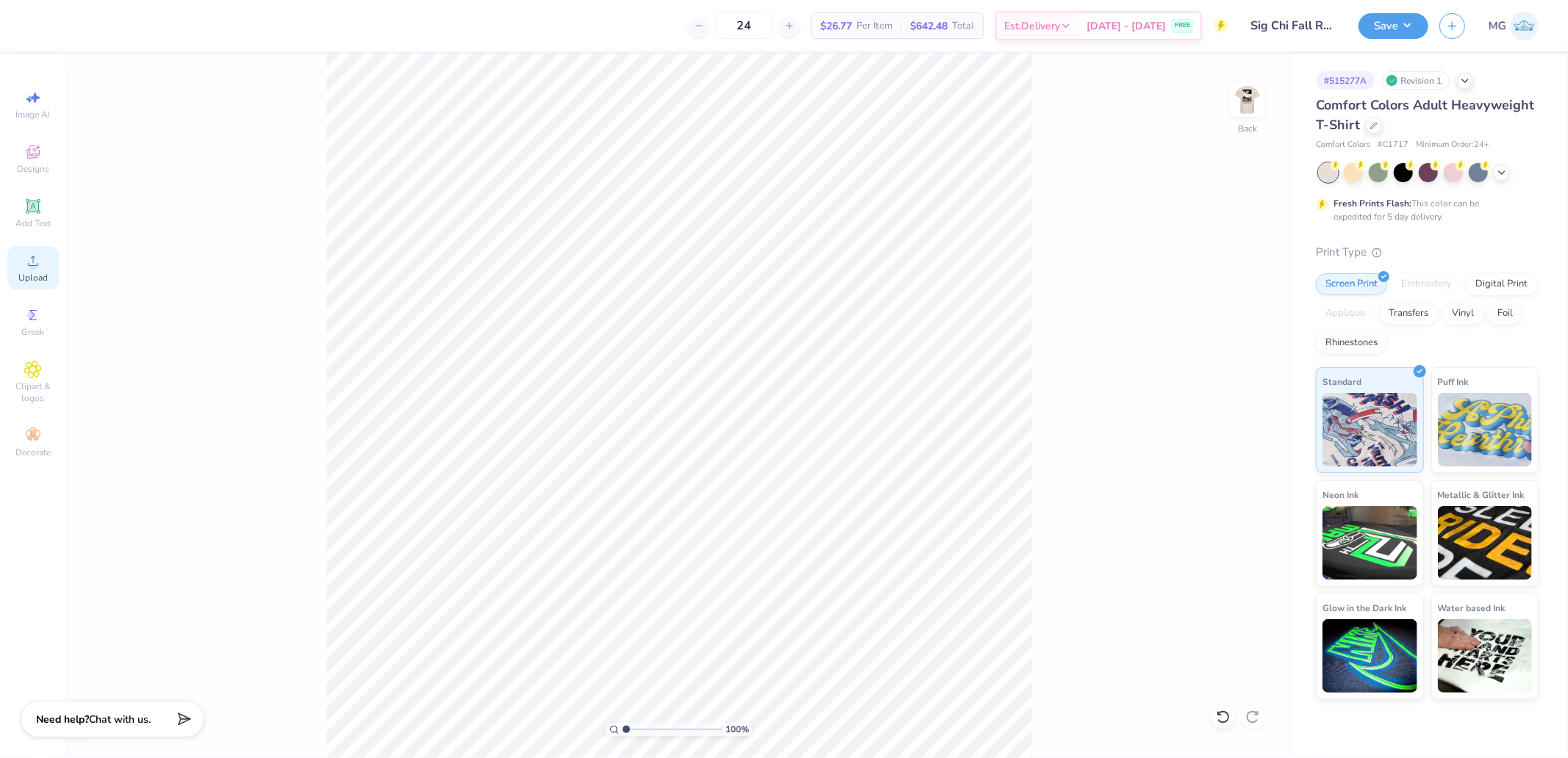
click at [23, 281] on span "Upload" at bounding box center [34, 278] width 30 height 12
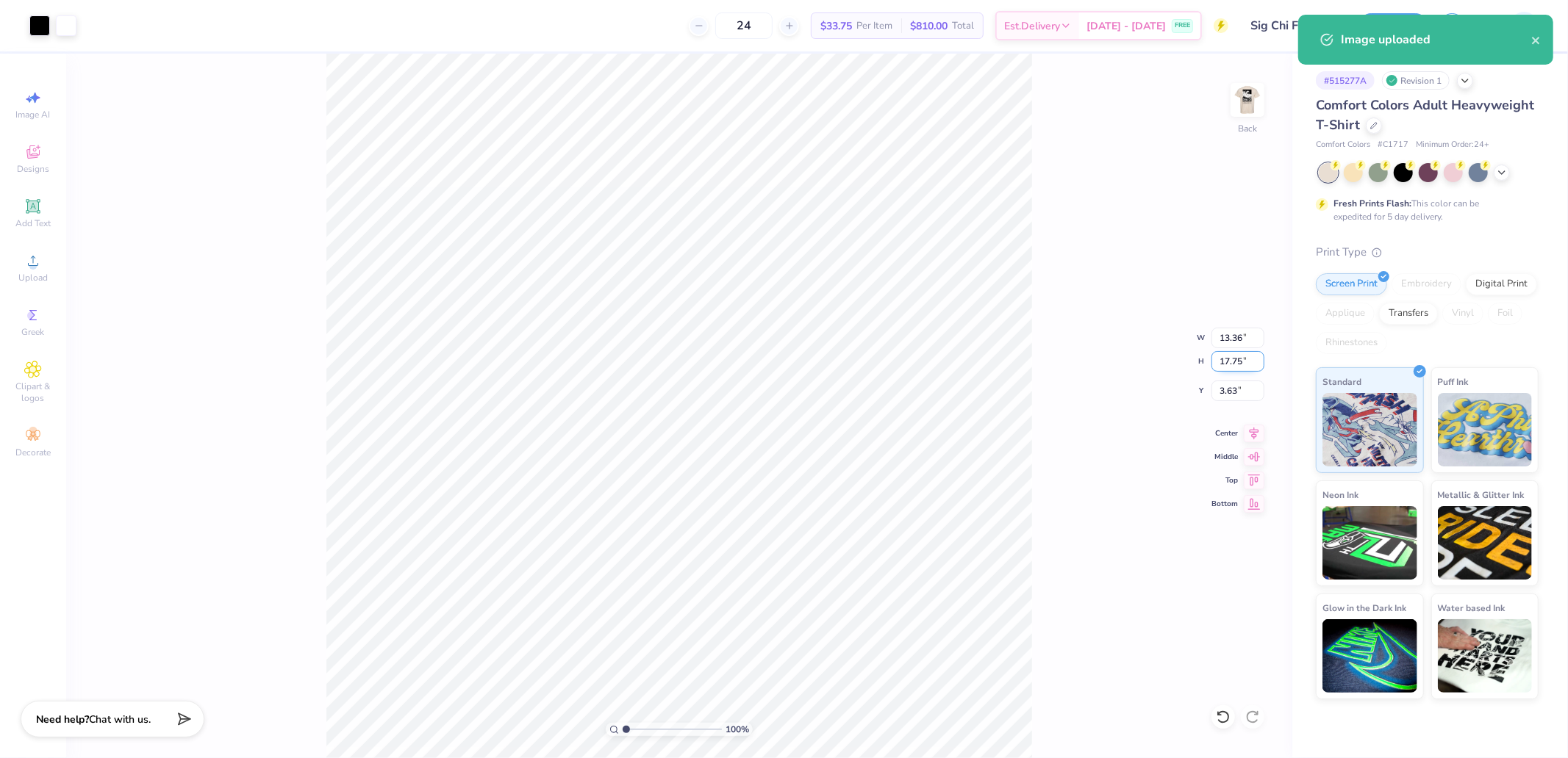
click at [1236, 361] on input "17.75" at bounding box center [1237, 361] width 52 height 21
type input "4"
type input "3.01"
type input "4.00"
type input "3.00"
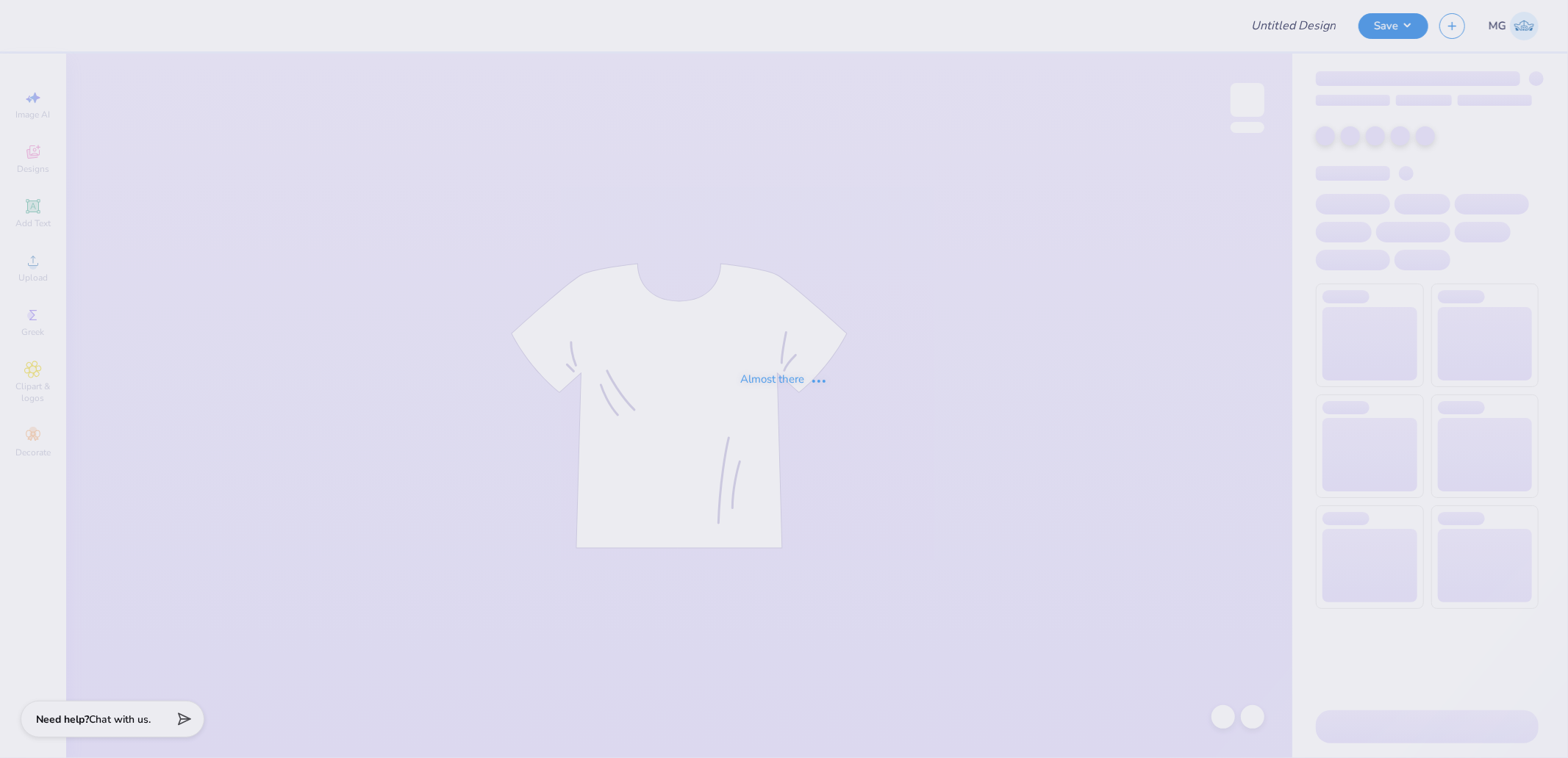
type input "Sig Chi Fall Rush 25"
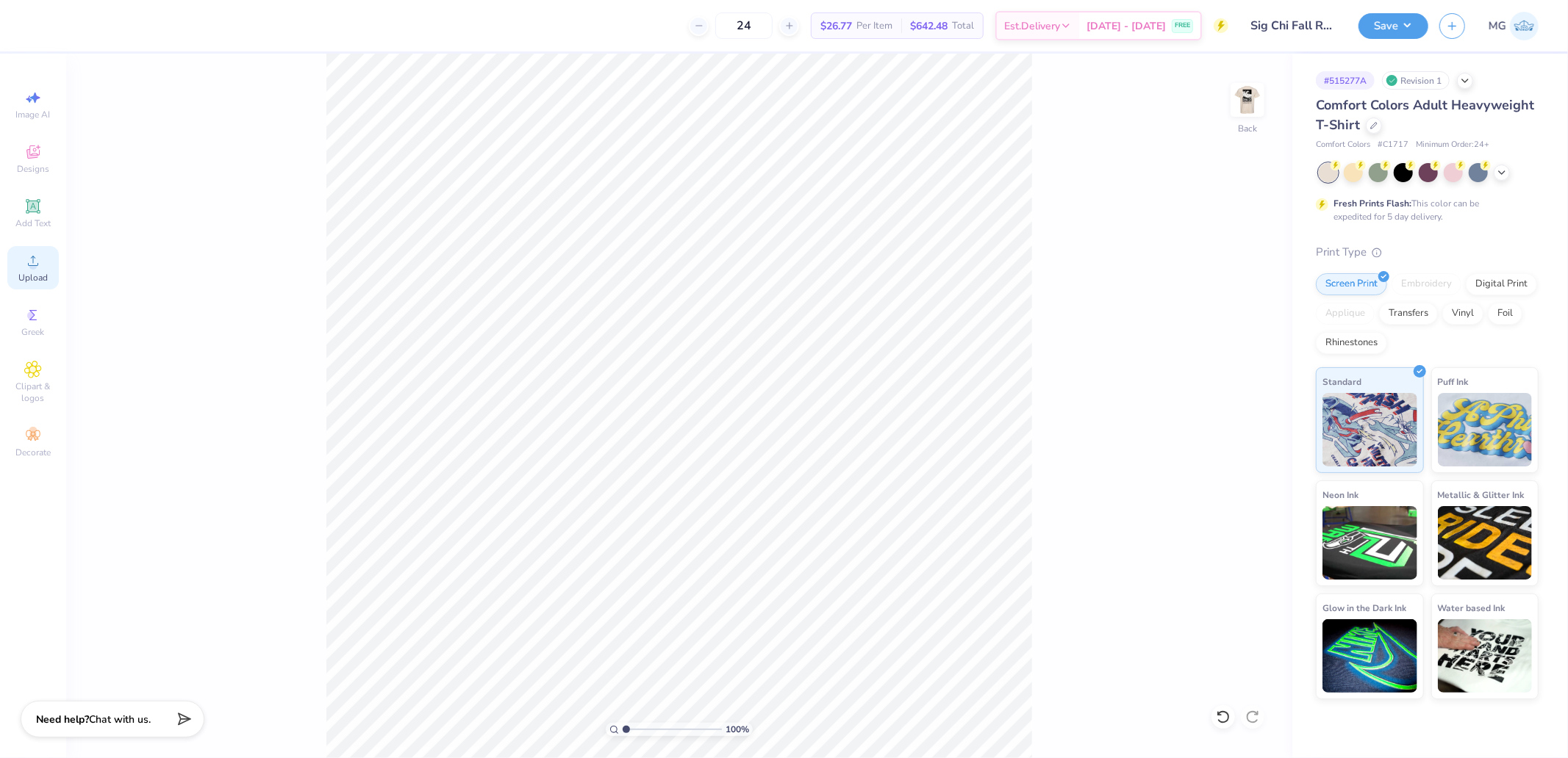
click at [15, 267] on div "Upload" at bounding box center [33, 268] width 51 height 44
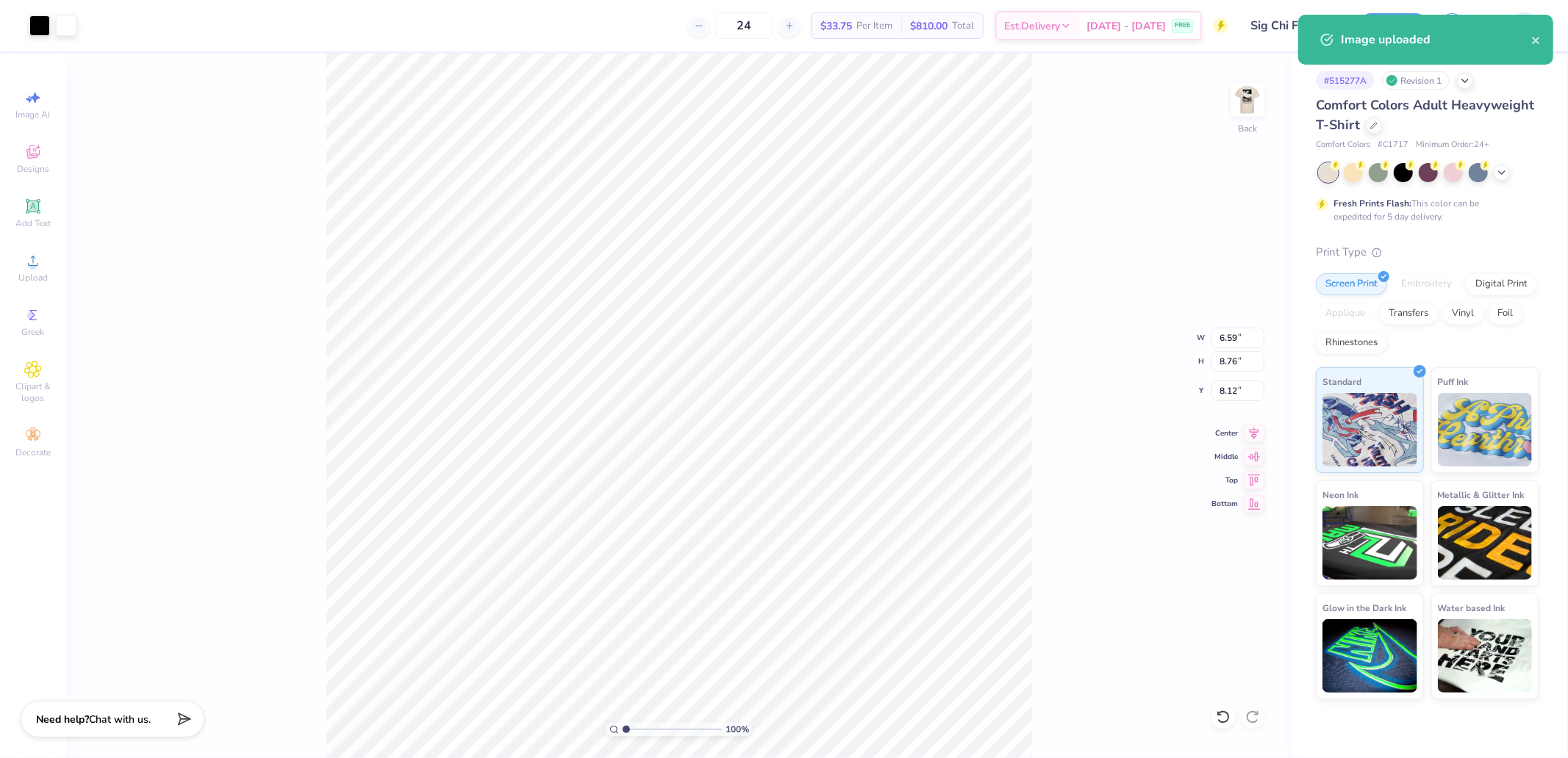
click at [1234, 375] on div "100 % Back W 6.59 6.59 " H 8.76 8.76 " Y 8.12 8.12 " Center Middle Top Bottom" at bounding box center [679, 406] width 1226 height 705
click at [1240, 361] on div "100 % Back W 6.59 H 8.76 Y 8.12 Center Middle Top Bottom" at bounding box center [679, 406] width 1226 height 705
click at [1246, 365] on input "8.76" at bounding box center [1237, 361] width 52 height 21
type input "4"
type input "3.01"
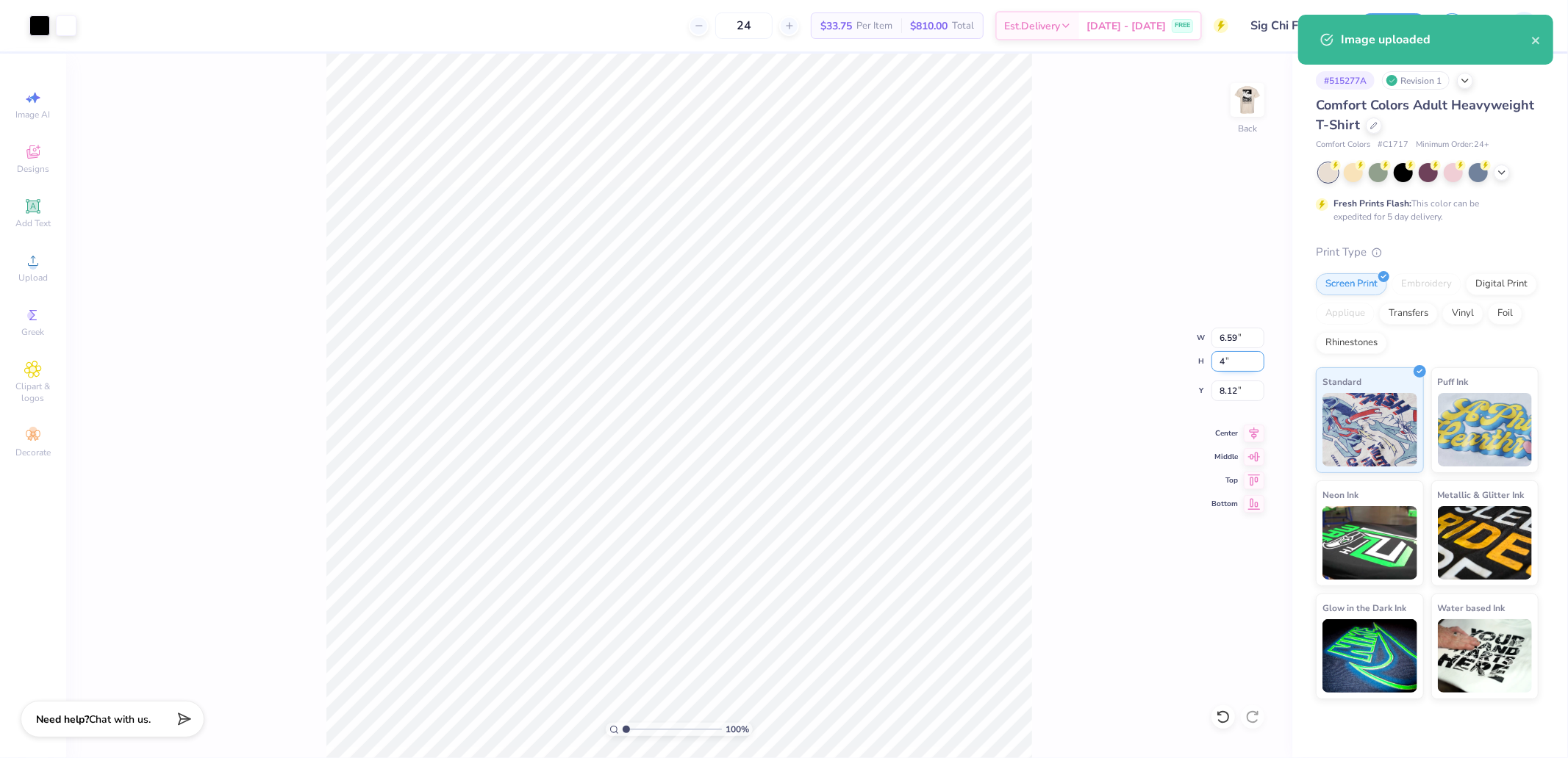
type input "4.00"
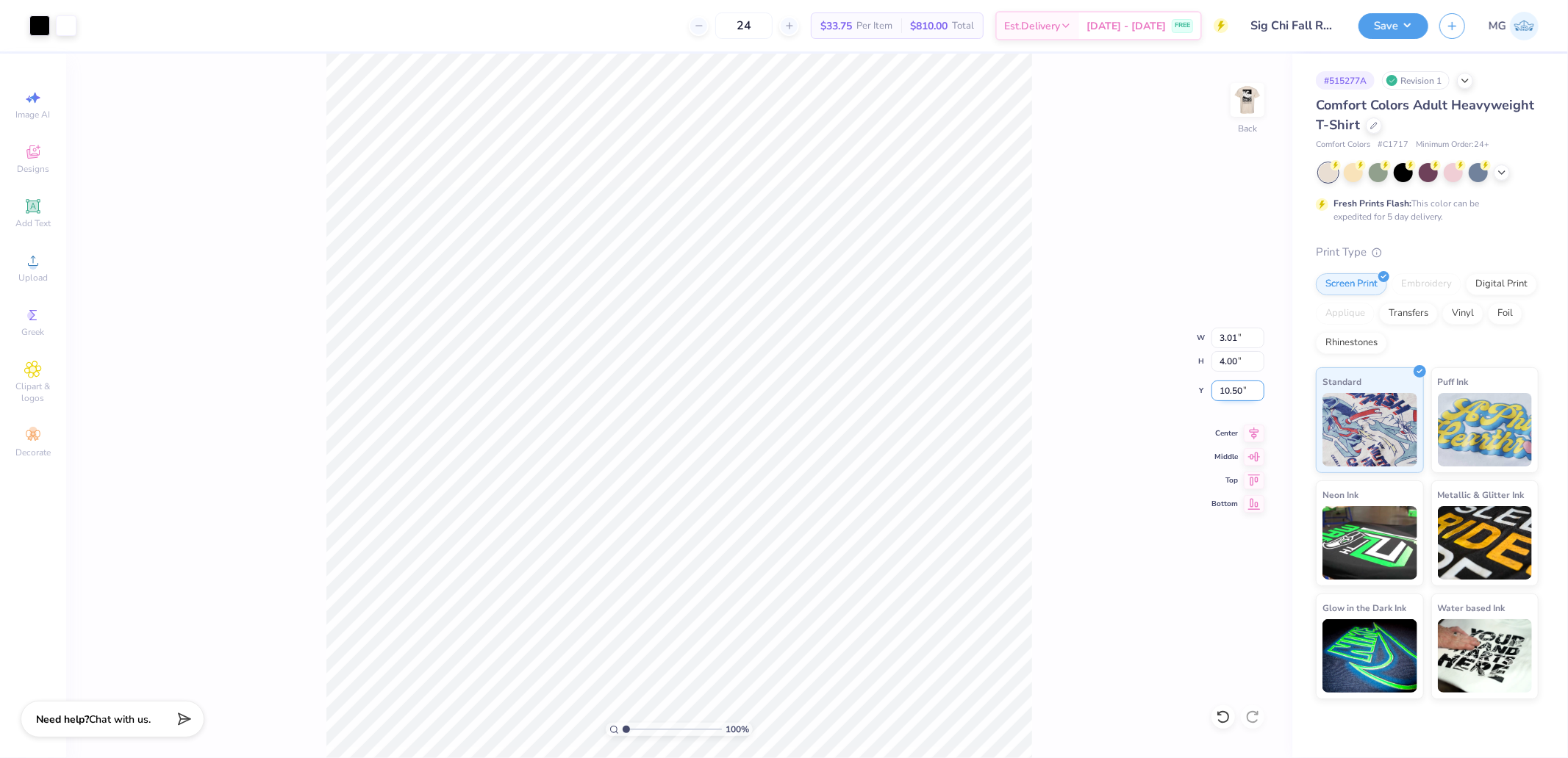
click at [1240, 385] on input "10.50" at bounding box center [1237, 391] width 52 height 21
type input "3.00"
click at [1255, 104] on img at bounding box center [1246, 99] width 58 height 58
click at [47, 283] on span "Upload" at bounding box center [34, 278] width 30 height 12
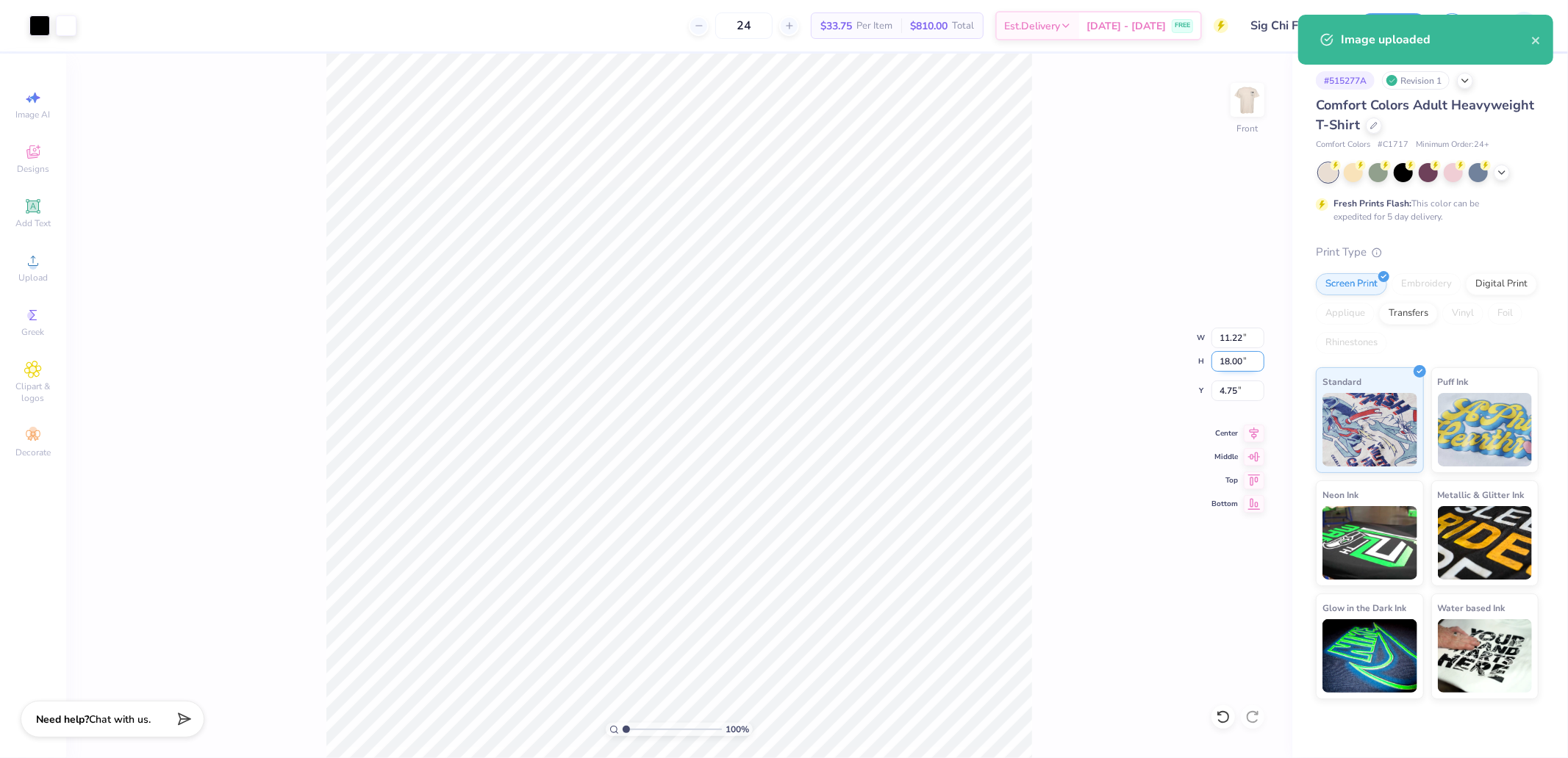
click at [1231, 369] on input "18.00" at bounding box center [1237, 361] width 52 height 21
type input "15"
type input "9.35"
type input "15.00"
type input "6.25"
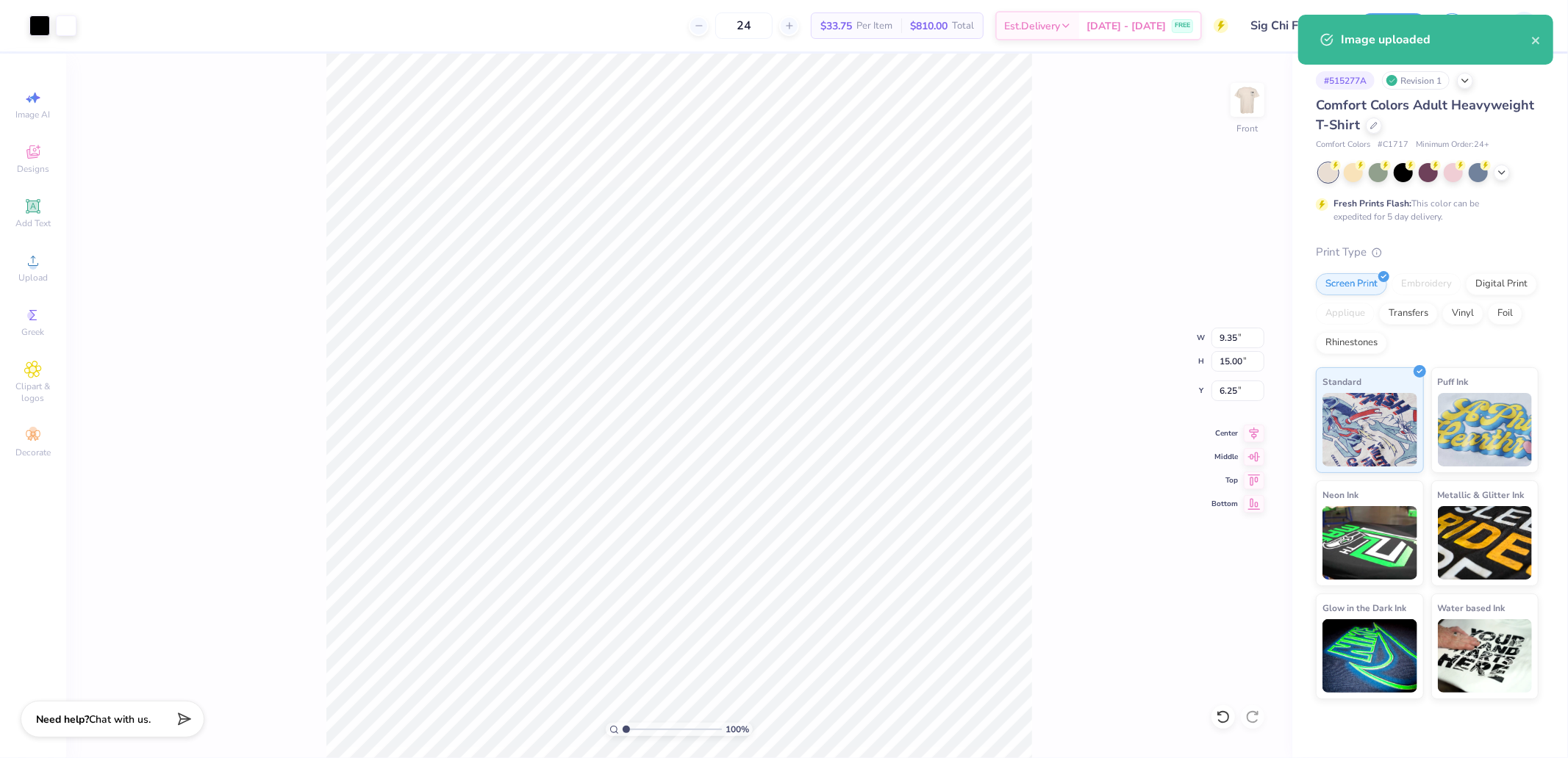
click at [1257, 471] on div "100 % Front W 9.35 9.35 " H 15.00 15.00 " Y 6.25 6.25 " Center Middle Top Bottom" at bounding box center [679, 406] width 1226 height 705
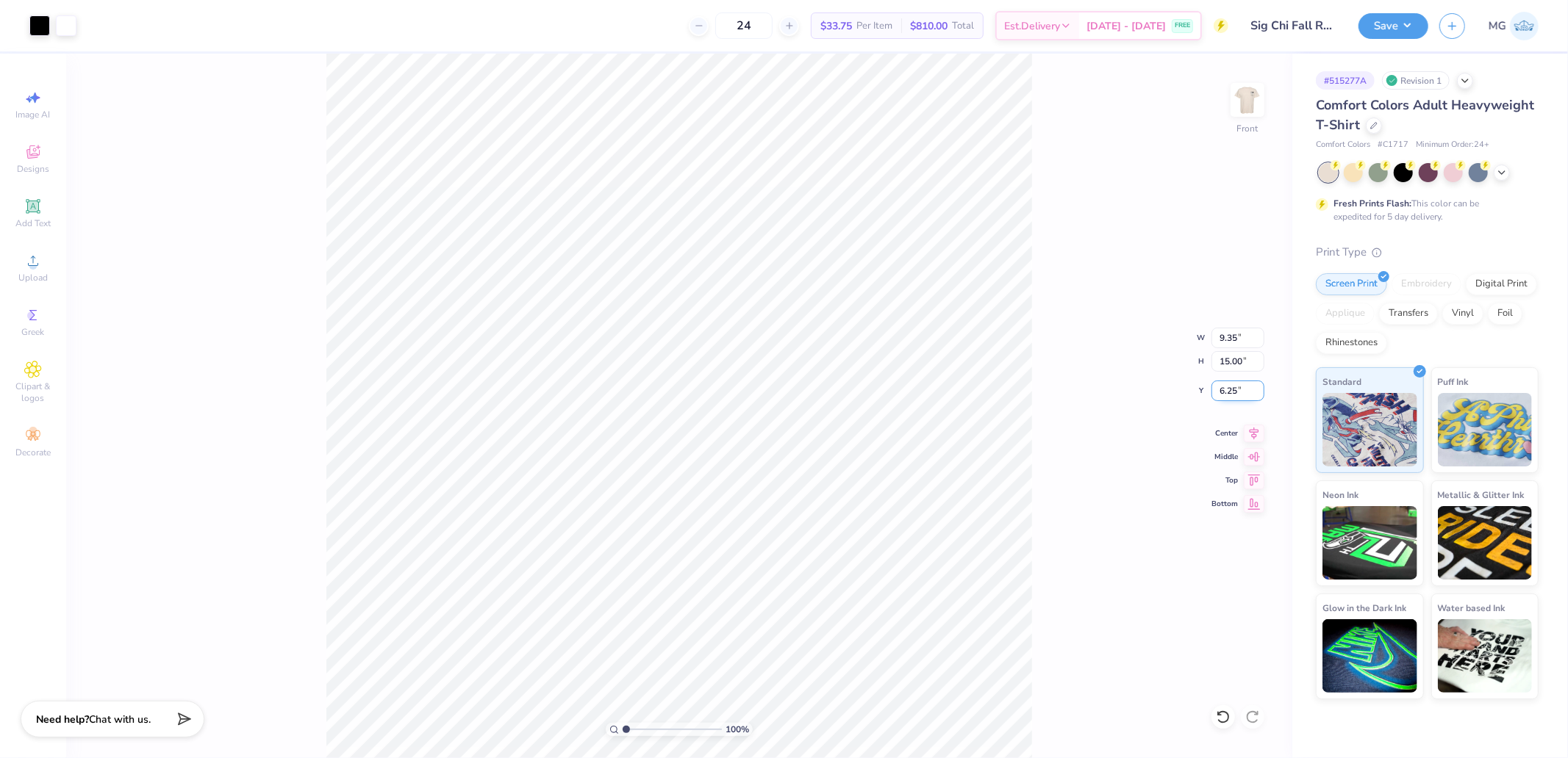
drag, startPoint x: 1255, startPoint y: 481, endPoint x: 1240, endPoint y: 397, distance: 85.3
click at [1255, 479] on icon at bounding box center [1253, 481] width 21 height 18
click at [1240, 397] on input "6.25" at bounding box center [1237, 391] width 52 height 21
type input "3.00"
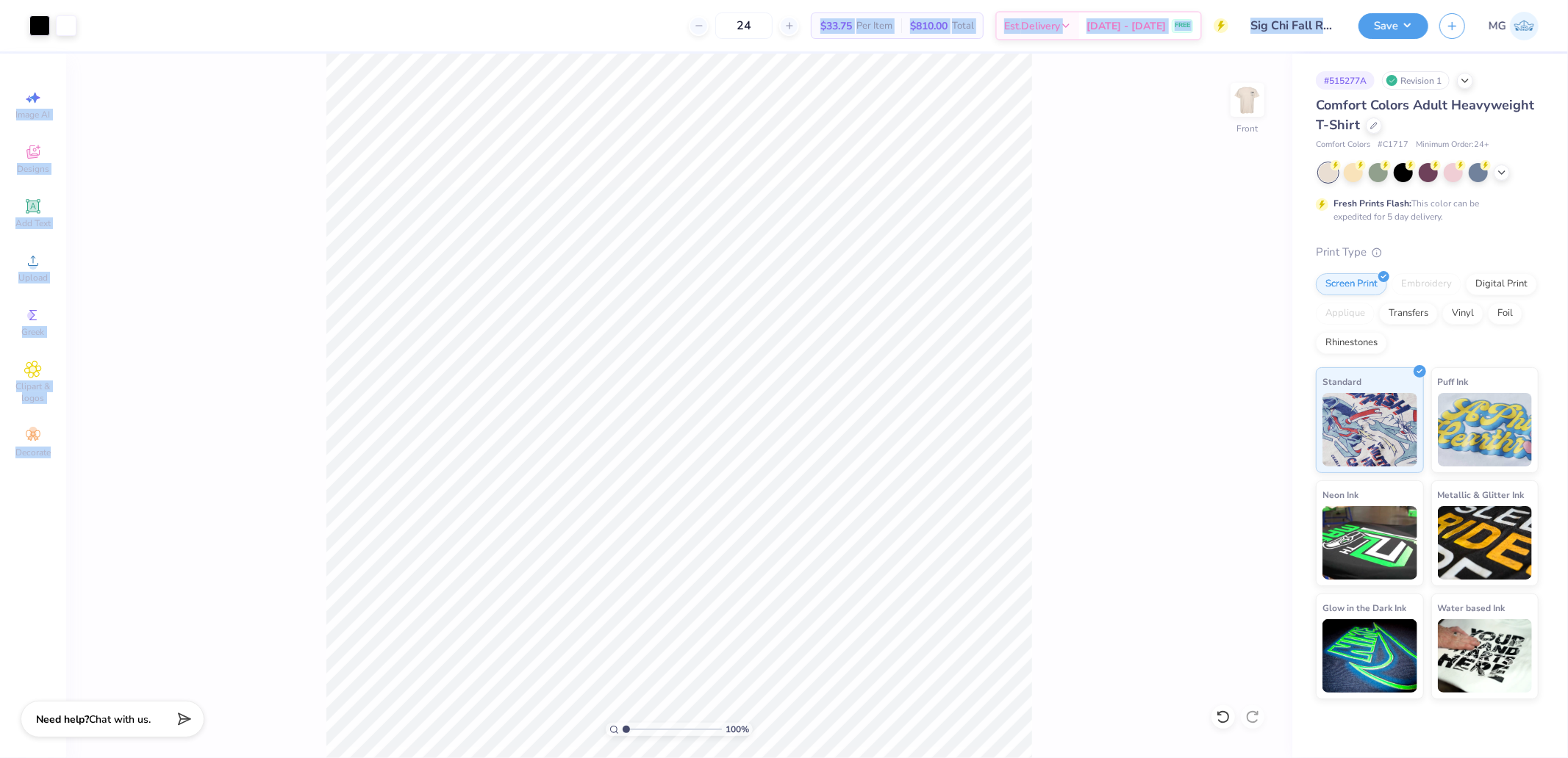
click at [908, 568] on div "Art colors 24 $33.75 Per Item $810.00 Total Est. Delivery [DATE] - [DATE] FREE …" at bounding box center [784, 379] width 1568 height 758
click at [52, 62] on div "Image AI Designs Add Text Upload Greek Clipart & logos Decorate" at bounding box center [33, 406] width 66 height 705
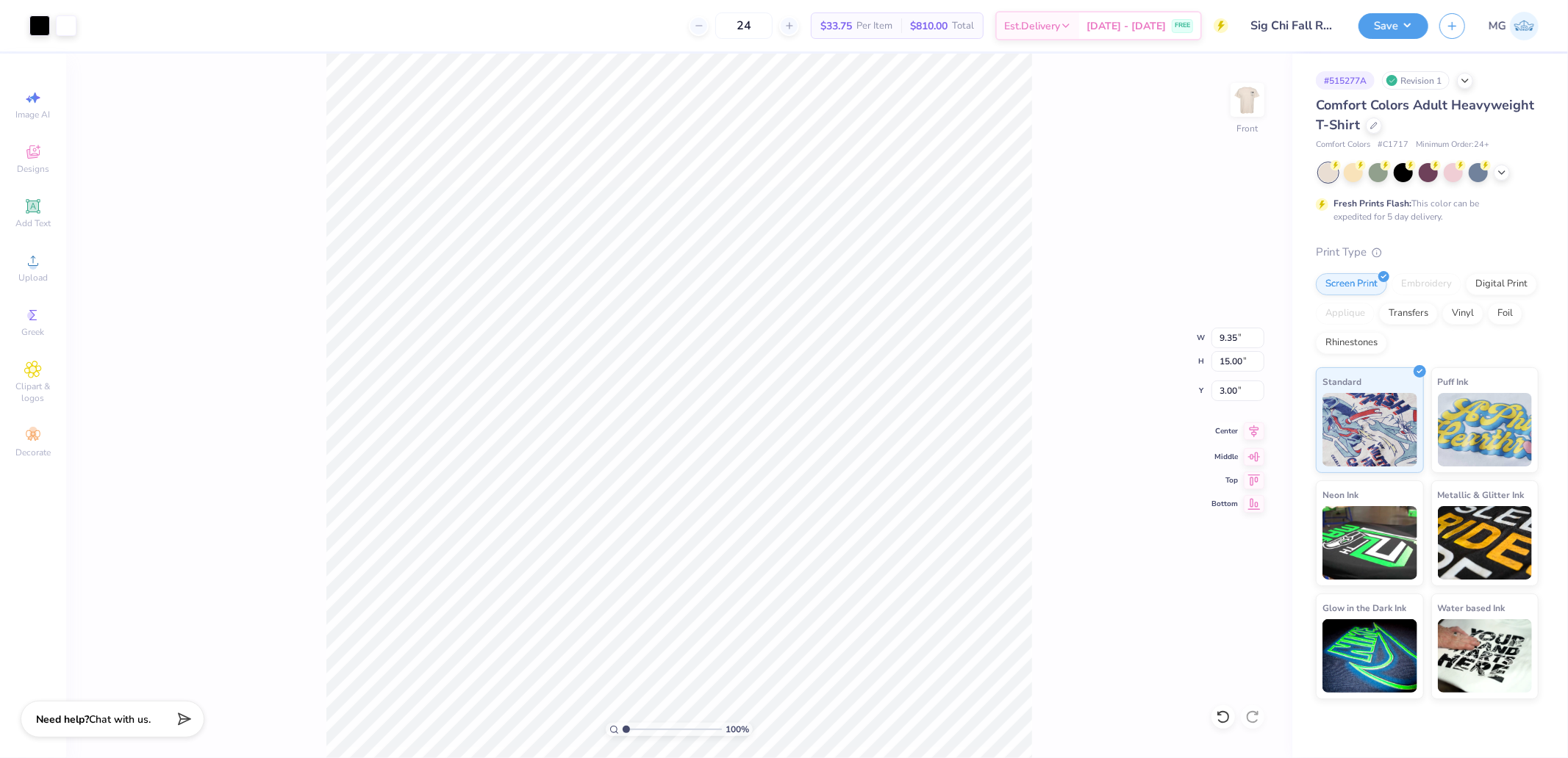
click at [1250, 437] on icon at bounding box center [1253, 431] width 21 height 18
click at [1274, 97] on div "100 % Front" at bounding box center [679, 406] width 1226 height 705
click at [1267, 98] on div "100 % Front" at bounding box center [679, 406] width 1226 height 705
click at [1257, 101] on img at bounding box center [1246, 99] width 58 height 58
click at [1398, 19] on button "Save" at bounding box center [1393, 24] width 70 height 26
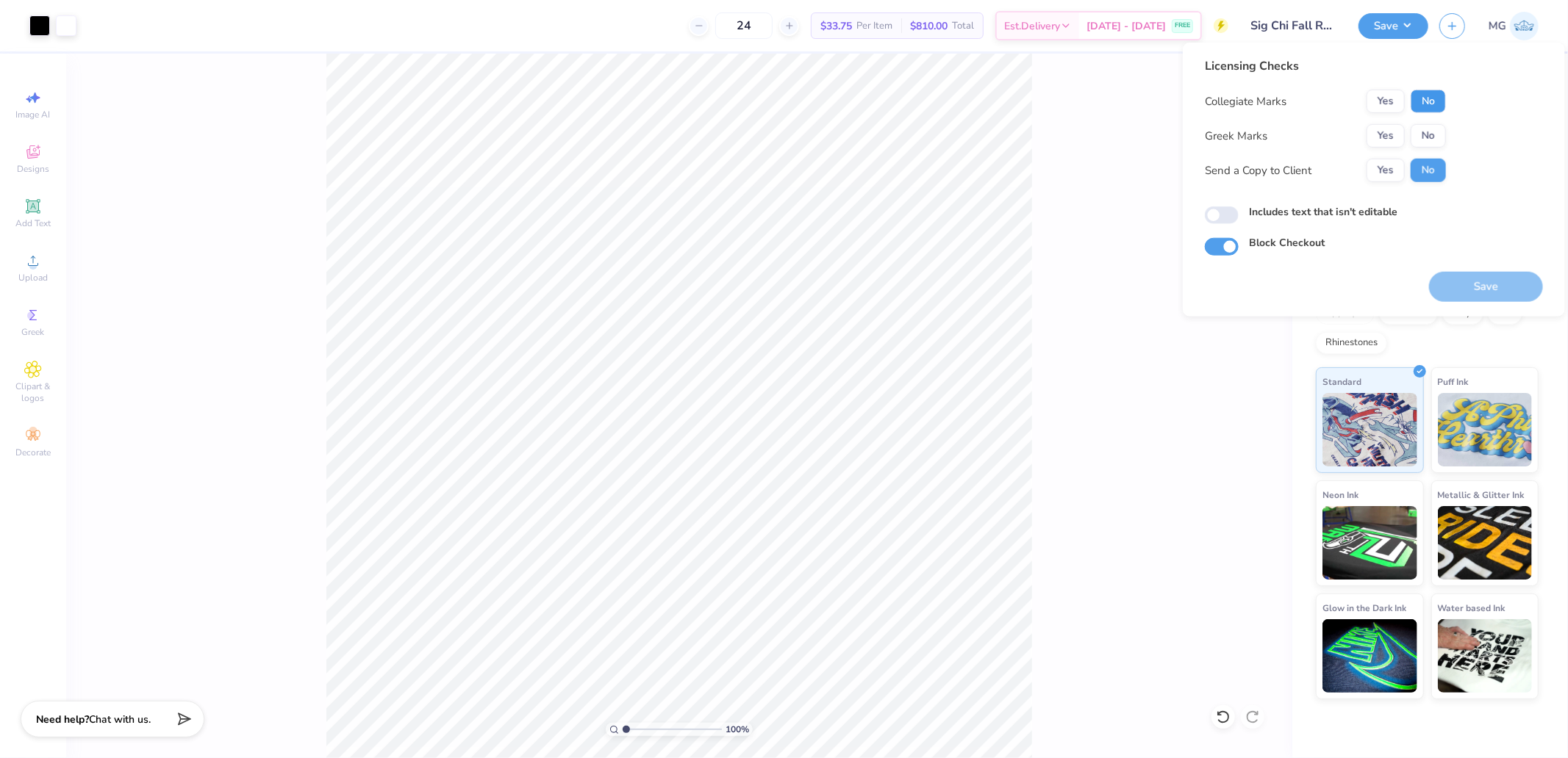
click at [1421, 109] on button "No" at bounding box center [1428, 102] width 36 height 24
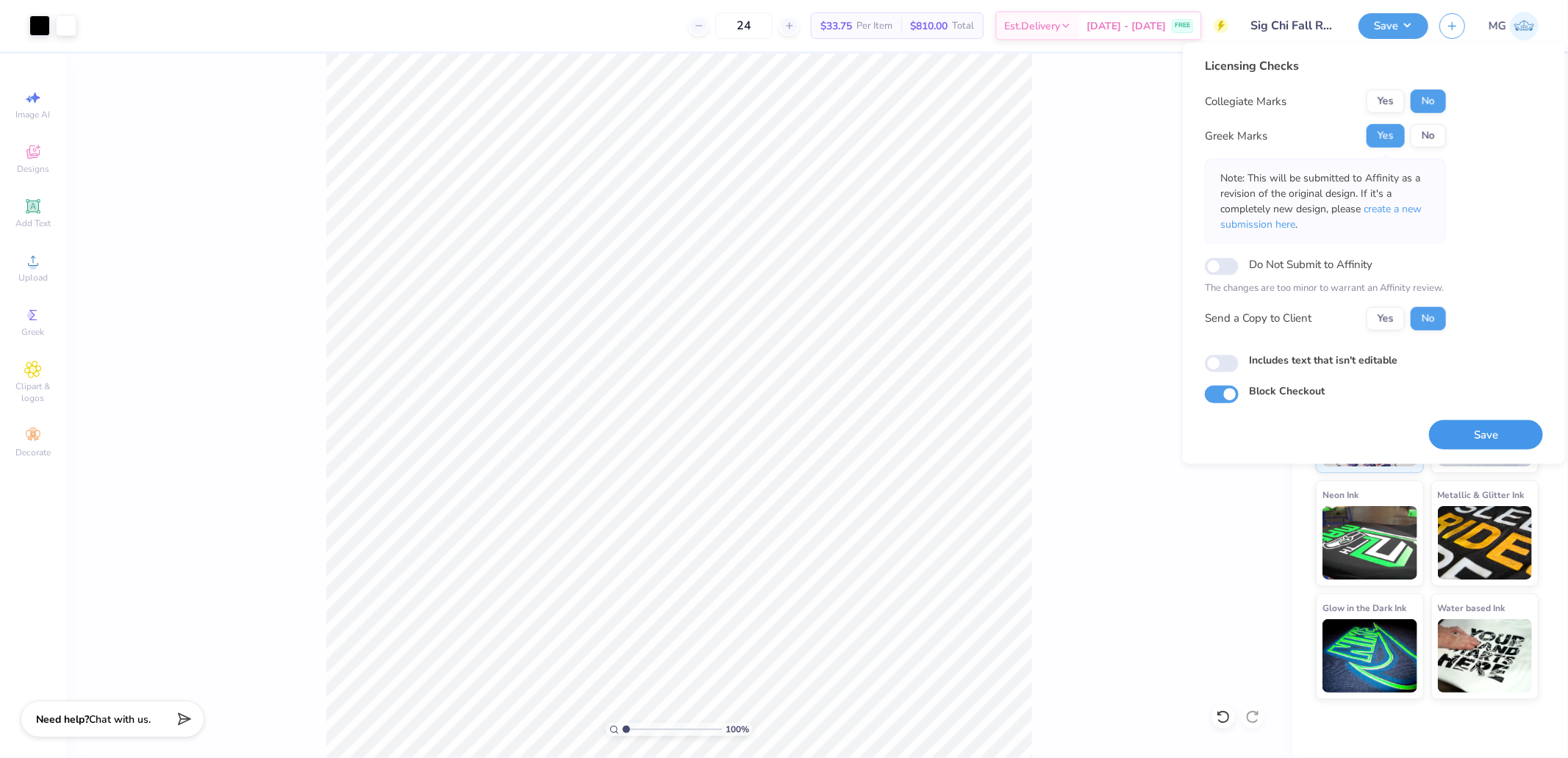
click at [1449, 446] on button "Save" at bounding box center [1486, 434] width 114 height 30
